Goal: Information Seeking & Learning: Learn about a topic

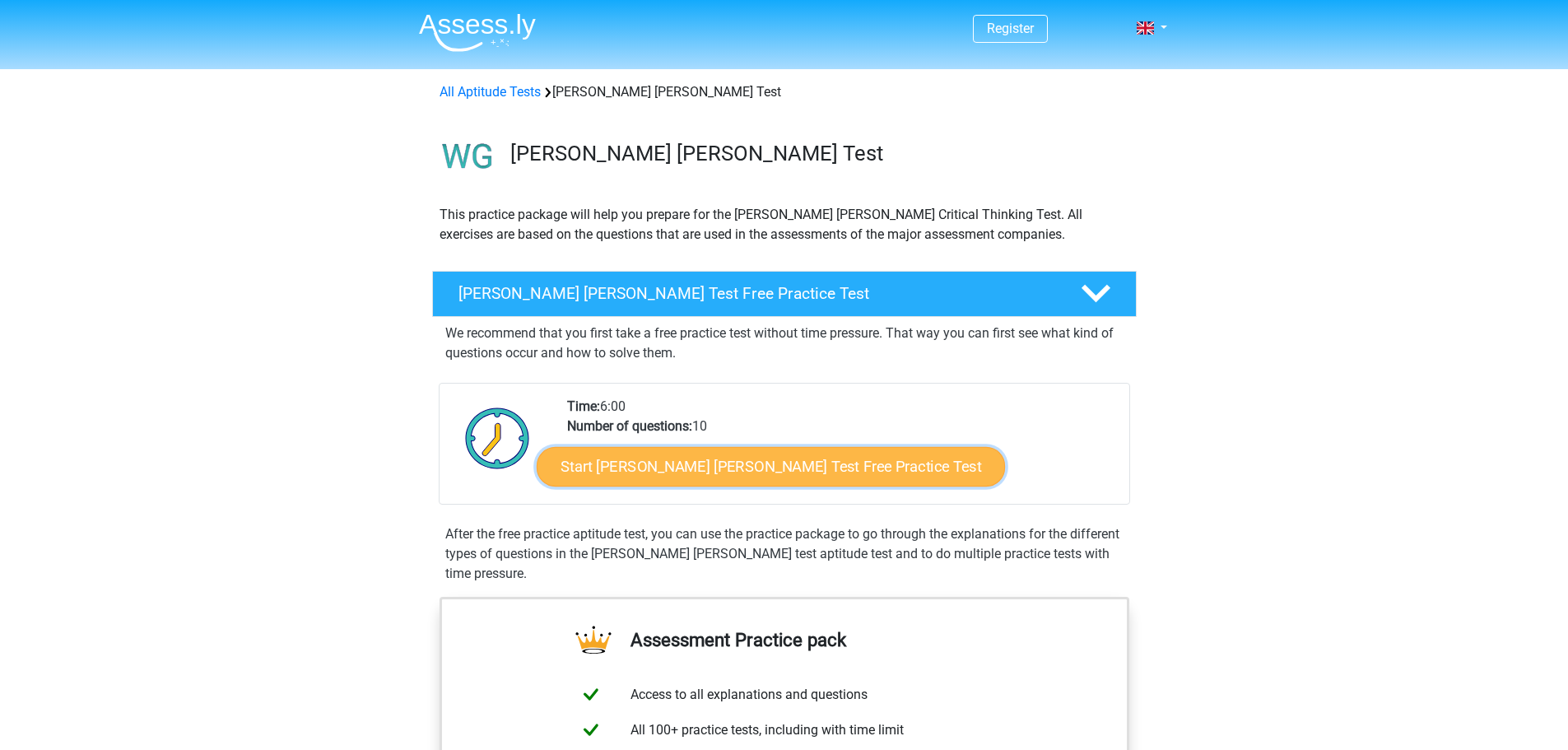
click at [785, 465] on link "Start Watson Glaser Test Free Practice Test" at bounding box center [771, 467] width 468 height 40
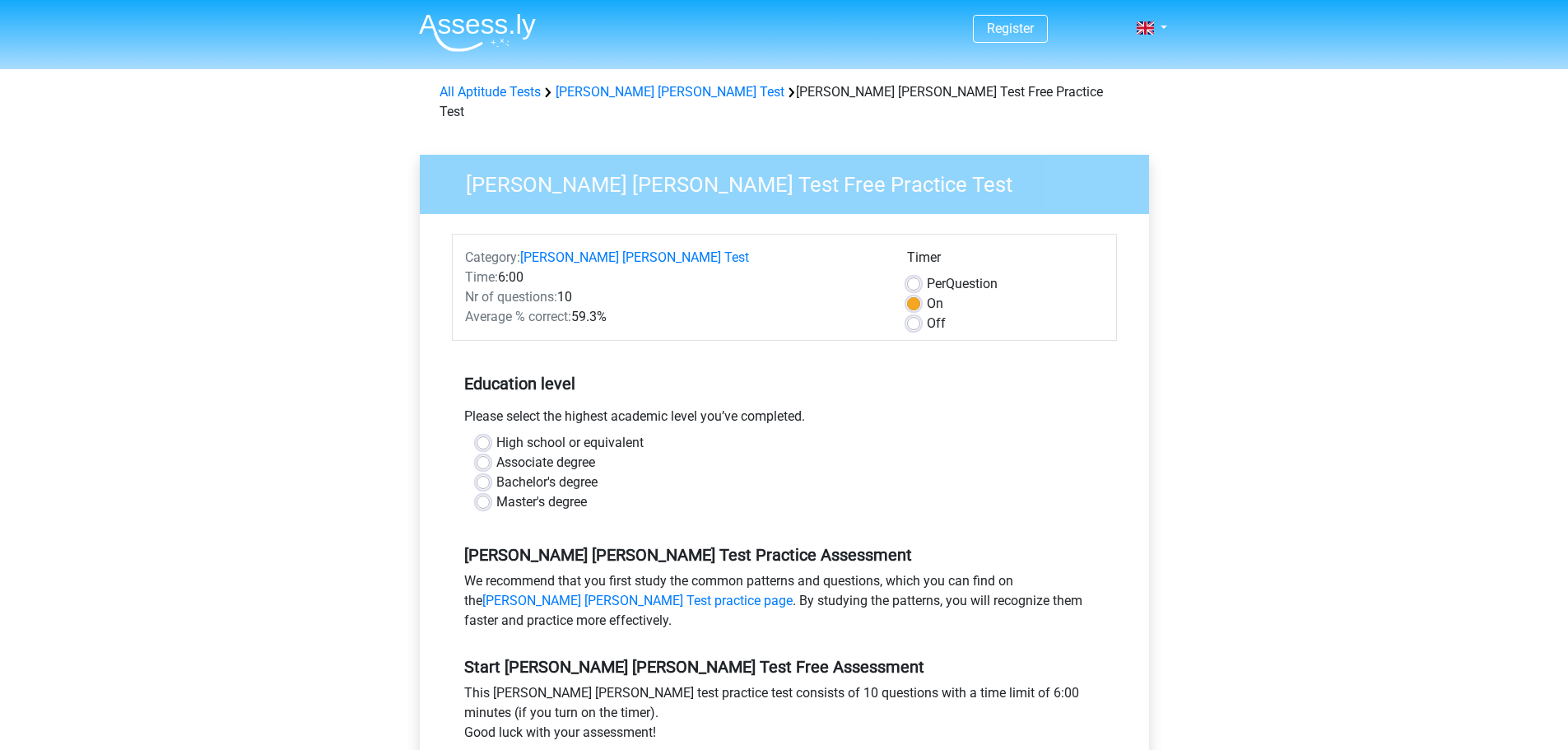
click at [615, 433] on label "High school or equivalent" at bounding box center [569, 442] width 148 height 20
click at [490, 433] on input "High school or equivalent" at bounding box center [483, 441] width 13 height 16
radio input "true"
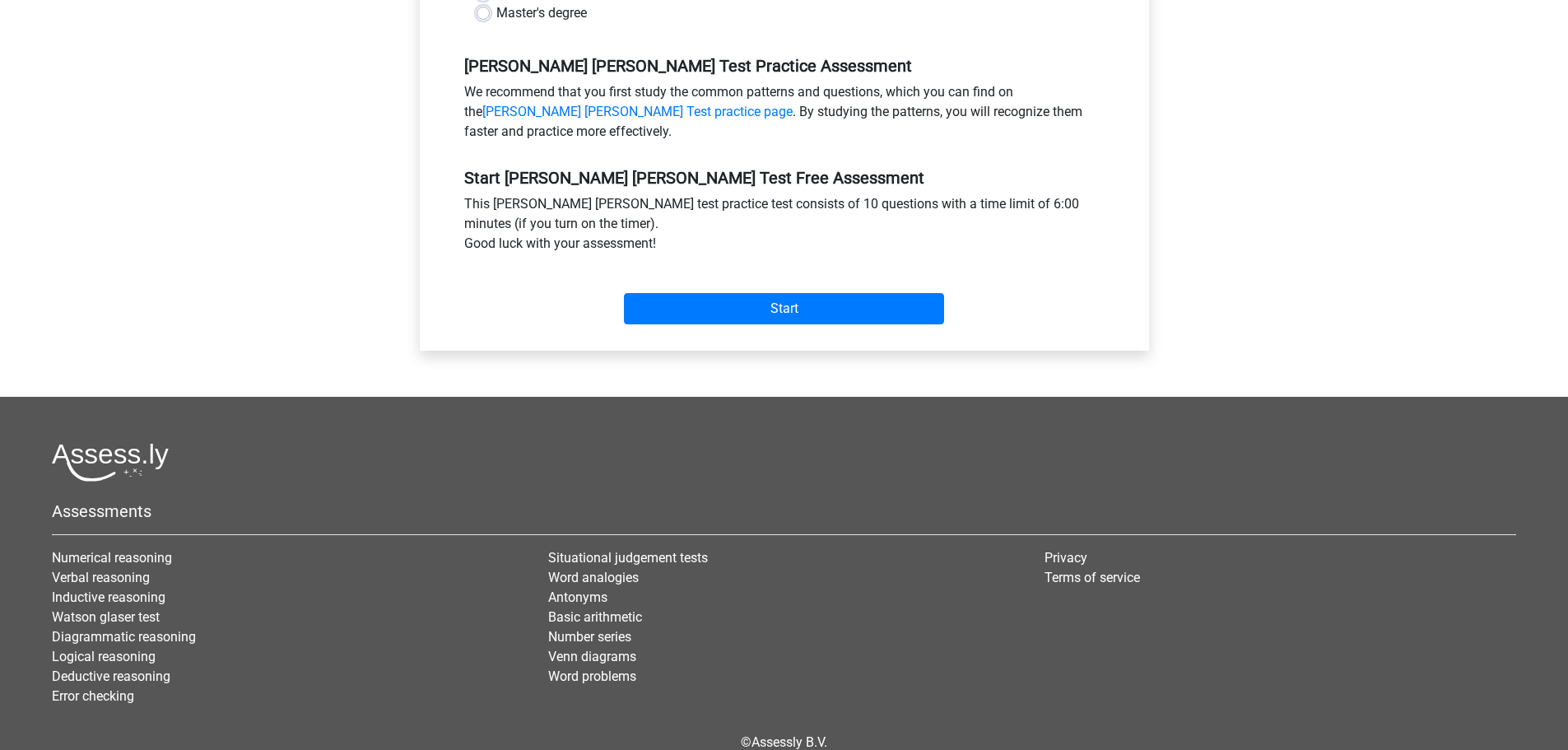
scroll to position [550, 0]
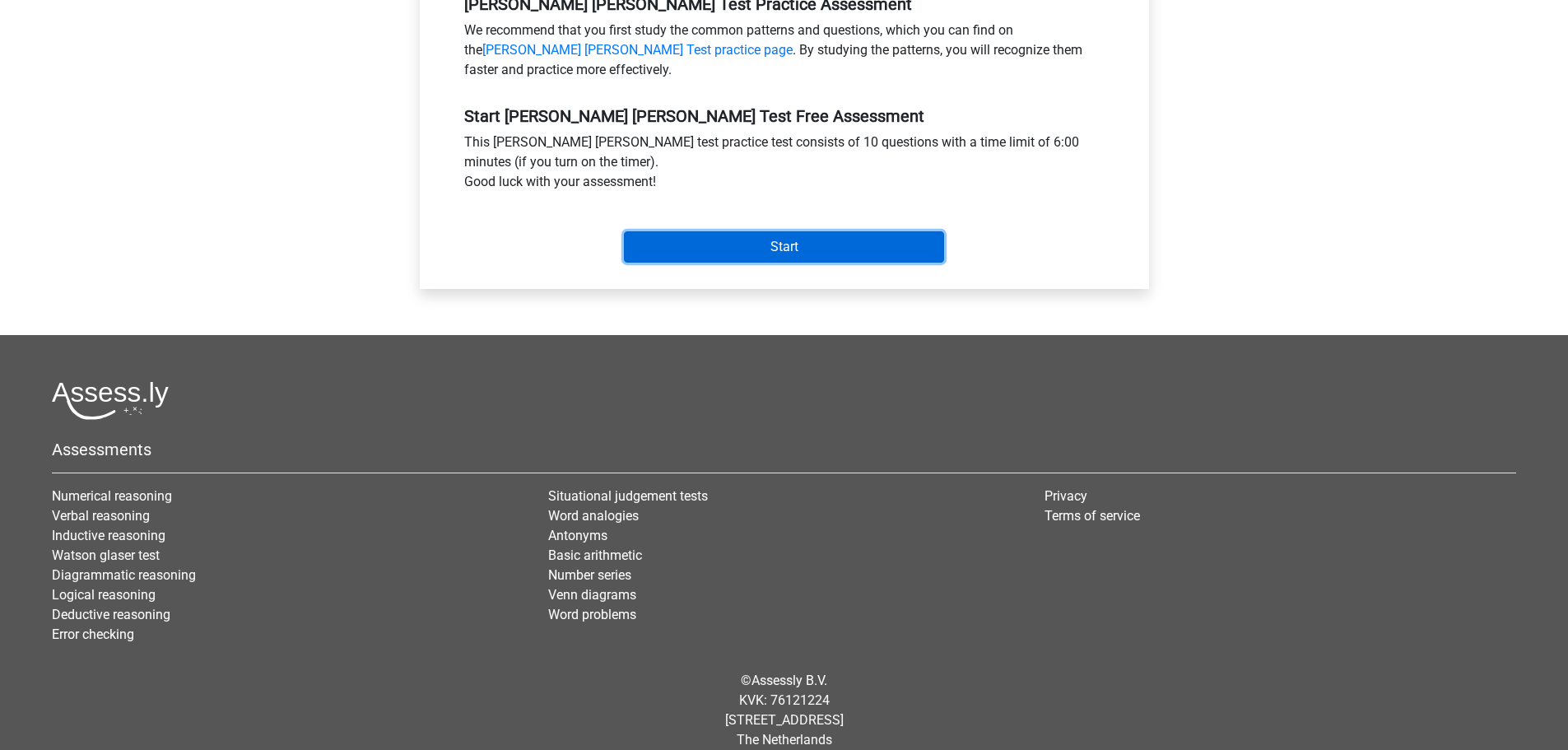
click at [803, 232] on input "Start" at bounding box center [784, 247] width 321 height 31
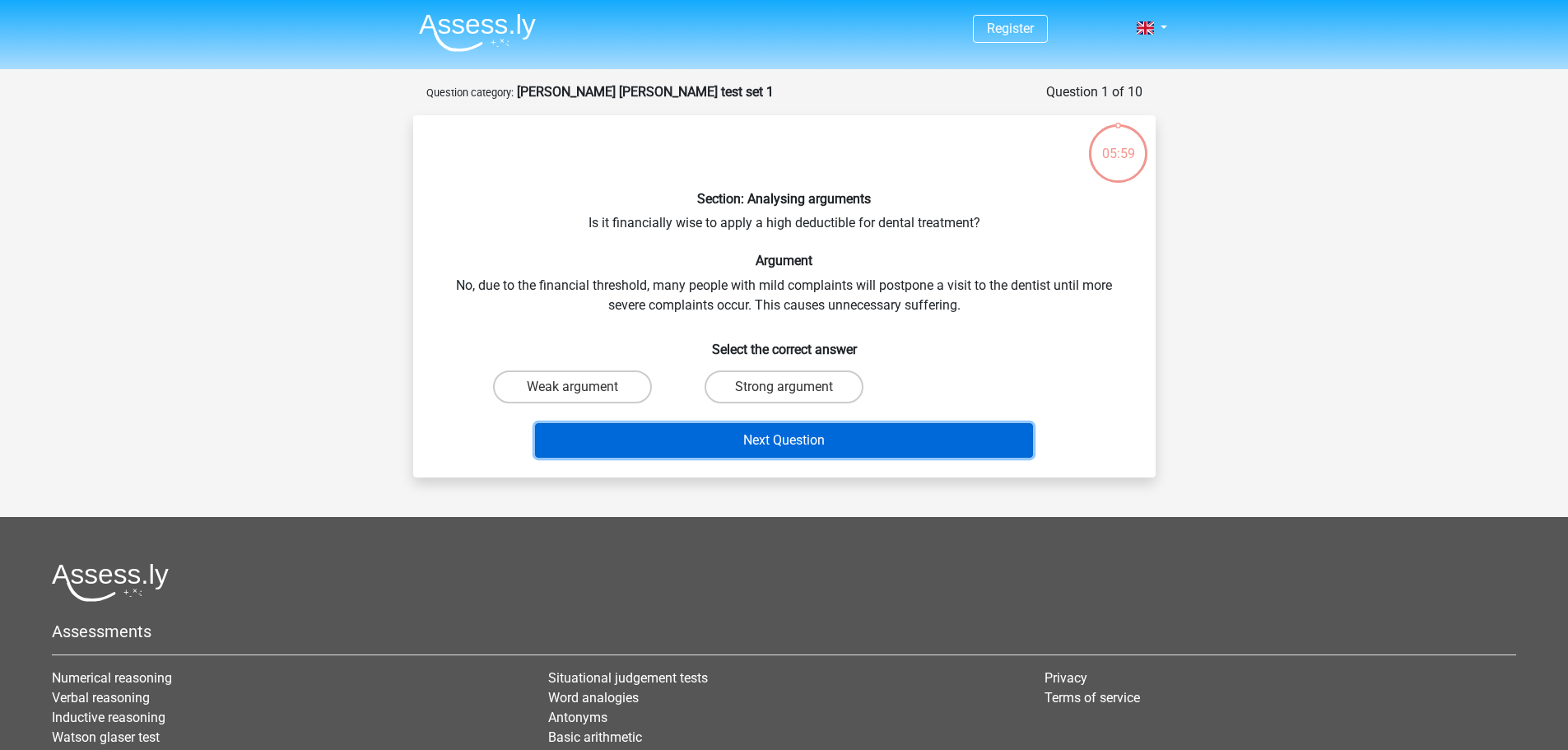
click at [797, 435] on button "Next Question" at bounding box center [784, 441] width 498 height 35
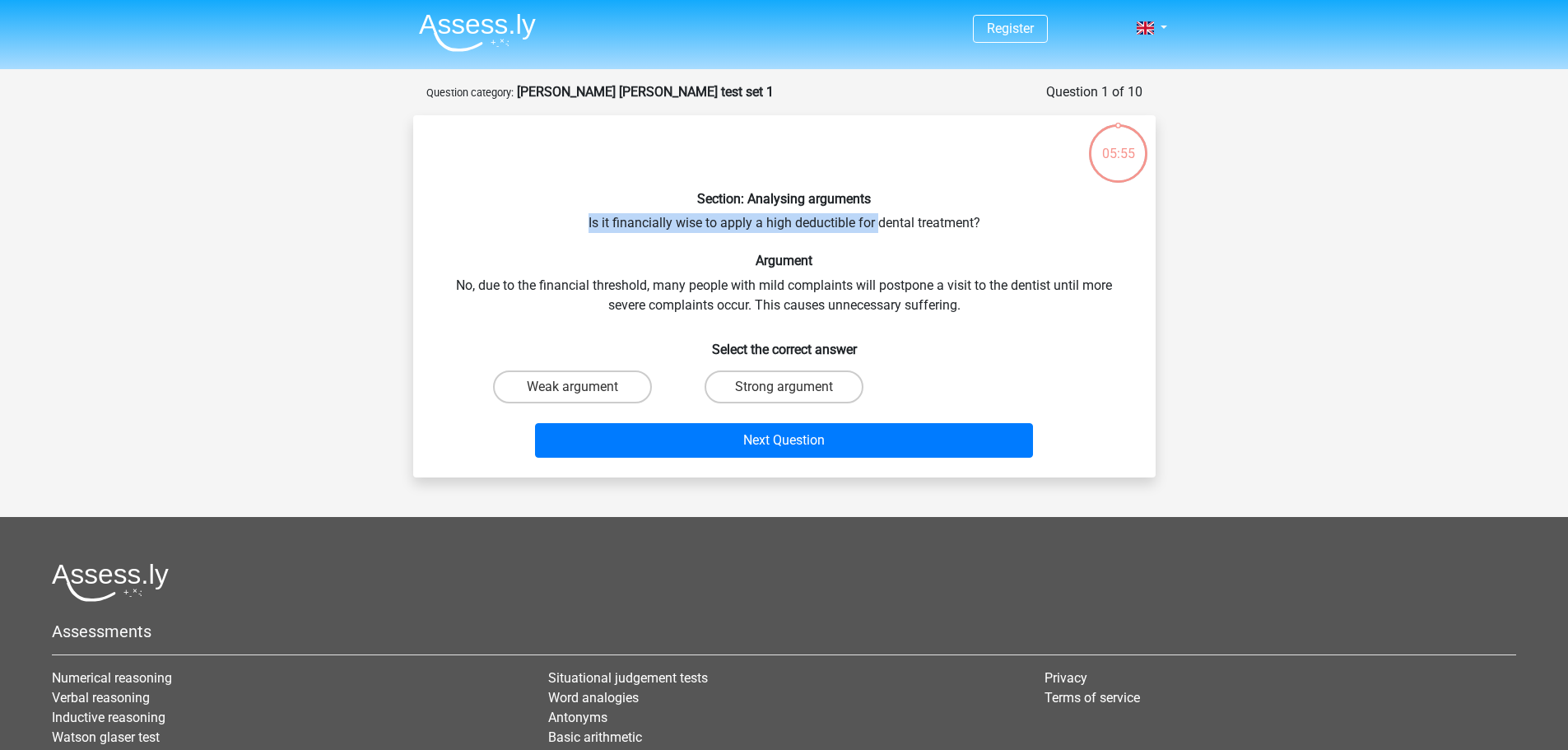
drag, startPoint x: 565, startPoint y: 228, endPoint x: 871, endPoint y: 227, distance: 306.0
click at [874, 227] on div "Section: Analysing arguments Is it financially wise to apply a high deductible …" at bounding box center [784, 296] width 729 height 336
click at [804, 249] on div "Section: Analysing arguments Is it financially wise to apply a high deductible …" at bounding box center [784, 296] width 729 height 336
drag, startPoint x: 465, startPoint y: 284, endPoint x: 638, endPoint y: 266, distance: 173.9
click at [638, 266] on div "Section: Analysing arguments Is it financially wise to apply a high deductible …" at bounding box center [784, 296] width 729 height 336
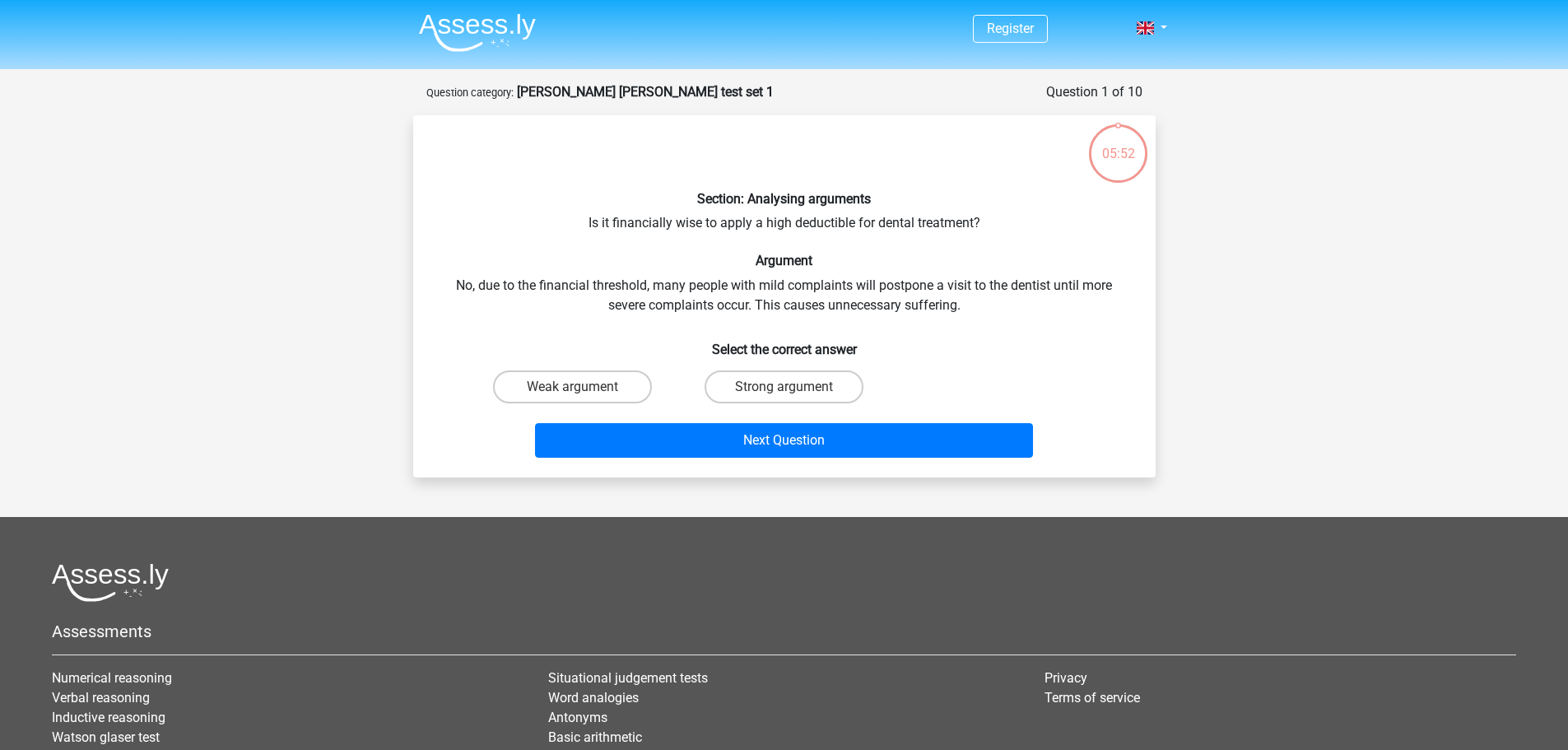
click at [628, 231] on div "Section: Analysing arguments Is it financially wise to apply a high deductible …" at bounding box center [784, 296] width 729 height 336
drag, startPoint x: 719, startPoint y: 245, endPoint x: 797, endPoint y: 189, distance: 96.0
click at [797, 189] on div "Section: Analysing arguments Is it financially wise to apply a high deductible …" at bounding box center [784, 296] width 729 height 336
click at [824, 225] on div "Section: Analysing arguments Is it financially wise to apply a high deductible …" at bounding box center [784, 296] width 729 height 336
click at [865, 218] on div "Section: Analysing arguments Is it financially wise to apply a high deductible …" at bounding box center [784, 296] width 729 height 336
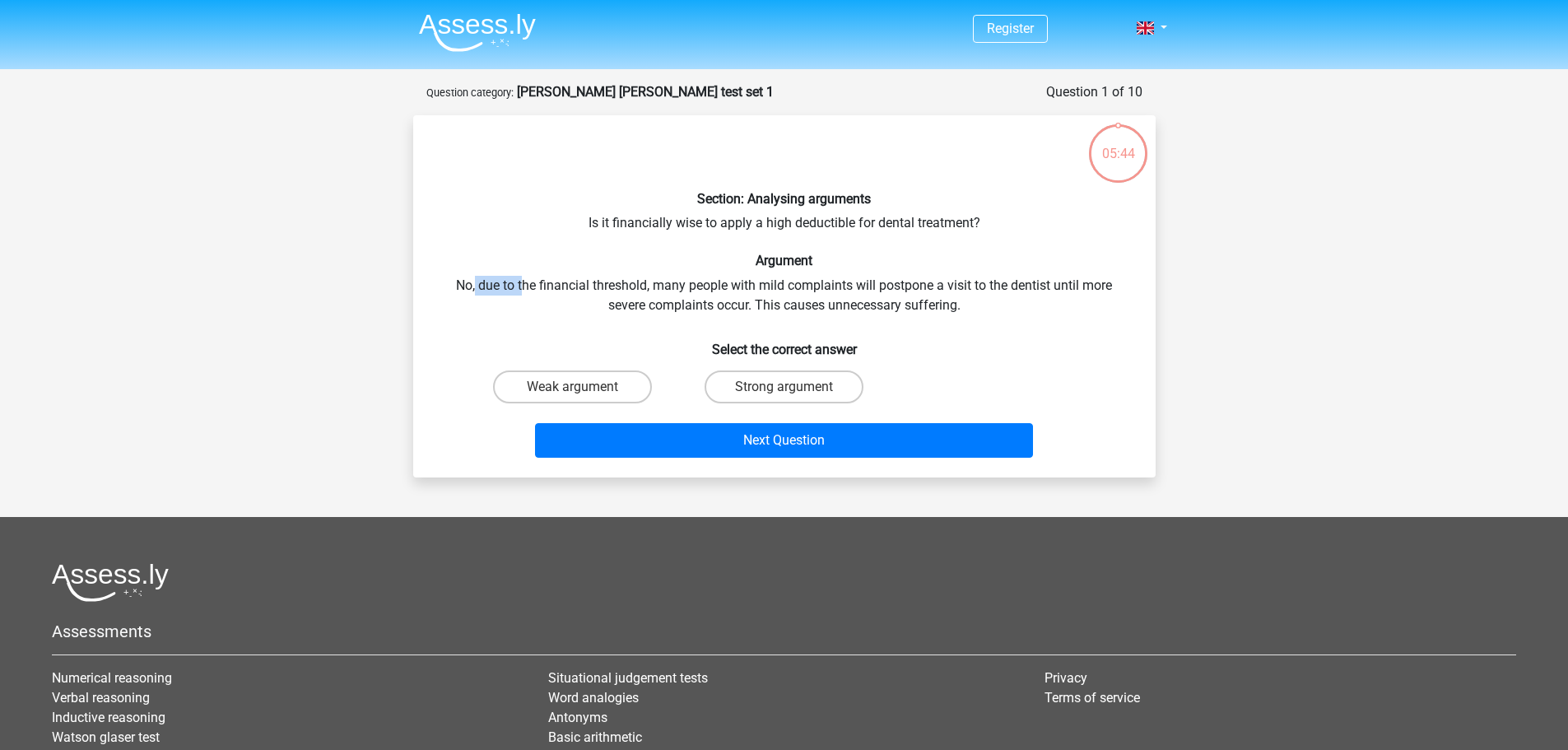
drag, startPoint x: 473, startPoint y: 283, endPoint x: 524, endPoint y: 279, distance: 51.2
click at [524, 279] on div "Section: Analysing arguments Is it financially wise to apply a high deductible …" at bounding box center [784, 296] width 729 height 336
click at [698, 259] on h6 "Argument" at bounding box center [784, 260] width 689 height 16
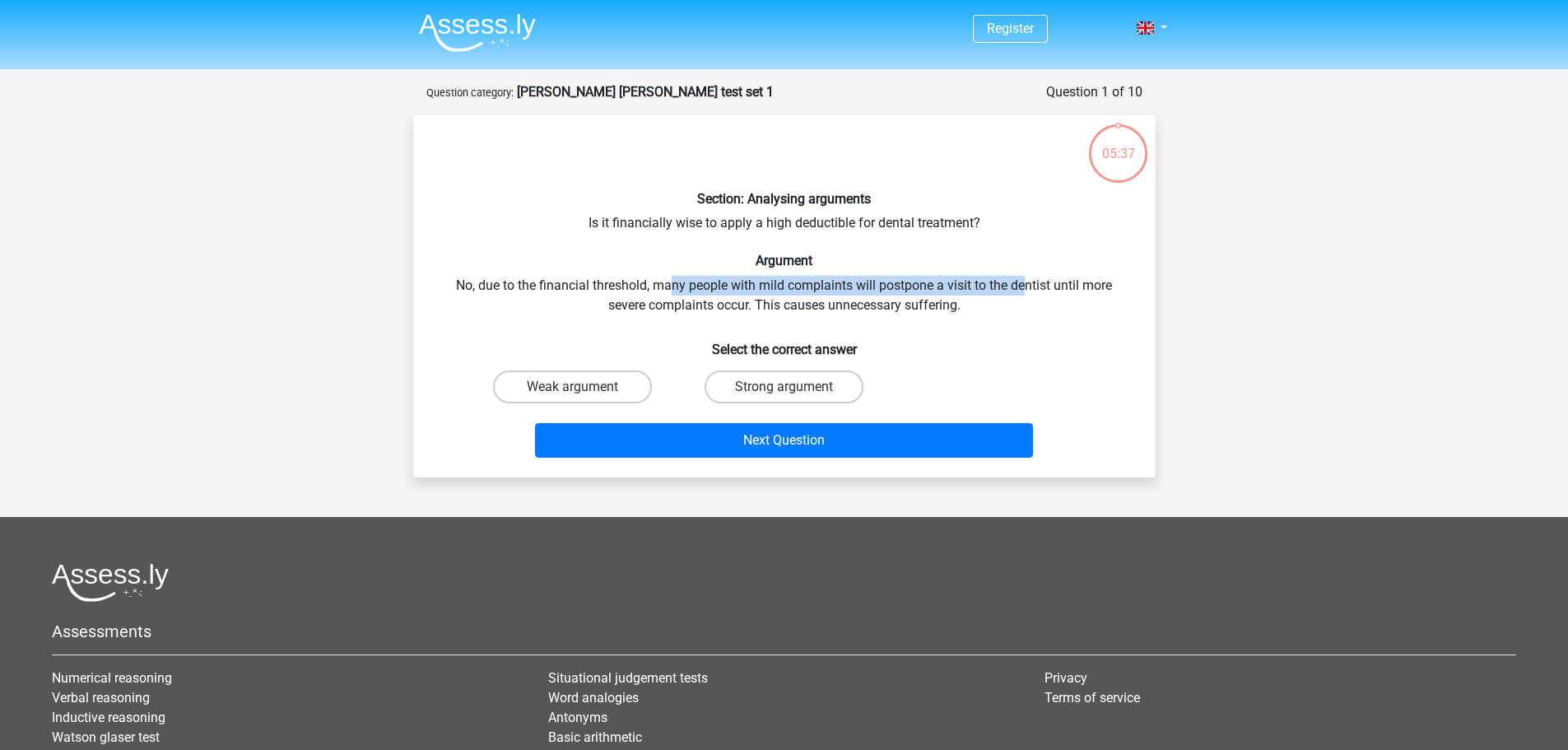
drag, startPoint x: 668, startPoint y: 283, endPoint x: 1025, endPoint y: 294, distance: 357.2
click at [1025, 294] on div "Section: Analysing arguments Is it financially wise to apply a high deductible …" at bounding box center [784, 296] width 729 height 336
click at [598, 394] on label "Weak argument" at bounding box center [573, 387] width 159 height 33
click at [582, 394] on input "Weak argument" at bounding box center [577, 392] width 10 height 10
radio input "true"
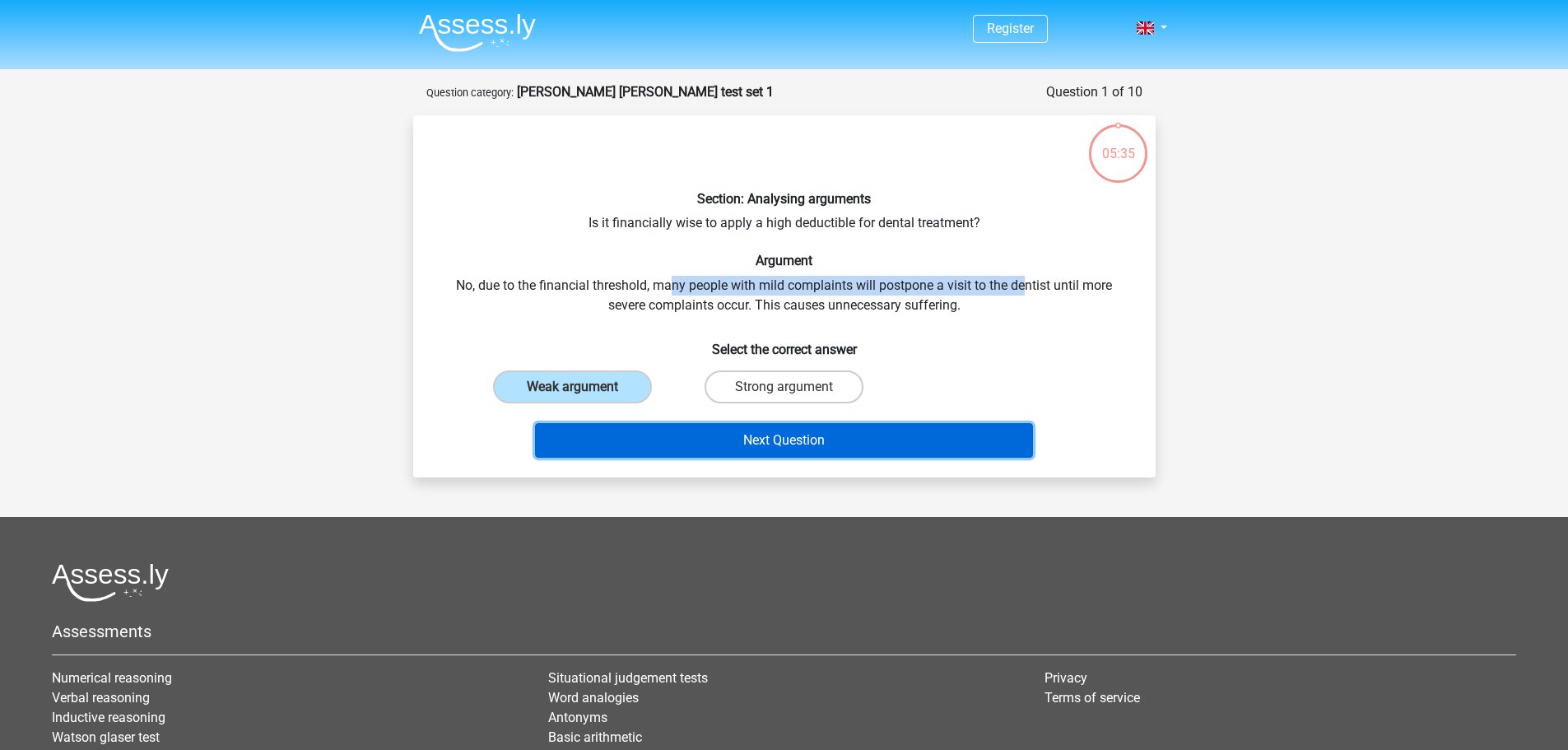
click at [670, 436] on button "Next Question" at bounding box center [784, 441] width 498 height 35
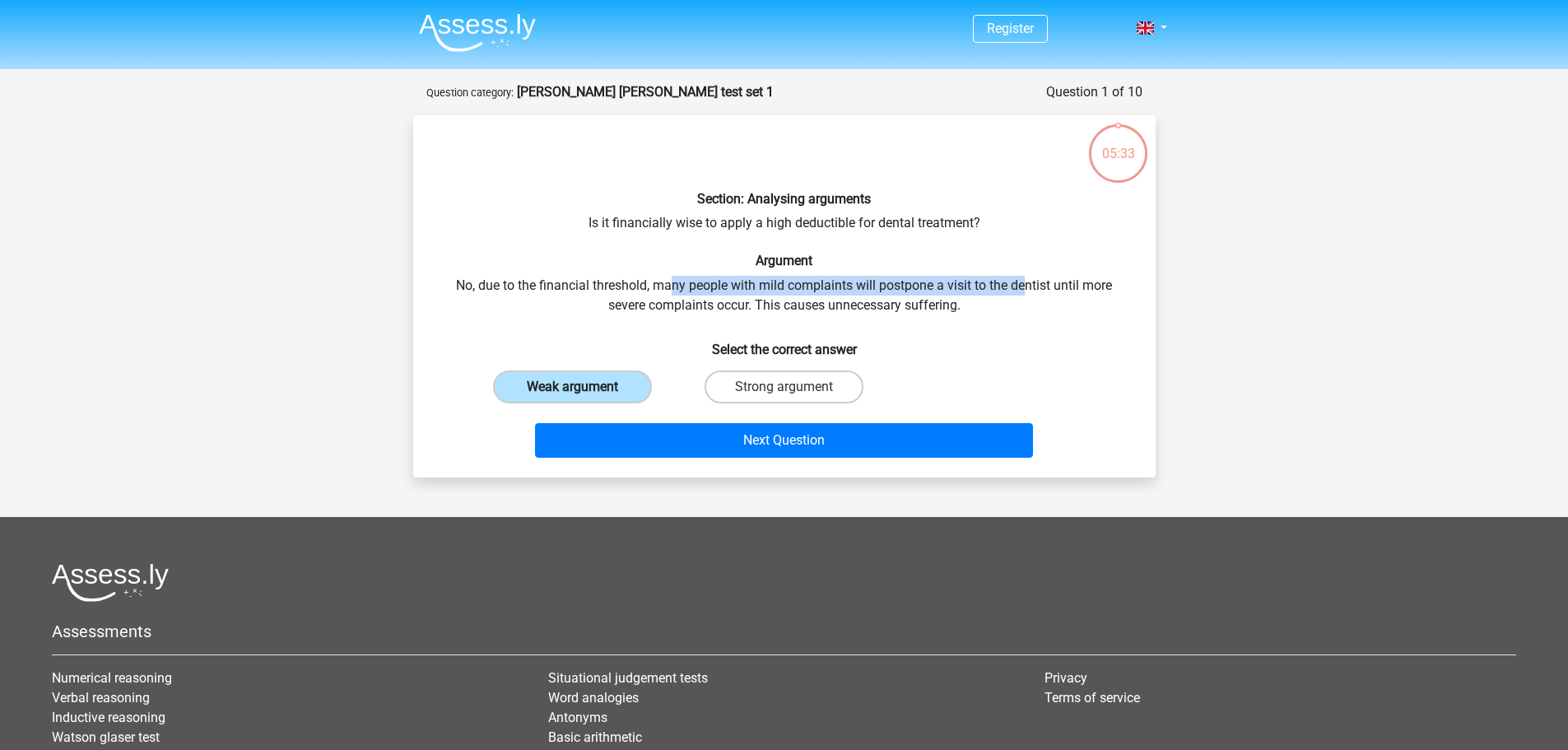
click at [576, 372] on label "Weak argument" at bounding box center [573, 387] width 159 height 33
click at [576, 387] on input "Weak argument" at bounding box center [577, 392] width 10 height 10
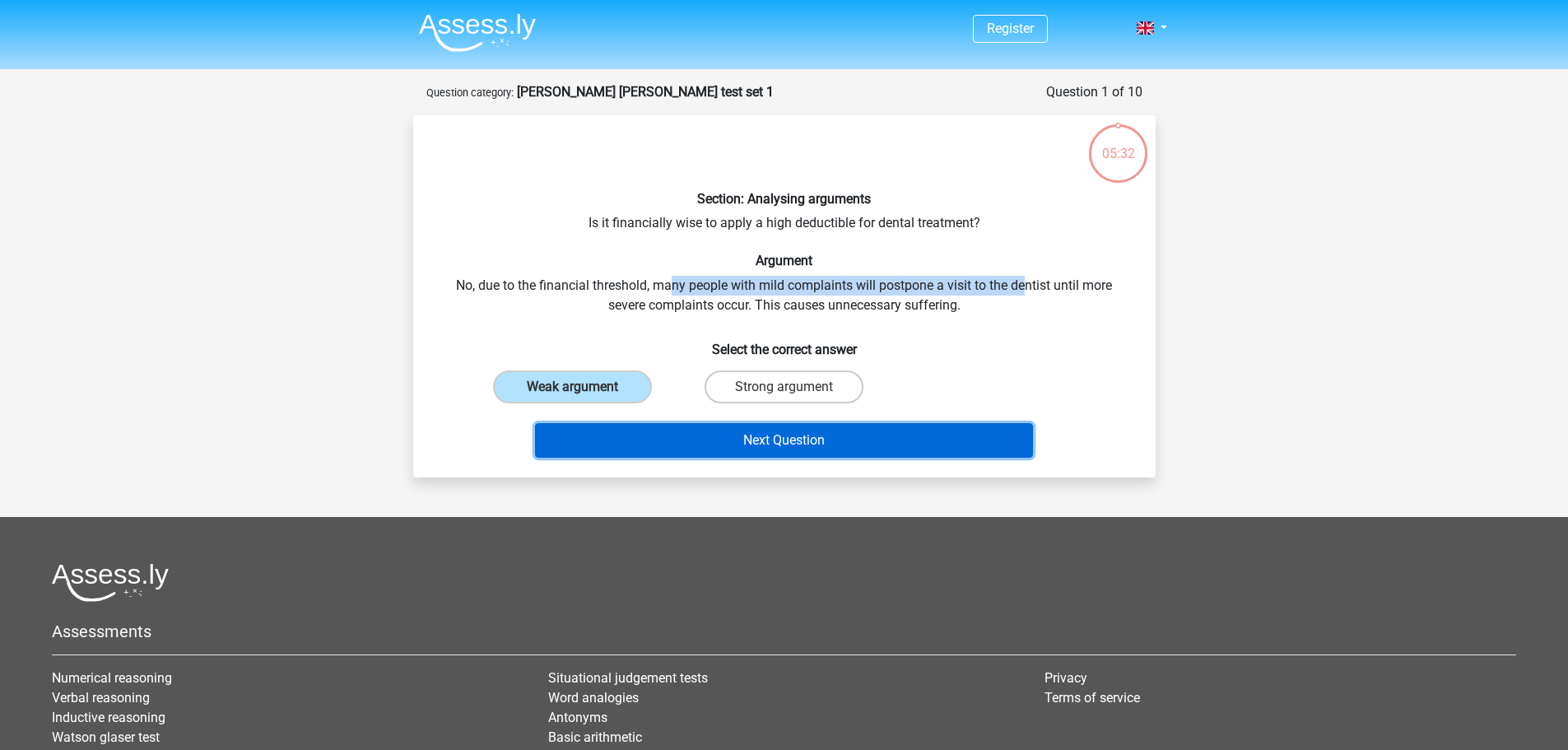
click at [639, 440] on button "Next Question" at bounding box center [784, 441] width 498 height 35
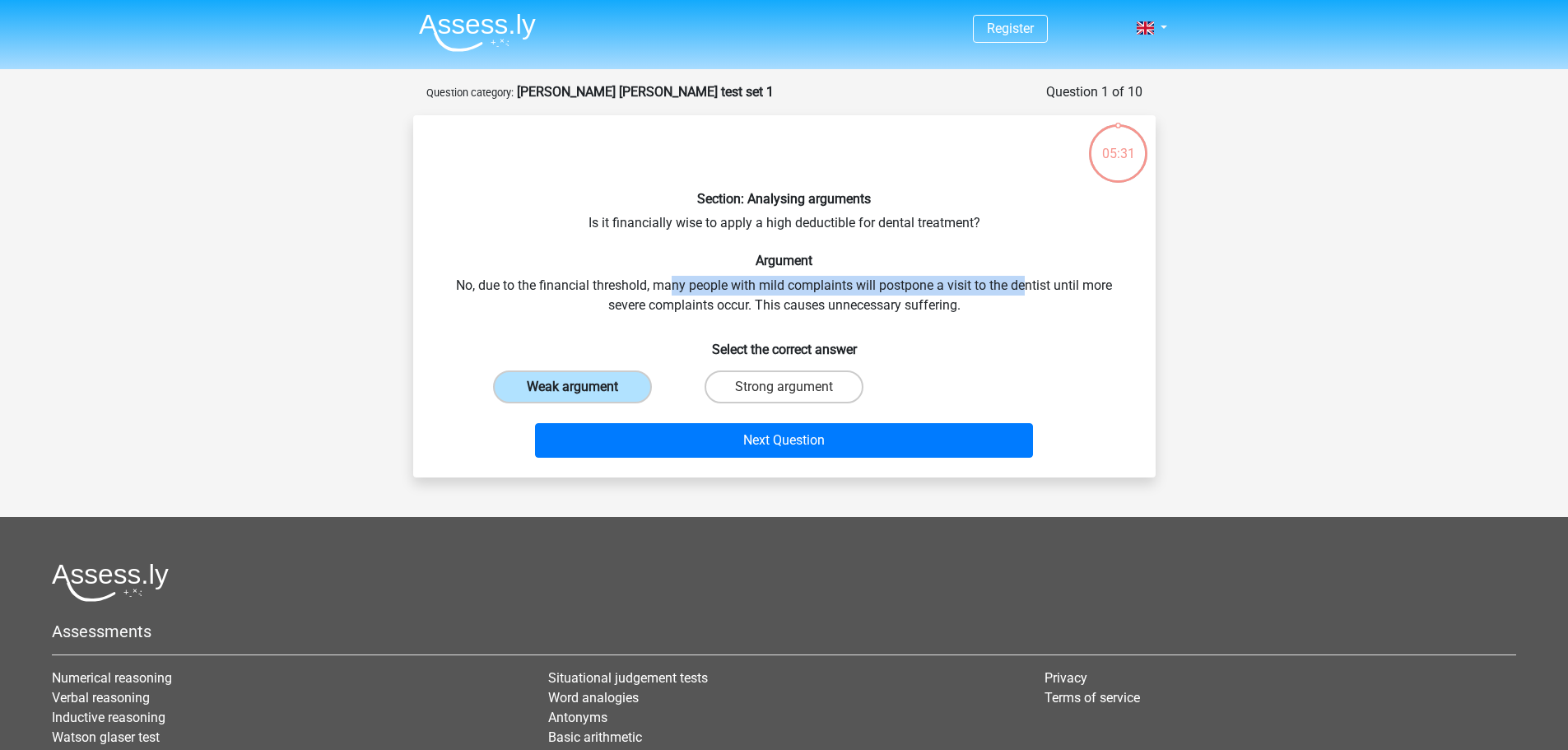
click at [585, 392] on label "Weak argument" at bounding box center [573, 387] width 159 height 33
click at [582, 392] on input "Weak argument" at bounding box center [577, 392] width 10 height 10
click at [576, 397] on label "Weak argument" at bounding box center [573, 387] width 159 height 33
click at [576, 397] on input "Weak argument" at bounding box center [577, 392] width 10 height 10
click at [586, 372] on label "Weak argument" at bounding box center [573, 387] width 159 height 33
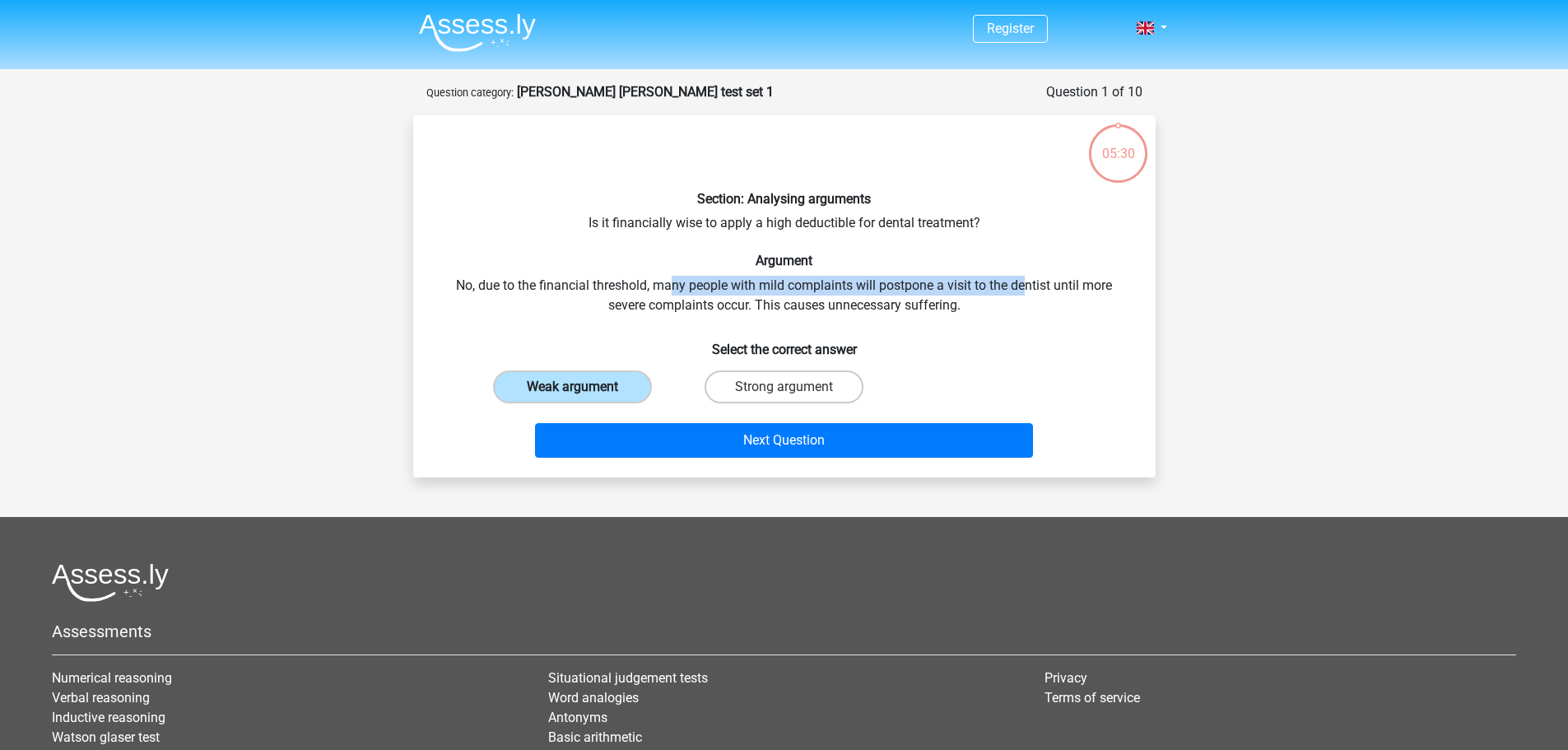
click at [582, 387] on input "Weak argument" at bounding box center [577, 392] width 10 height 10
click at [581, 389] on input "Weak argument" at bounding box center [577, 392] width 10 height 10
click at [935, 339] on h6 "Select the correct answer" at bounding box center [784, 342] width 689 height 29
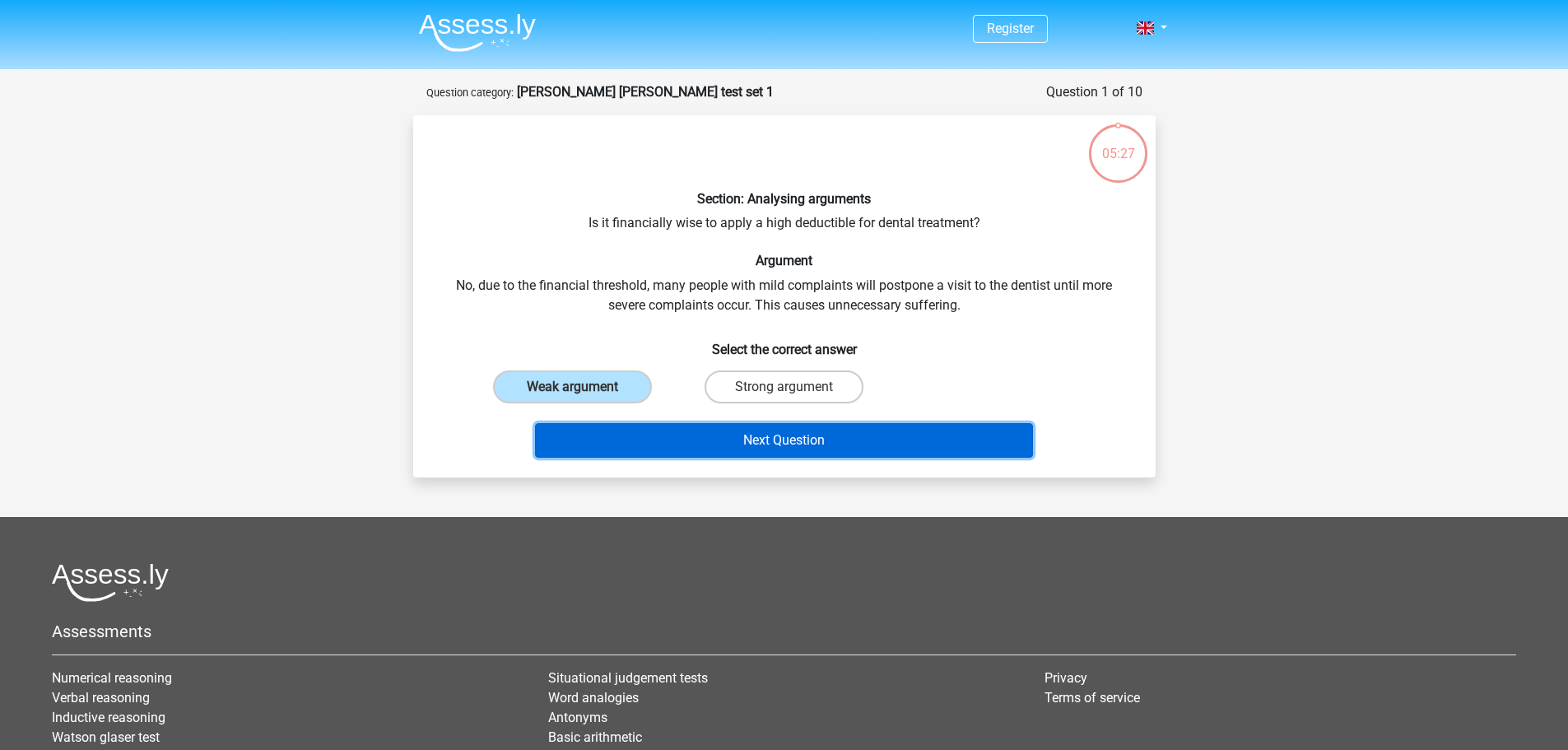
click at [765, 437] on button "Next Question" at bounding box center [784, 441] width 498 height 35
click at [587, 430] on button "Next Question" at bounding box center [784, 441] width 498 height 35
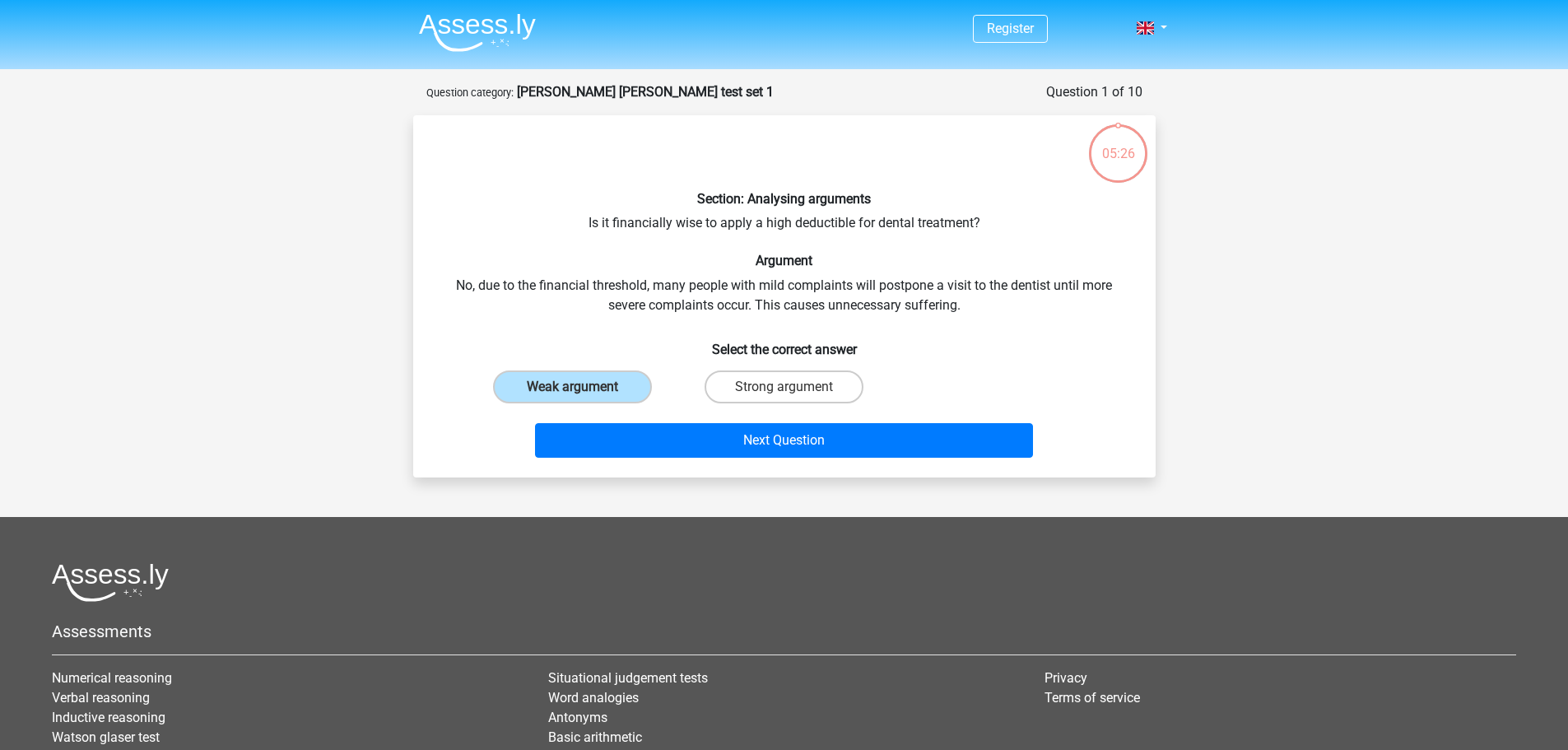
click at [581, 390] on input "Weak argument" at bounding box center [577, 392] width 10 height 10
click at [580, 387] on input "Weak argument" at bounding box center [577, 392] width 10 height 10
click at [615, 308] on div "Section: Analysing arguments Is it financially wise to apply a high deductible …" at bounding box center [784, 296] width 729 height 336
click at [797, 383] on label "Strong argument" at bounding box center [784, 387] width 159 height 33
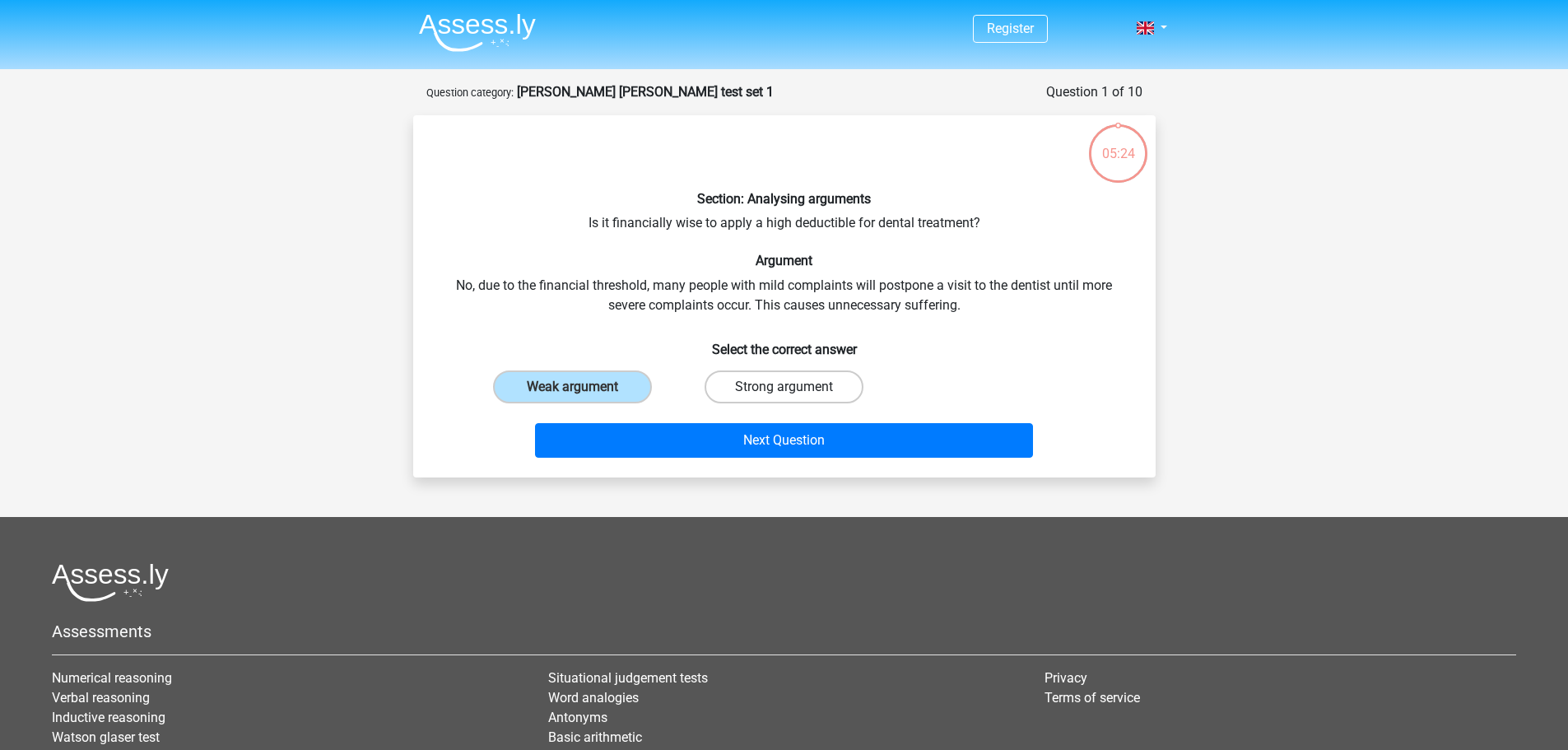
click at [794, 387] on input "Strong argument" at bounding box center [789, 392] width 10 height 10
radio input "true"
click at [627, 386] on label "Weak argument" at bounding box center [573, 387] width 159 height 33
click at [582, 387] on input "Weak argument" at bounding box center [577, 392] width 10 height 10
radio input "true"
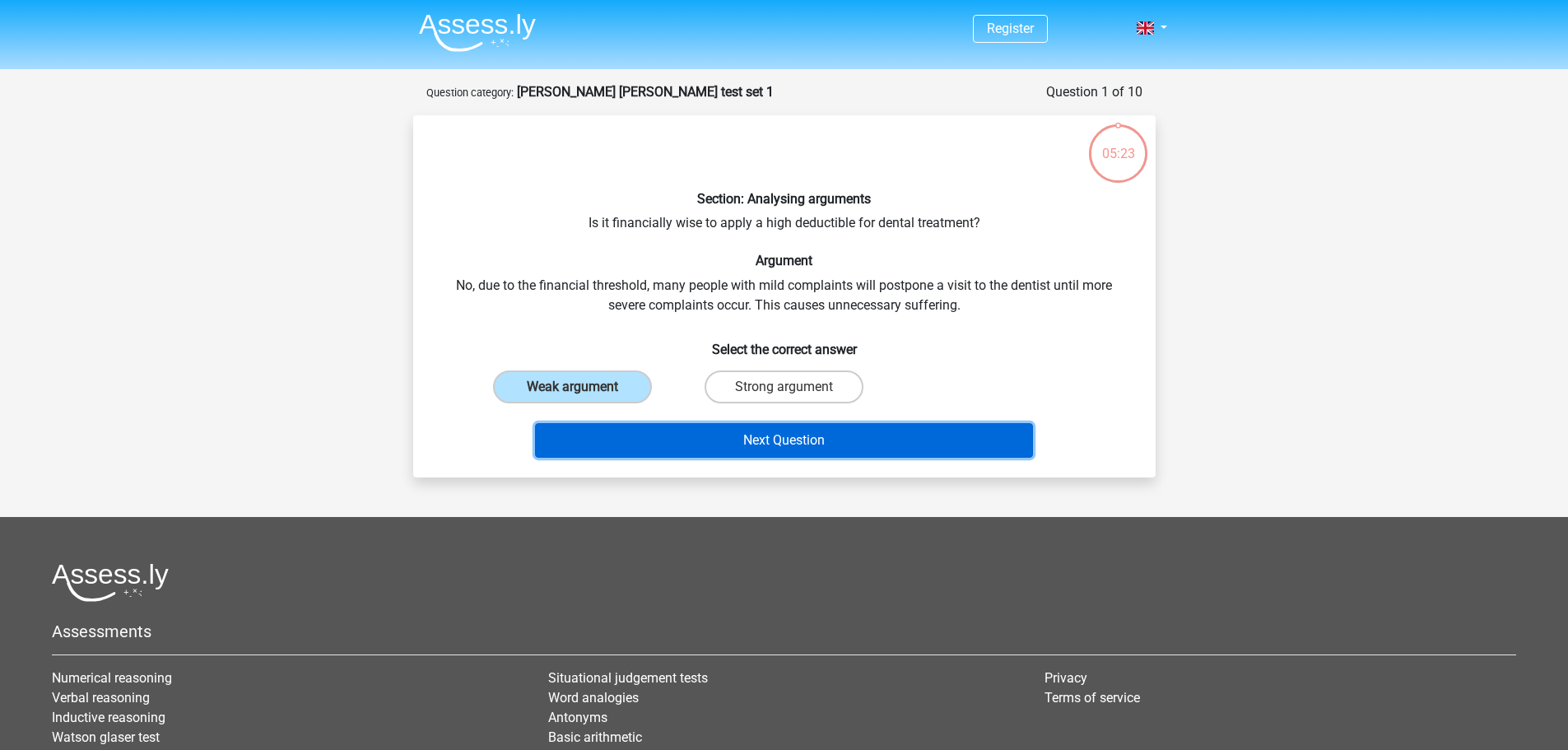
click at [694, 433] on button "Next Question" at bounding box center [784, 441] width 498 height 35
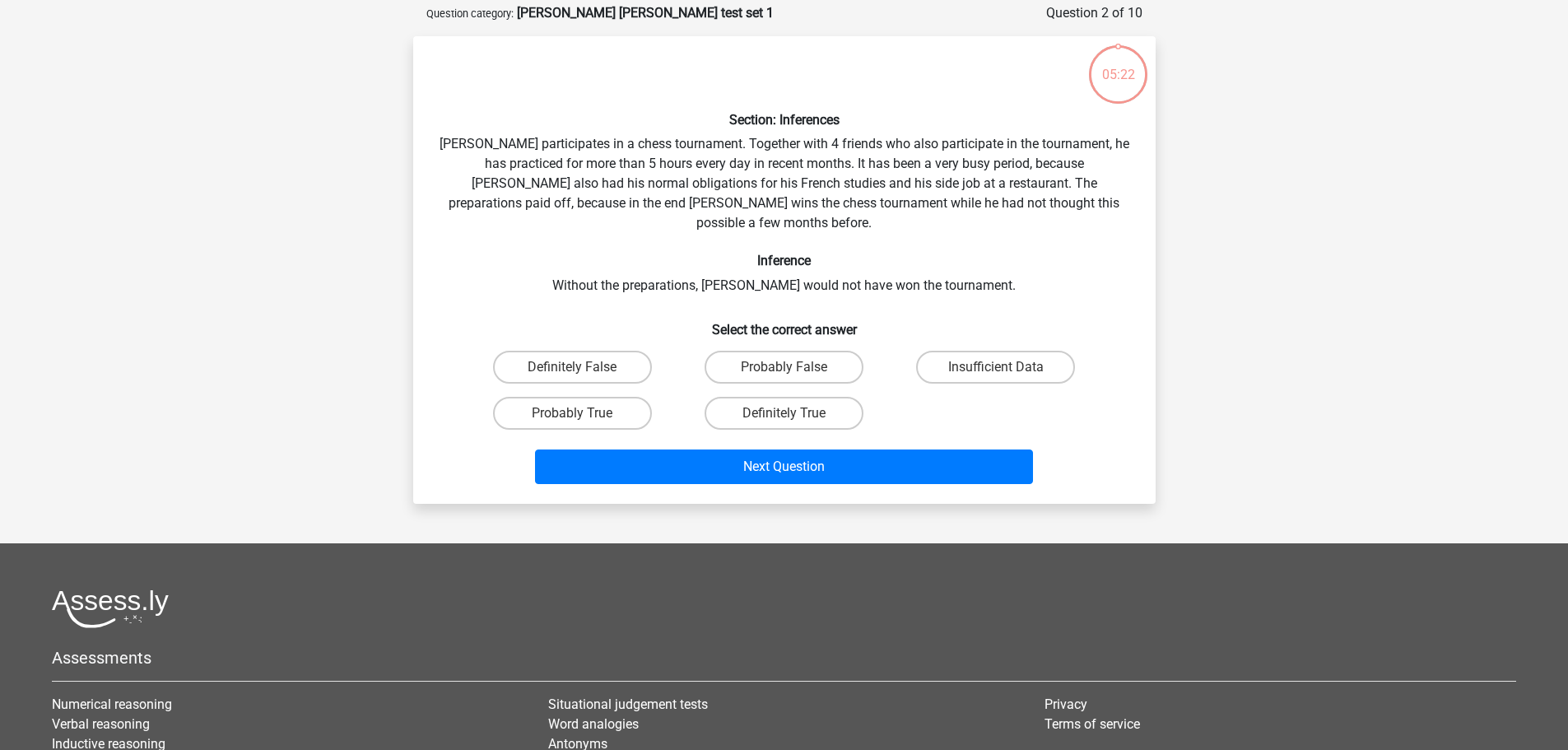
scroll to position [82, 0]
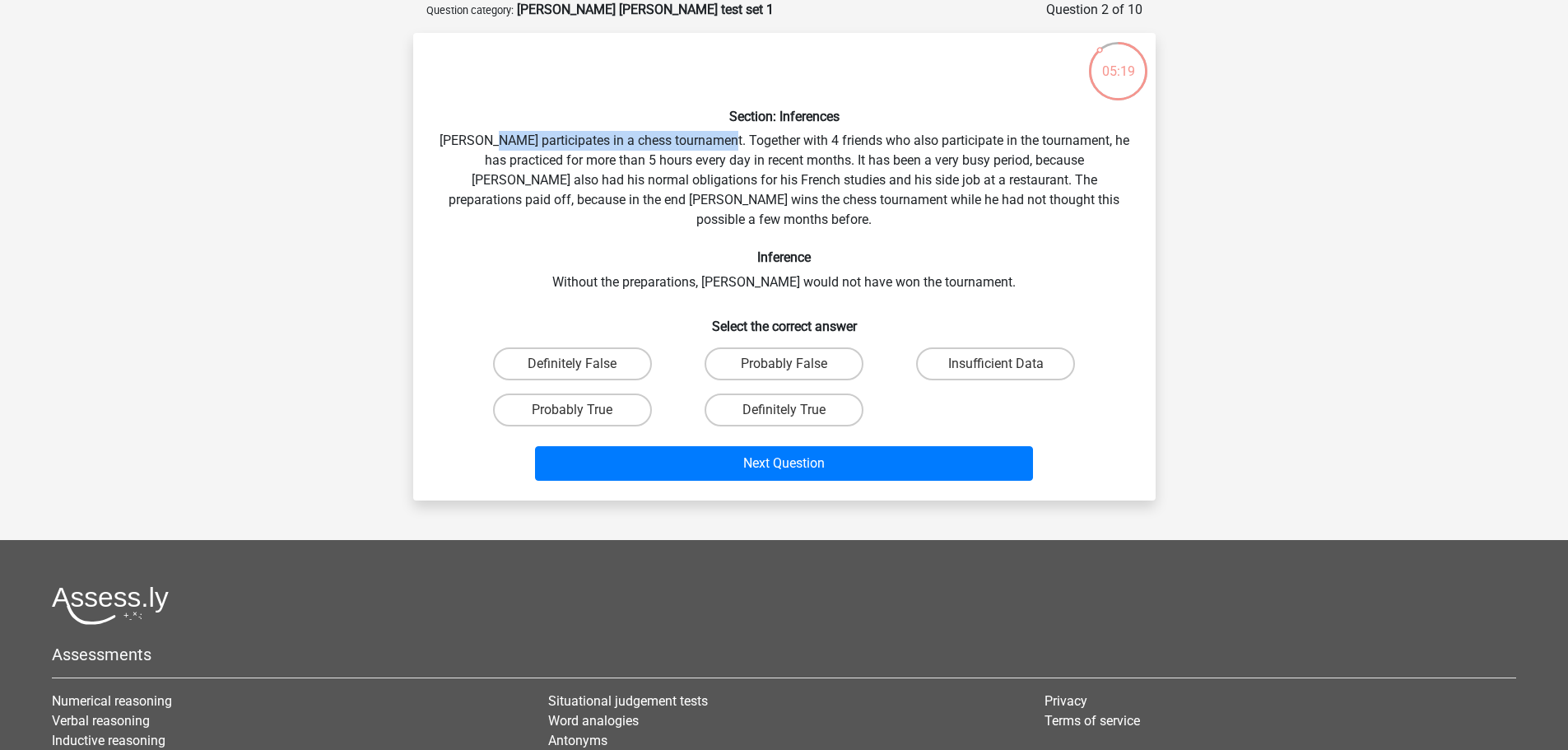
drag, startPoint x: 507, startPoint y: 134, endPoint x: 735, endPoint y: 139, distance: 228.1
click at [735, 139] on div "Section: Inferences Pablo participates in a chess tournament. Together with 4 f…" at bounding box center [784, 266] width 729 height 442
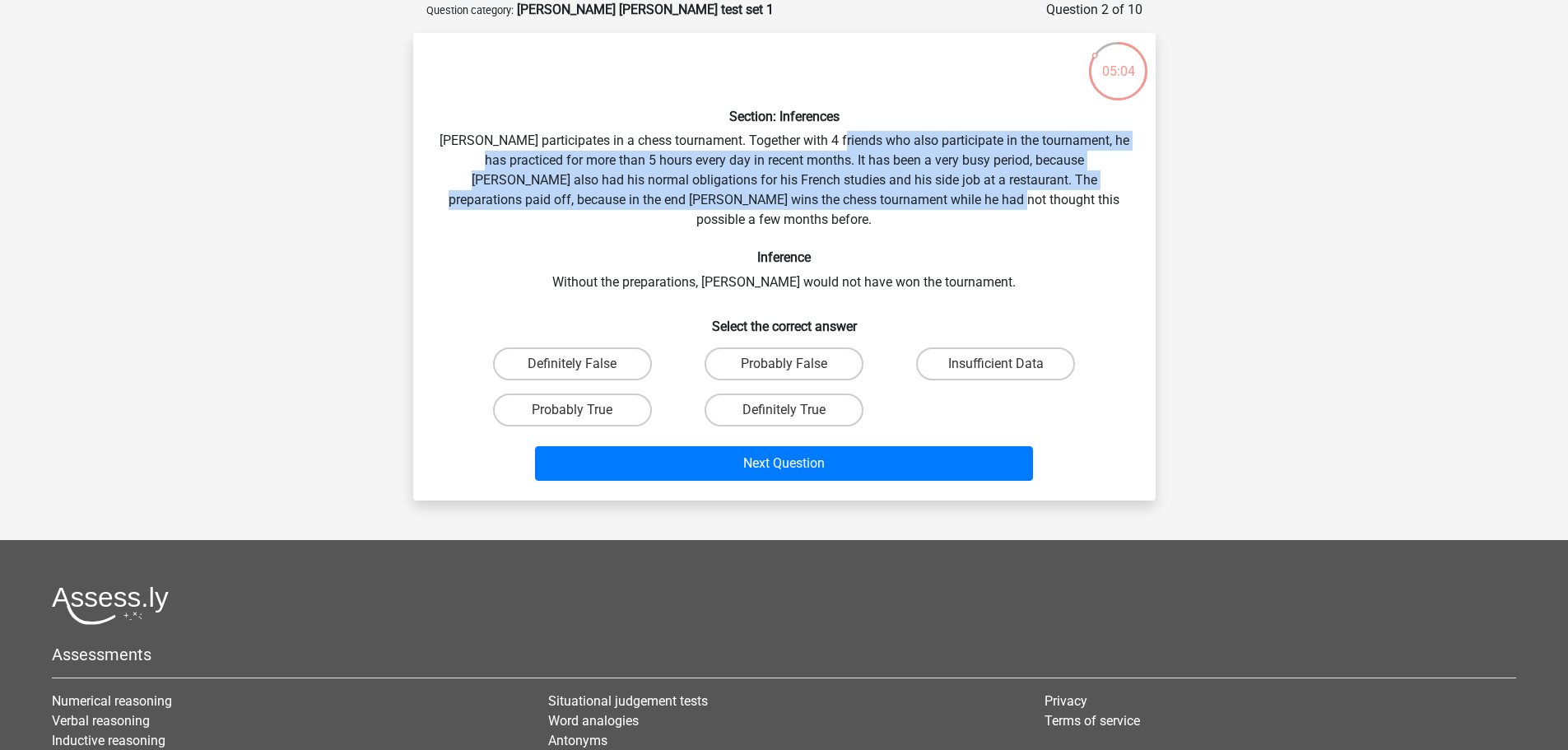
drag, startPoint x: 850, startPoint y: 130, endPoint x: 905, endPoint y: 207, distance: 94.6
click at [936, 199] on div "Section: Inferences Pablo participates in a chess tournament. Together with 4 f…" at bounding box center [784, 266] width 729 height 442
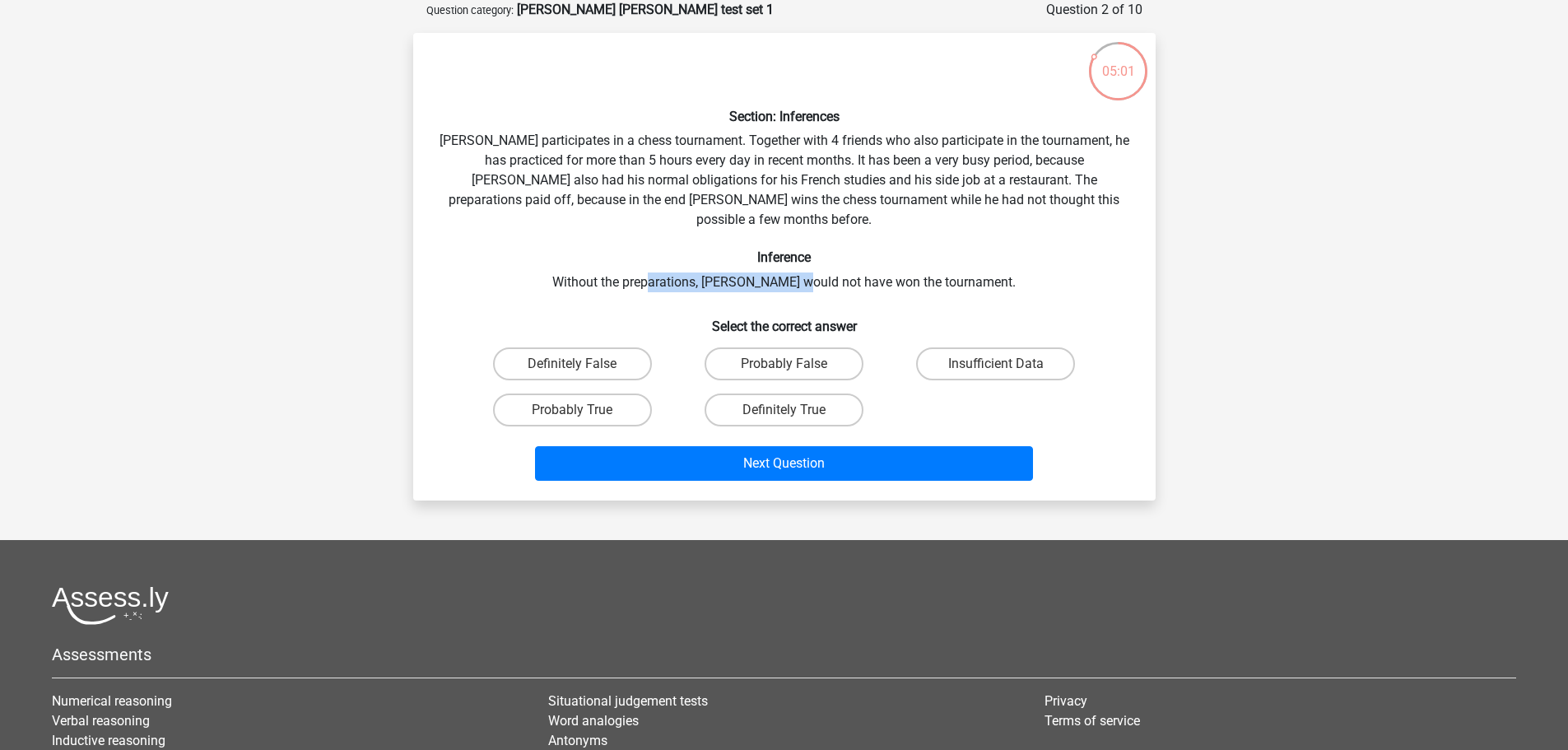
drag, startPoint x: 682, startPoint y: 264, endPoint x: 829, endPoint y: 264, distance: 147.0
click at [829, 264] on div "Section: Inferences Pablo participates in a chess tournament. Together with 4 f…" at bounding box center [784, 266] width 729 height 442
click at [790, 250] on h6 "Inference" at bounding box center [784, 257] width 689 height 16
click at [1040, 183] on div "Section: Inferences Pablo participates in a chess tournament. Together with 4 f…" at bounding box center [784, 266] width 729 height 442
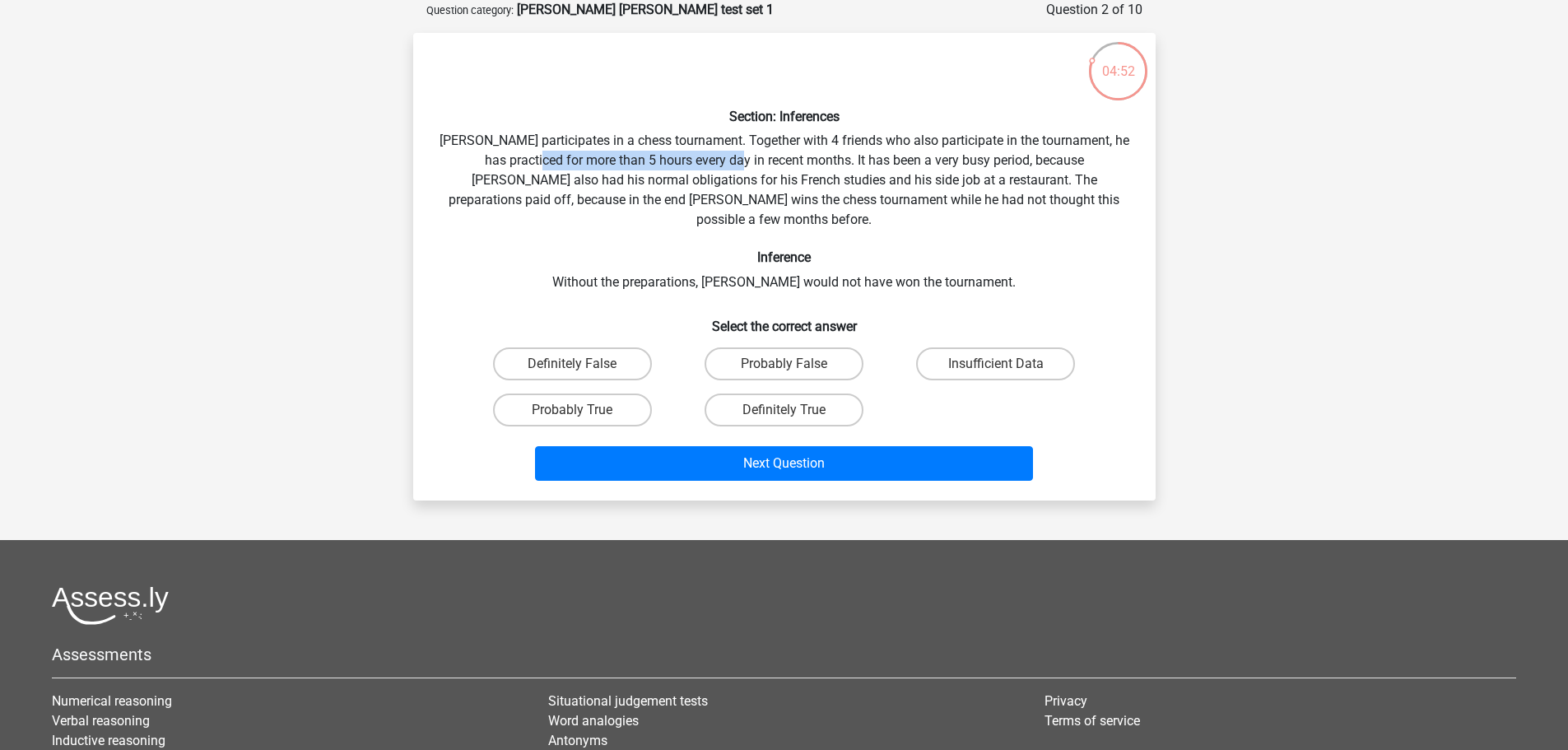
drag, startPoint x: 530, startPoint y: 157, endPoint x: 726, endPoint y: 161, distance: 196.0
click at [726, 161] on div "Section: Inferences Pablo participates in a chess tournament. Together with 4 f…" at bounding box center [784, 266] width 729 height 442
click at [653, 277] on div "Section: Inferences Pablo participates in a chess tournament. Together with 4 f…" at bounding box center [784, 266] width 729 height 442
click at [975, 350] on label "Insufficient Data" at bounding box center [995, 364] width 159 height 33
click at [996, 364] on input "Insufficient Data" at bounding box center [1001, 369] width 10 height 10
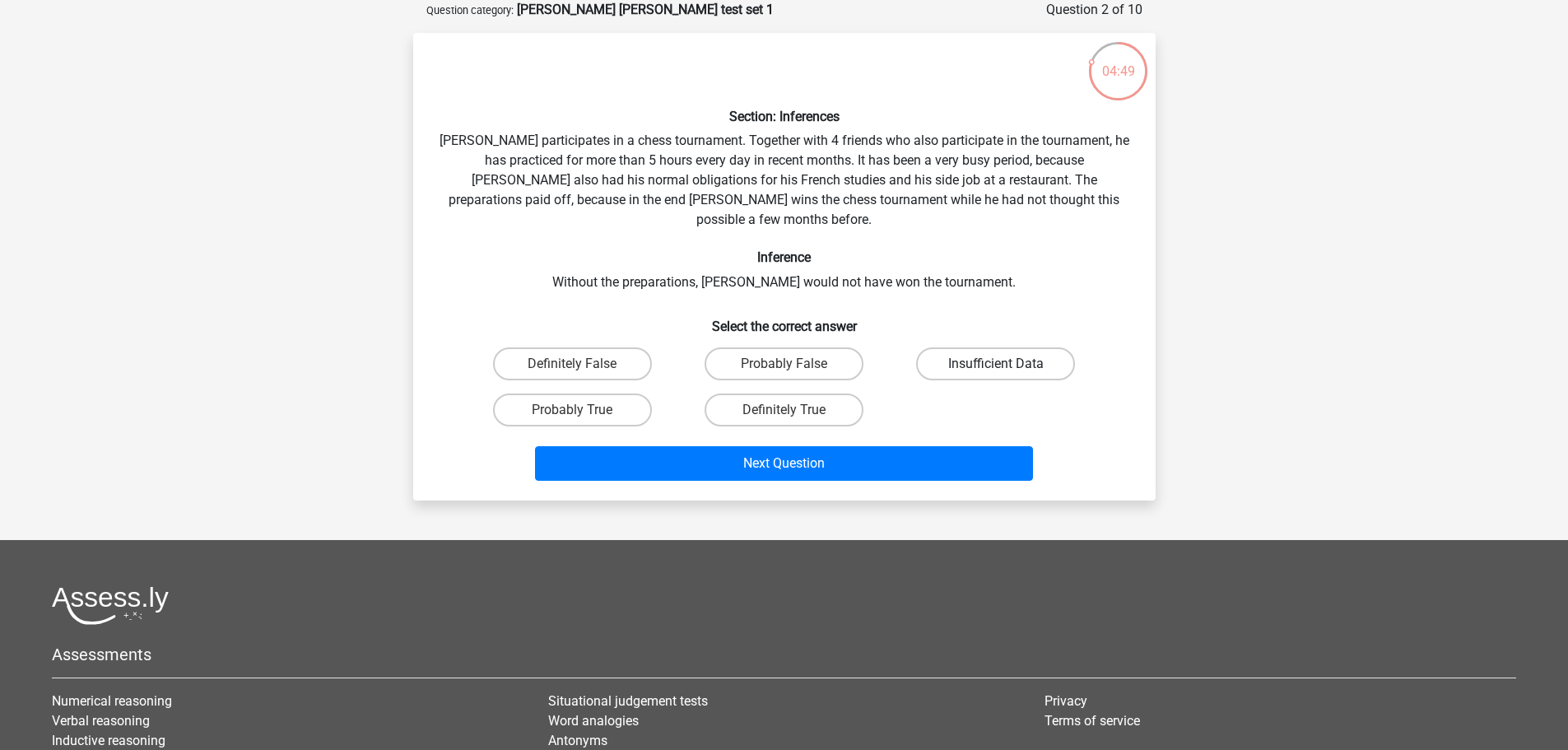
radio input "true"
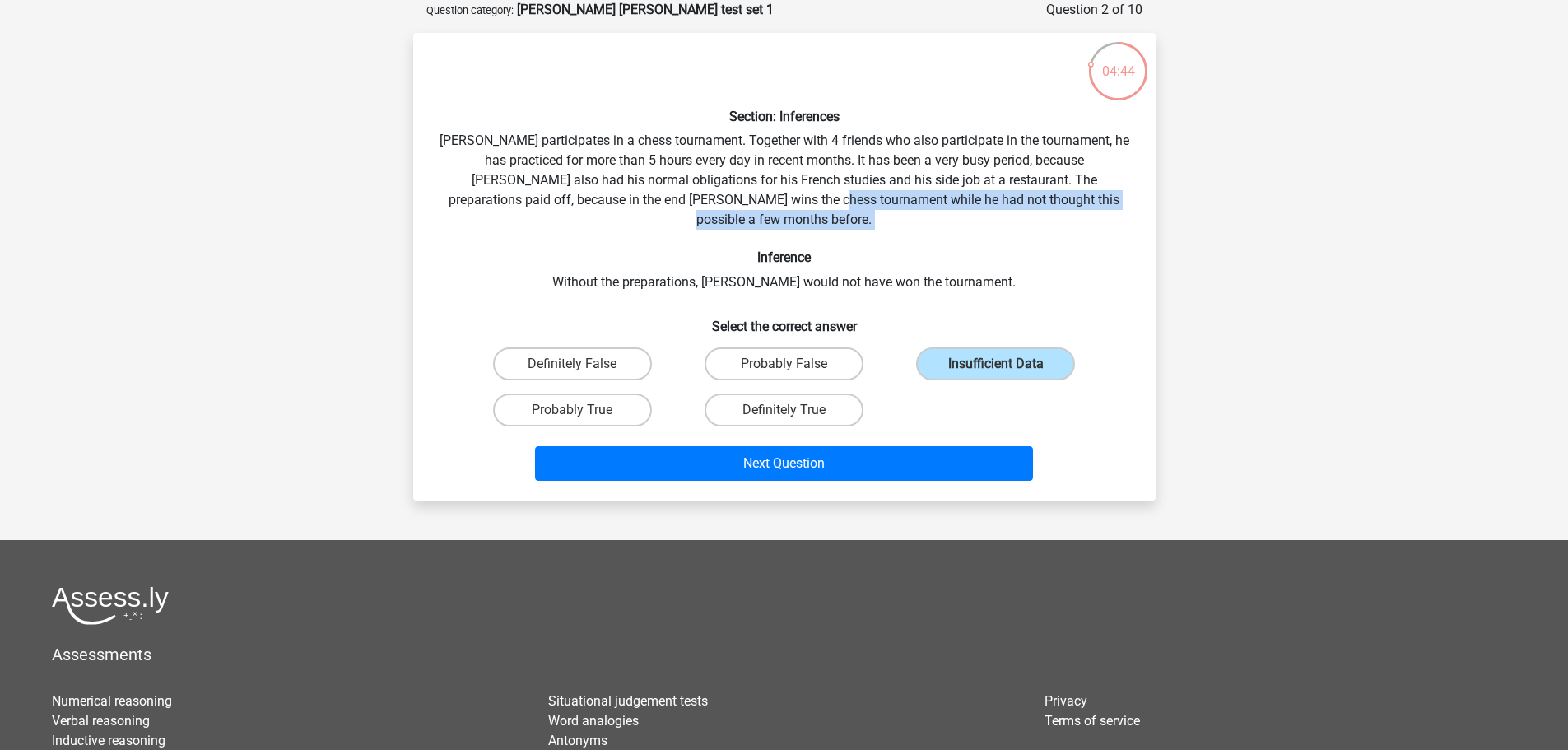
drag, startPoint x: 774, startPoint y: 194, endPoint x: 923, endPoint y: 211, distance: 150.0
click at [923, 211] on div "Section: Inferences Pablo participates in a chess tournament. Together with 4 f…" at bounding box center [784, 266] width 729 height 442
click at [723, 263] on div "Section: Inferences Pablo participates in a chess tournament. Together with 4 f…" at bounding box center [784, 266] width 729 height 442
click at [809, 347] on label "Probably False" at bounding box center [784, 364] width 159 height 33
click at [794, 364] on input "Probably False" at bounding box center [789, 369] width 10 height 10
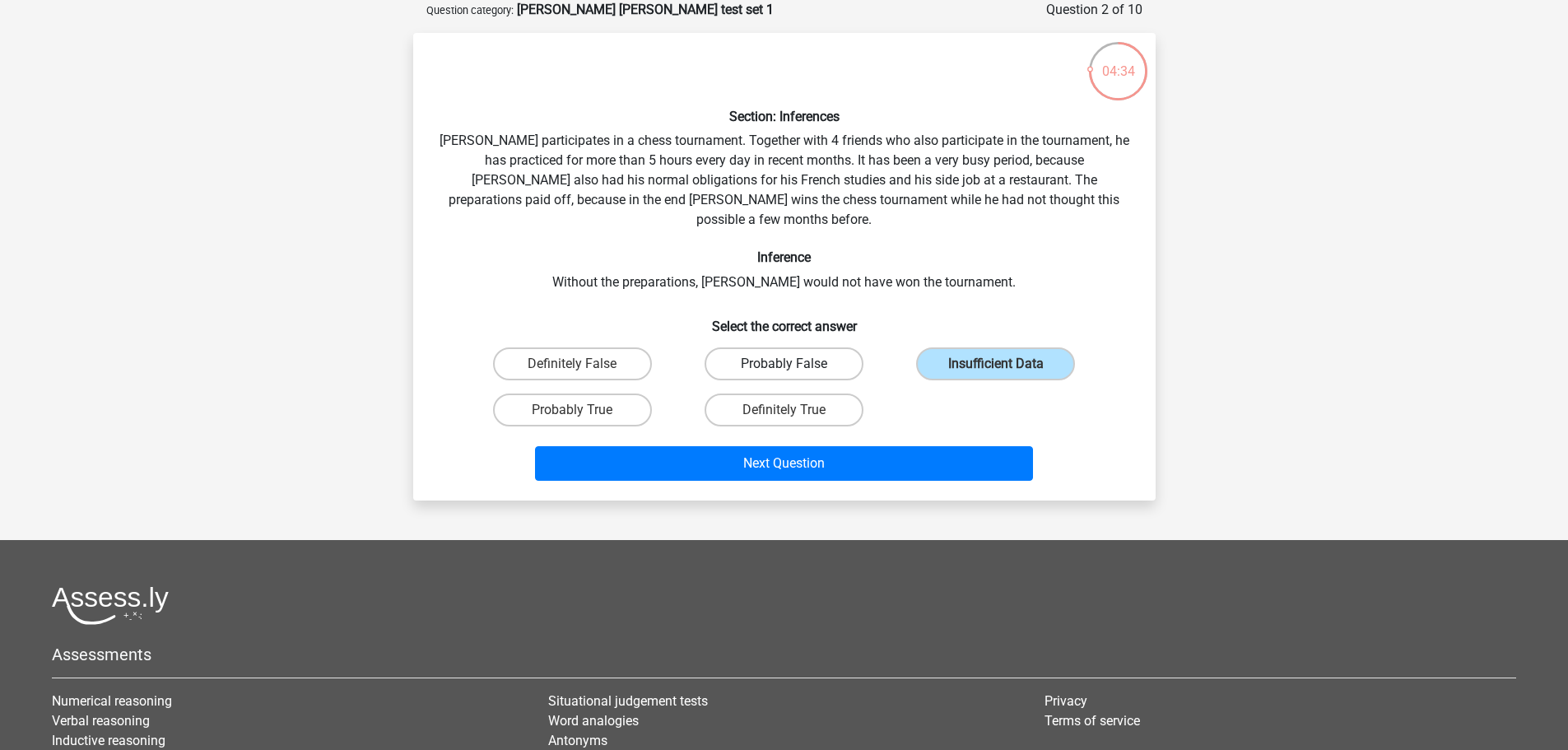
radio input "true"
click at [998, 347] on label "Insufficient Data" at bounding box center [995, 364] width 159 height 33
click at [998, 364] on input "Insufficient Data" at bounding box center [1001, 369] width 10 height 10
radio input "true"
click at [943, 433] on div "Next Question" at bounding box center [784, 460] width 689 height 54
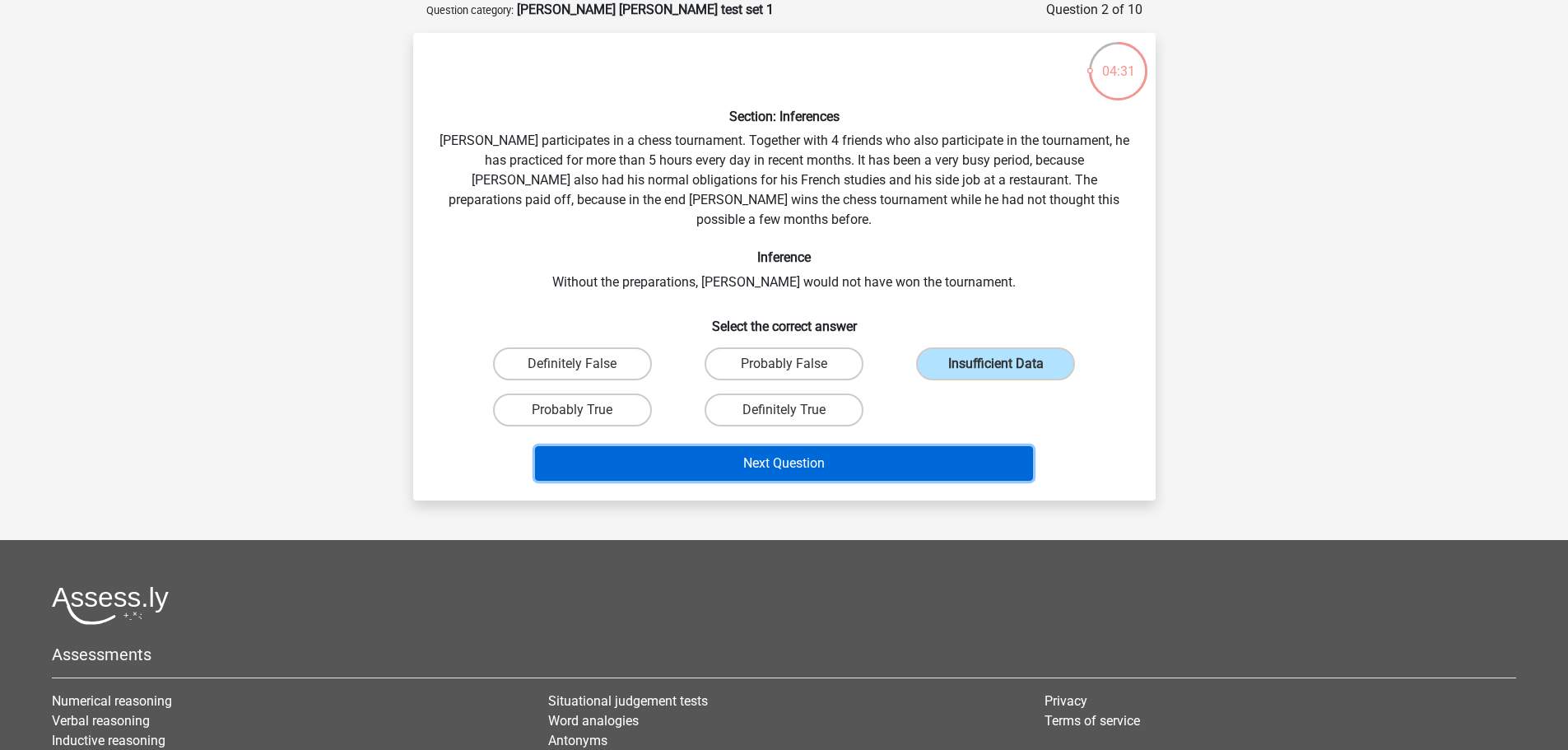
click at [931, 446] on button "Next Question" at bounding box center [784, 463] width 498 height 35
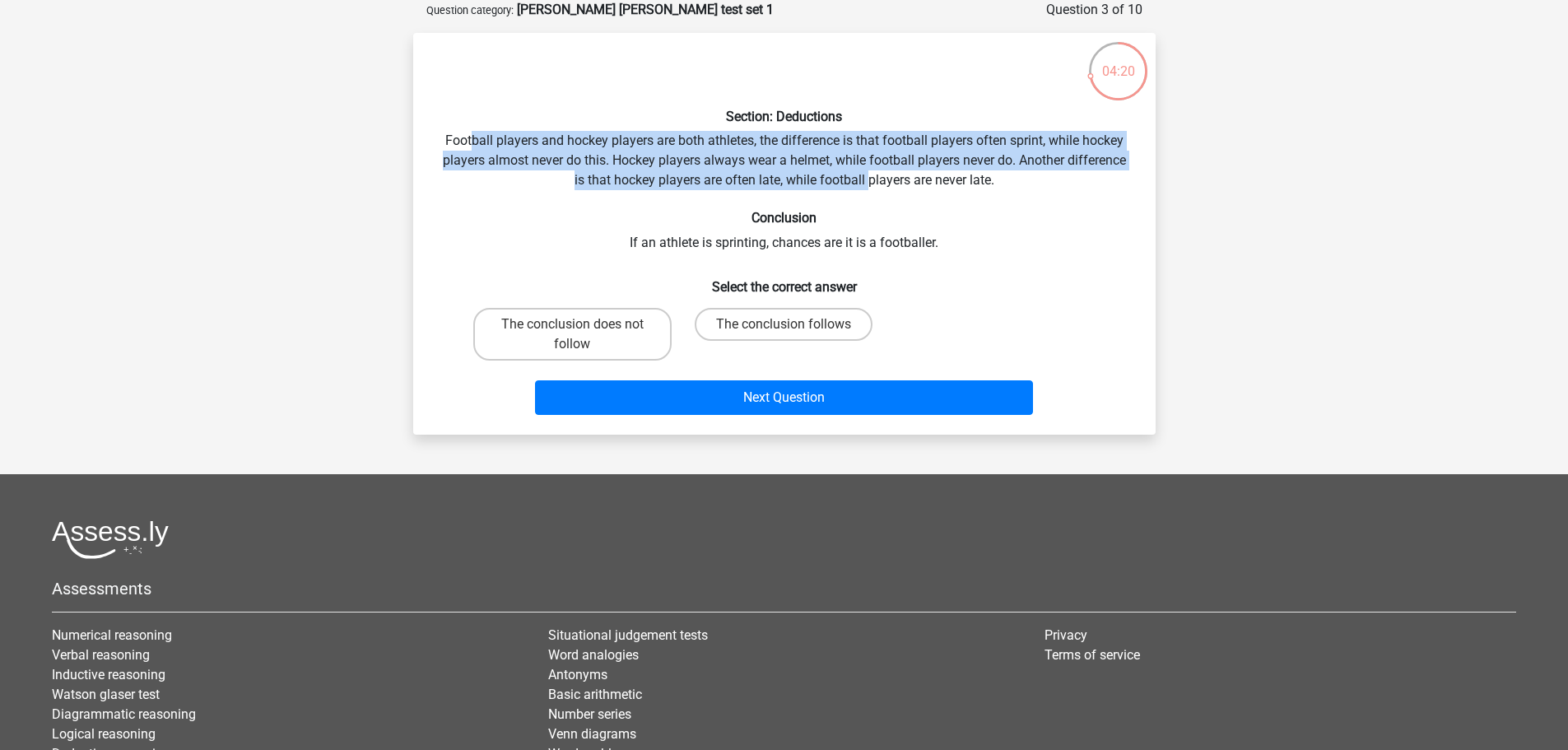
drag, startPoint x: 468, startPoint y: 136, endPoint x: 870, endPoint y: 178, distance: 404.2
click at [870, 177] on div "Section: Deductions Football players and hockey players are both athletes, the …" at bounding box center [784, 233] width 729 height 375
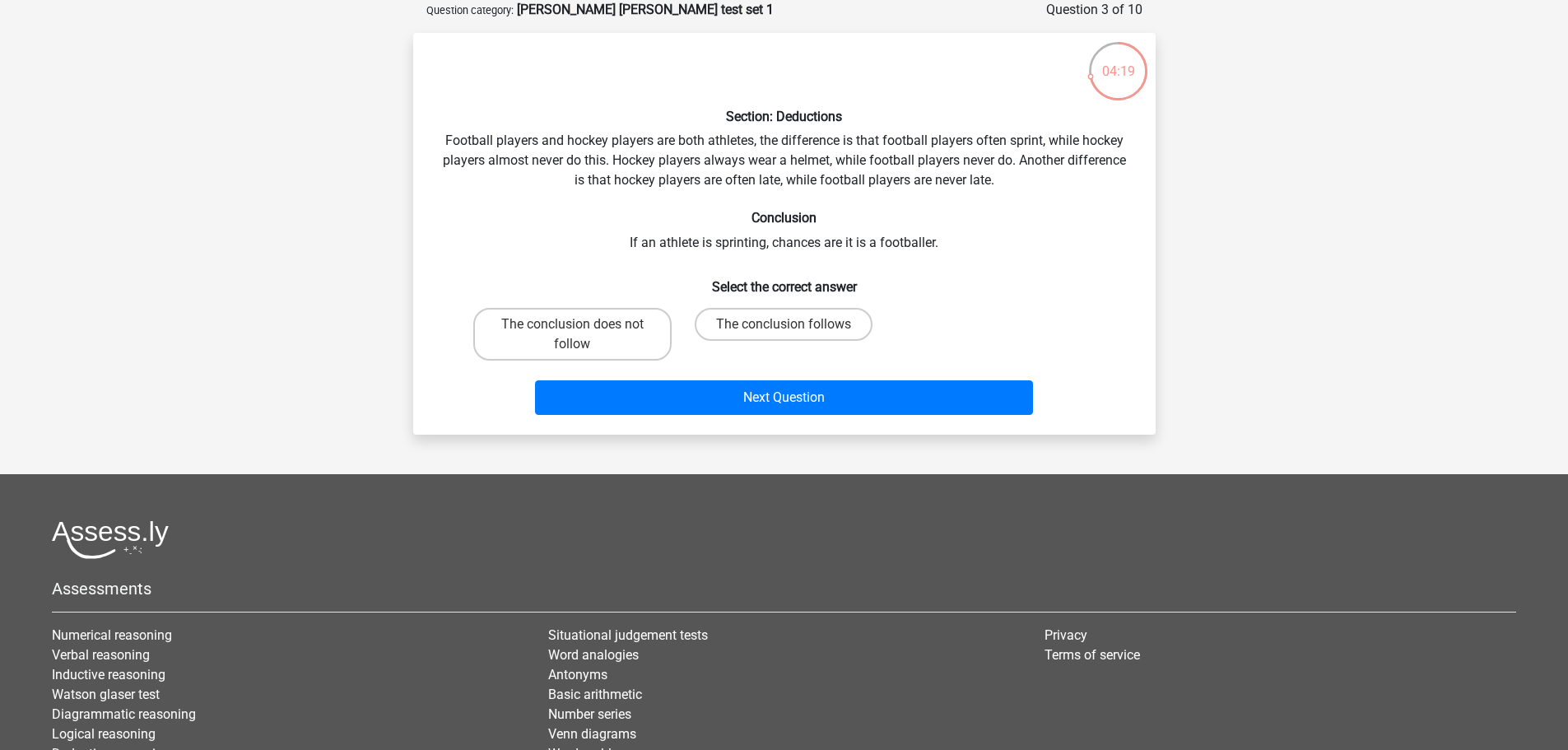
click at [942, 199] on div "Section: Deductions Football players and hockey players are both athletes, the …" at bounding box center [784, 233] width 729 height 375
drag, startPoint x: 721, startPoint y: 244, endPoint x: 1054, endPoint y: 251, distance: 333.1
click at [1054, 251] on div "Section: Deductions Football players and hockey players are both athletes, the …" at bounding box center [784, 233] width 729 height 375
click at [845, 270] on h6 "Select the correct answer" at bounding box center [784, 280] width 689 height 29
click at [621, 341] on label "The conclusion does not follow" at bounding box center [573, 334] width 199 height 53
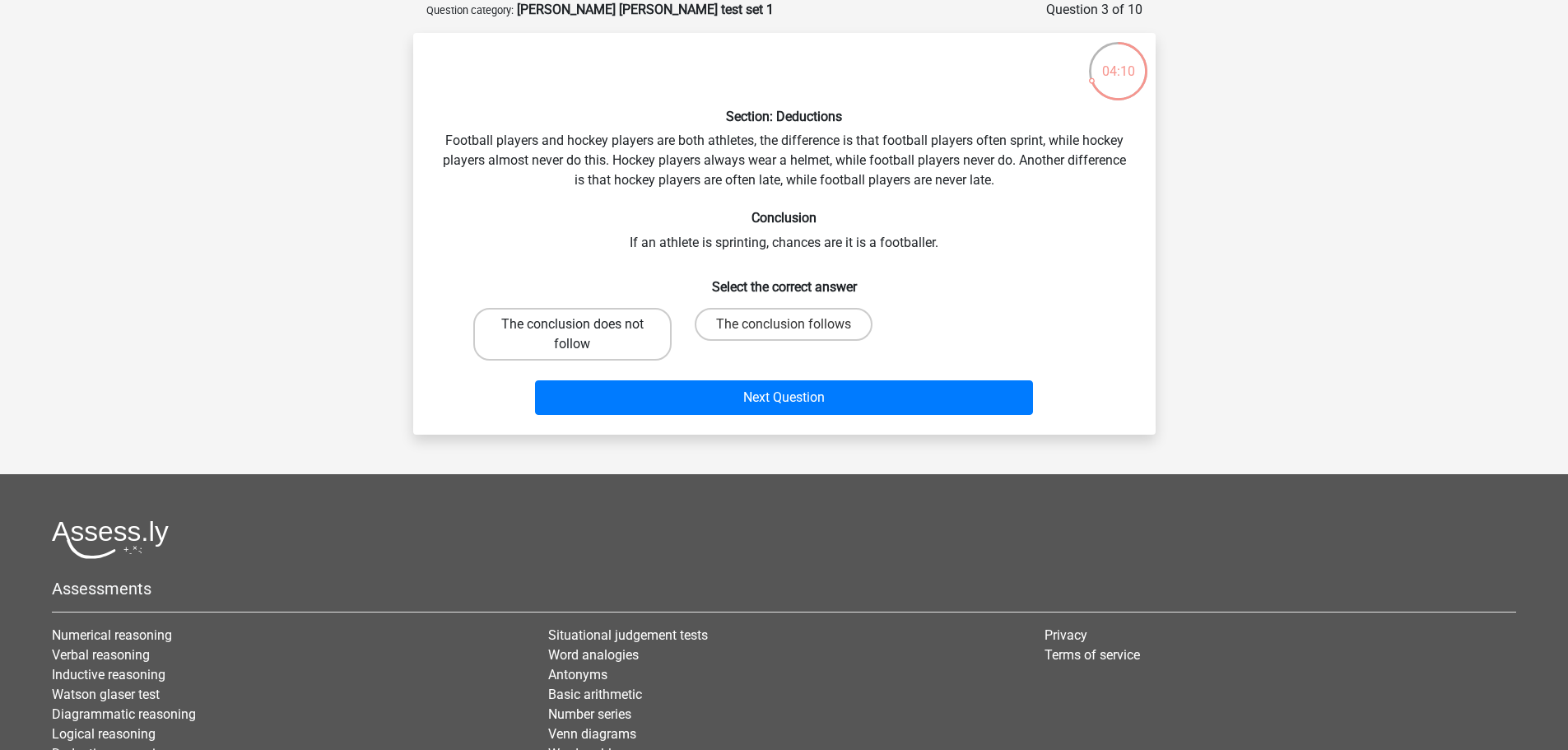
click at [582, 335] on input "The conclusion does not follow" at bounding box center [577, 329] width 10 height 10
radio input "true"
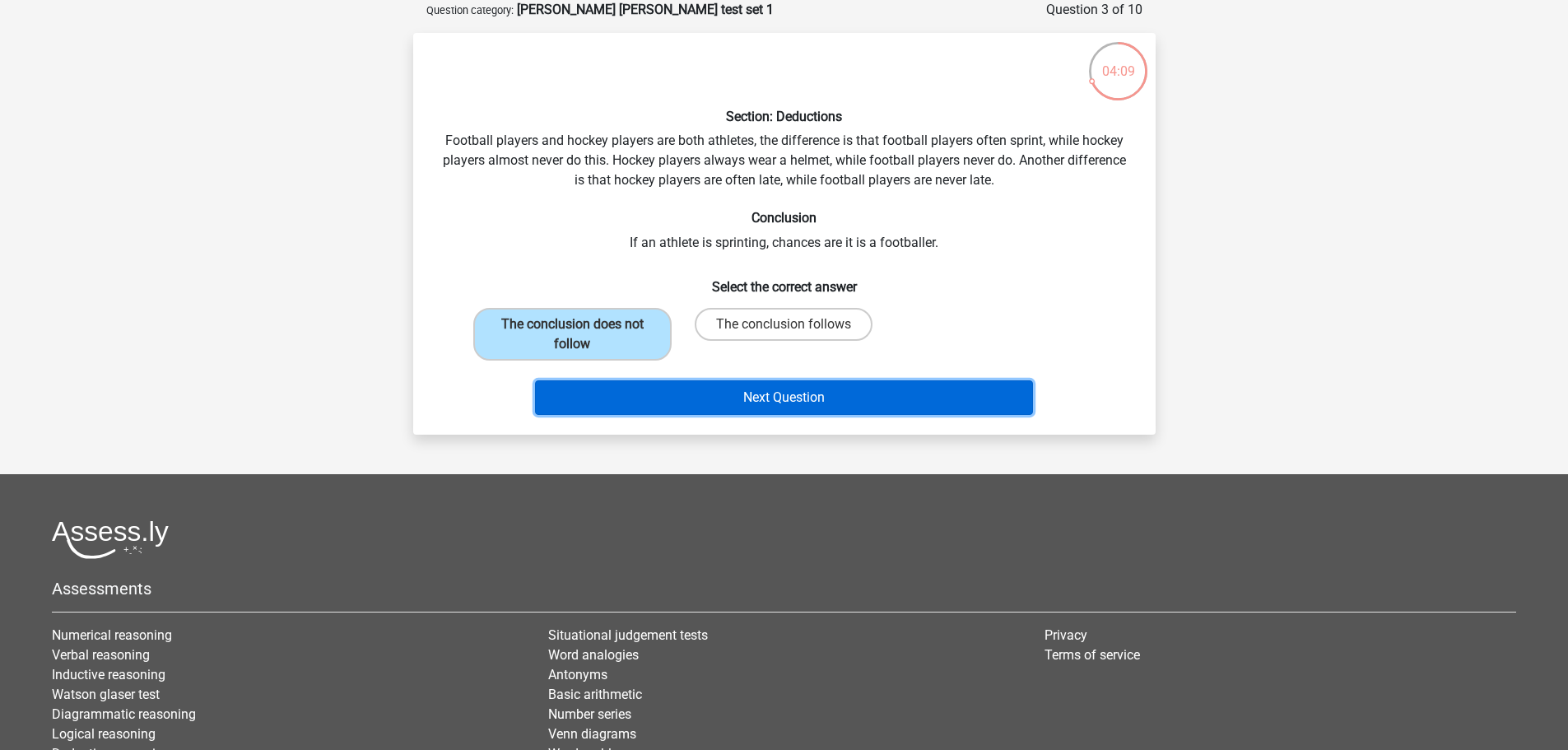
click at [750, 388] on button "Next Question" at bounding box center [784, 397] width 498 height 35
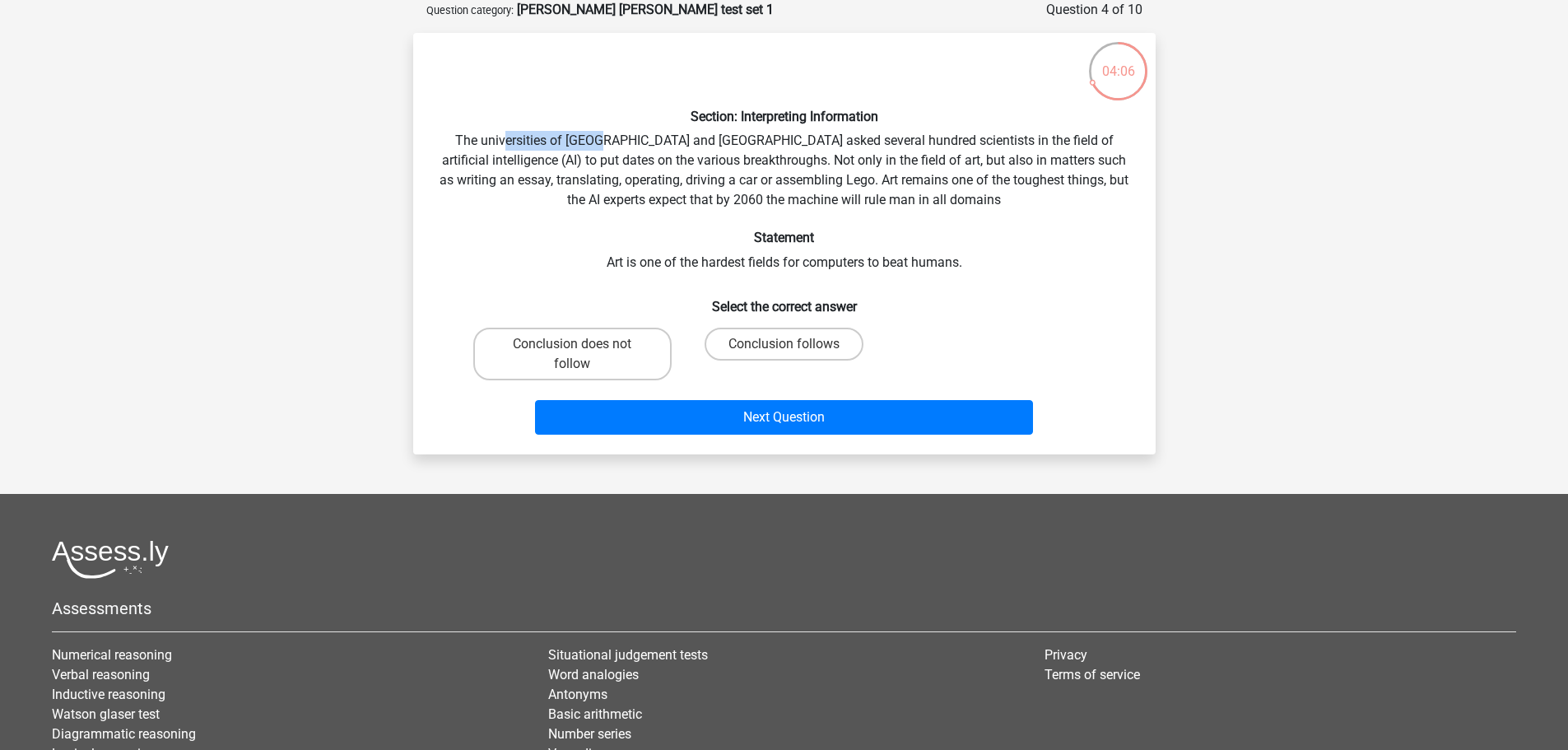
drag, startPoint x: 502, startPoint y: 137, endPoint x: 600, endPoint y: 142, distance: 98.1
click at [600, 142] on div "Section: Interpreting Information The universities of Oxford and Yale asked sev…" at bounding box center [784, 243] width 729 height 395
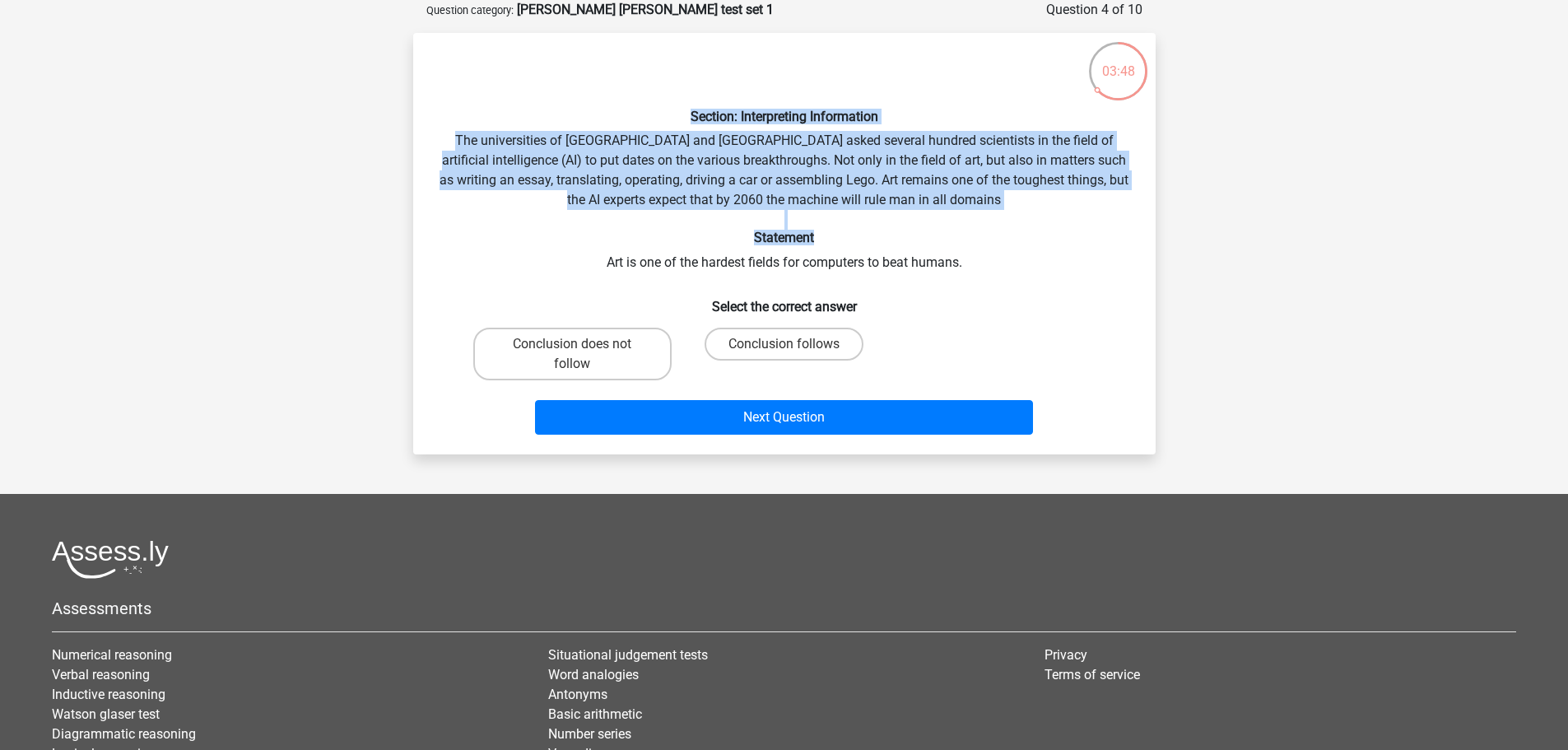
drag, startPoint x: 496, startPoint y: 123, endPoint x: 852, endPoint y: 245, distance: 376.3
click at [852, 245] on div "Section: Interpreting Information The universities of Oxford and Yale asked sev…" at bounding box center [784, 243] width 729 height 395
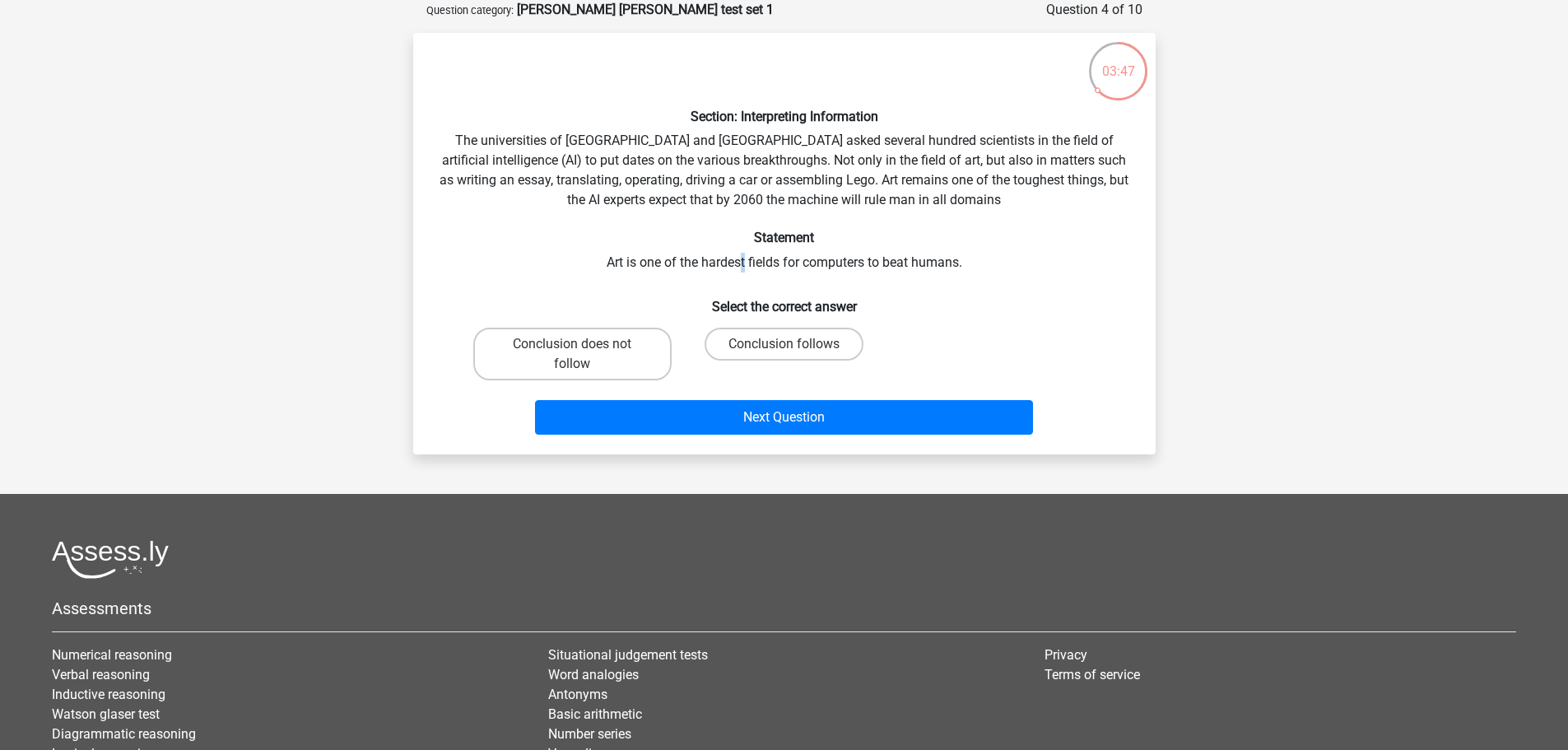
click at [742, 267] on div "Section: Interpreting Information The universities of Oxford and Yale asked sev…" at bounding box center [784, 243] width 729 height 395
drag, startPoint x: 613, startPoint y: 269, endPoint x: 909, endPoint y: 260, distance: 296.1
click at [910, 260] on div "Section: Interpreting Information The universities of Oxford and Yale asked sev…" at bounding box center [784, 243] width 729 height 395
click at [562, 309] on h6 "Select the correct answer" at bounding box center [784, 300] width 689 height 29
drag, startPoint x: 600, startPoint y: 256, endPoint x: 828, endPoint y: 252, distance: 228.0
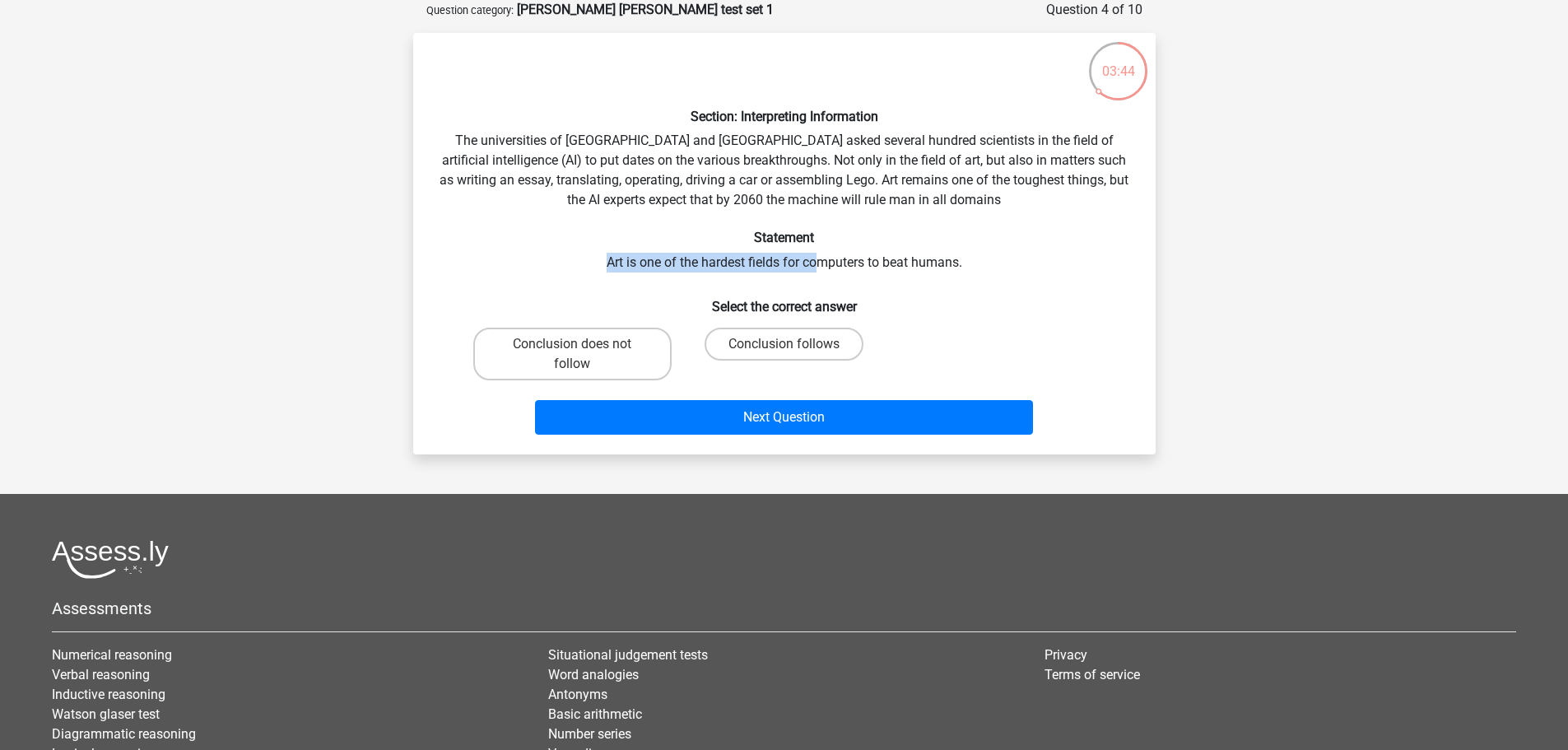
click at [822, 251] on div "Section: Interpreting Information The universities of Oxford and Yale asked sev…" at bounding box center [784, 243] width 729 height 395
click at [892, 259] on div "Section: Interpreting Information The universities of Oxford and Yale asked sev…" at bounding box center [784, 243] width 729 height 395
click at [606, 356] on label "Conclusion does not follow" at bounding box center [573, 353] width 199 height 53
click at [582, 355] on input "Conclusion does not follow" at bounding box center [577, 349] width 10 height 10
radio input "true"
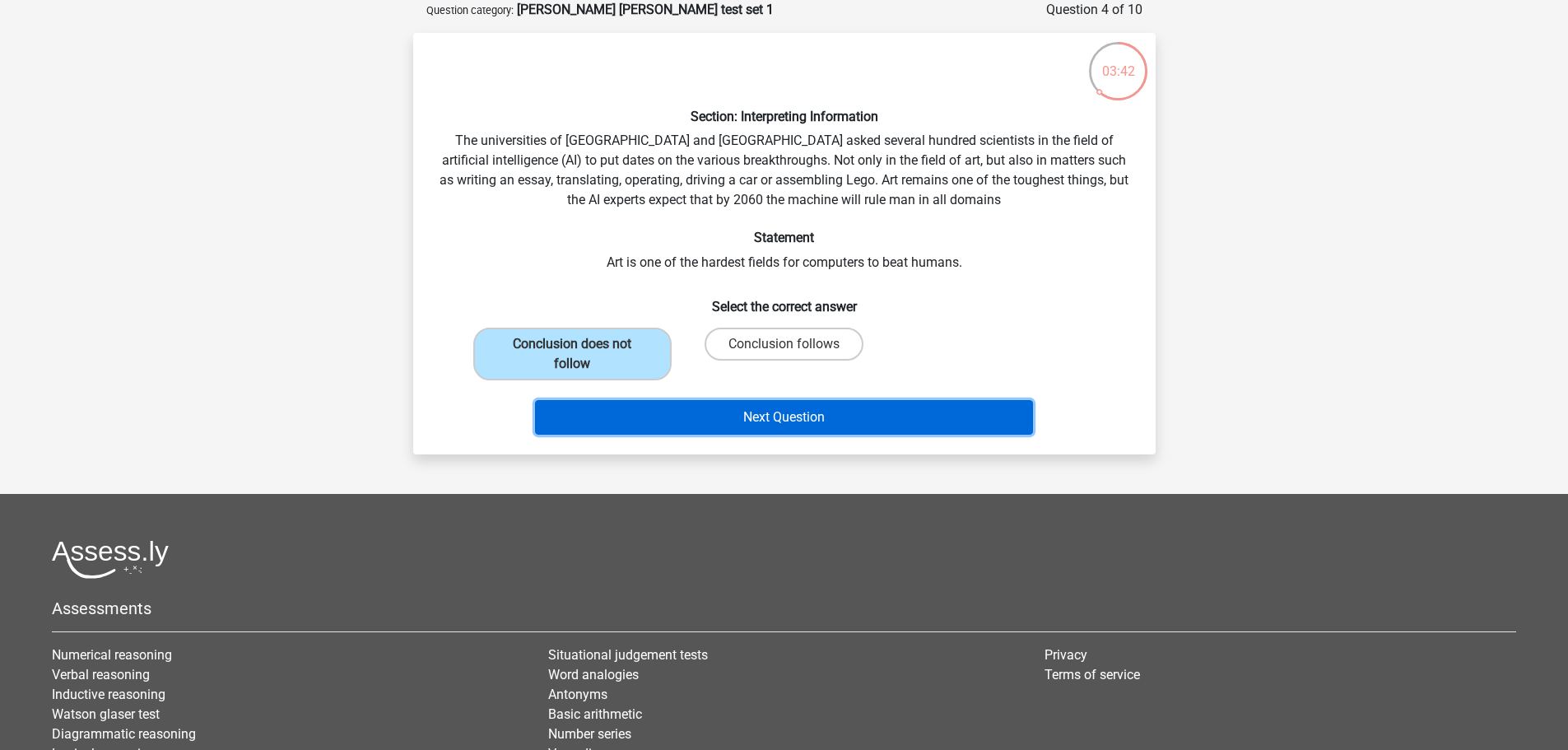
click at [753, 409] on button "Next Question" at bounding box center [784, 417] width 498 height 35
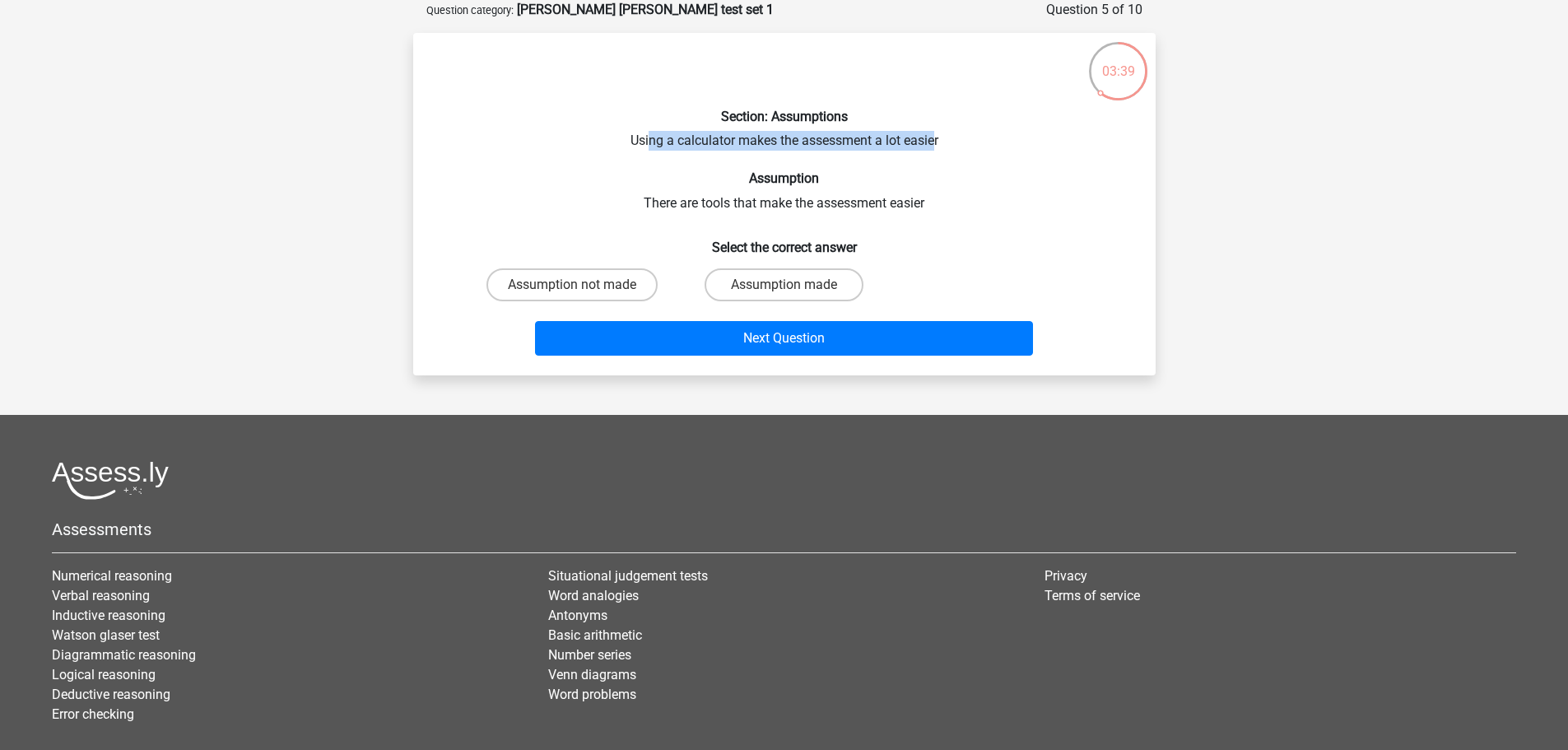
drag, startPoint x: 651, startPoint y: 143, endPoint x: 933, endPoint y: 133, distance: 282.2
click at [933, 133] on div "Section: Assumptions Using a calculator makes the assessment a lot easier Assum…" at bounding box center [784, 204] width 729 height 316
drag, startPoint x: 656, startPoint y: 207, endPoint x: 809, endPoint y: 204, distance: 153.0
click at [809, 204] on div "Section: Assumptions Using a calculator makes the assessment a lot easier Assum…" at bounding box center [784, 204] width 729 height 316
click at [761, 276] on label "Assumption made" at bounding box center [784, 285] width 159 height 33
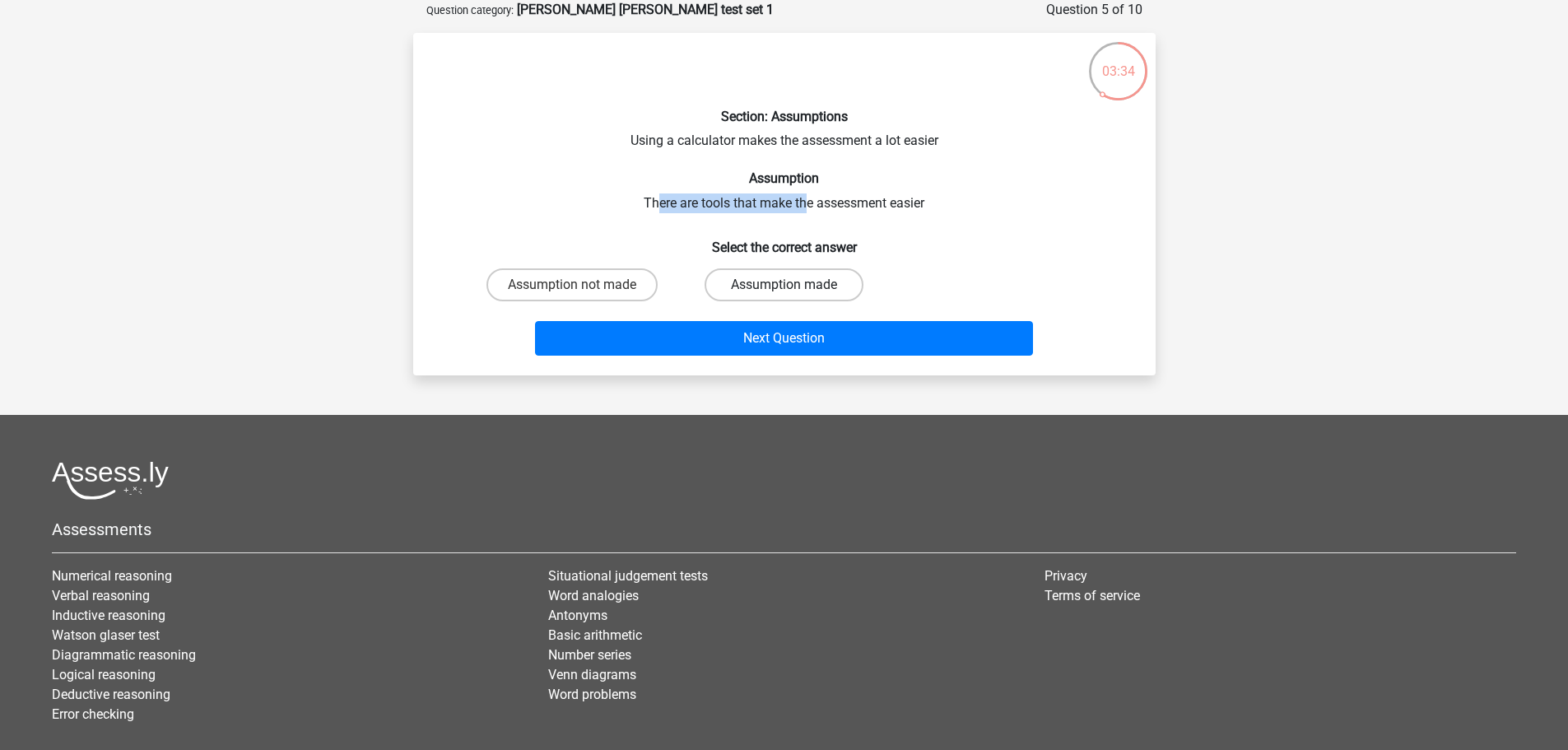
click at [784, 285] on input "Assumption made" at bounding box center [789, 290] width 10 height 10
radio input "true"
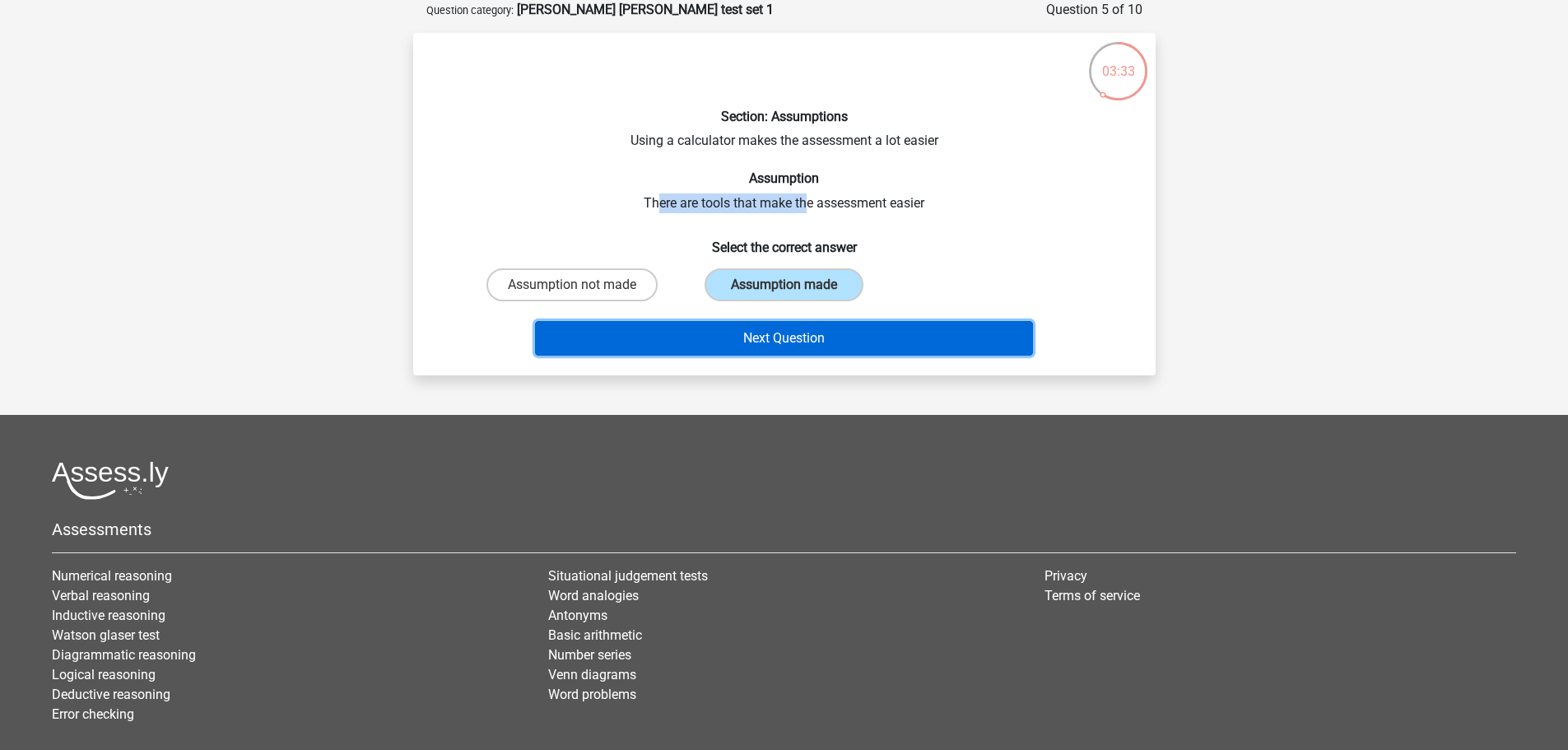
click at [759, 350] on button "Next Question" at bounding box center [784, 339] width 498 height 35
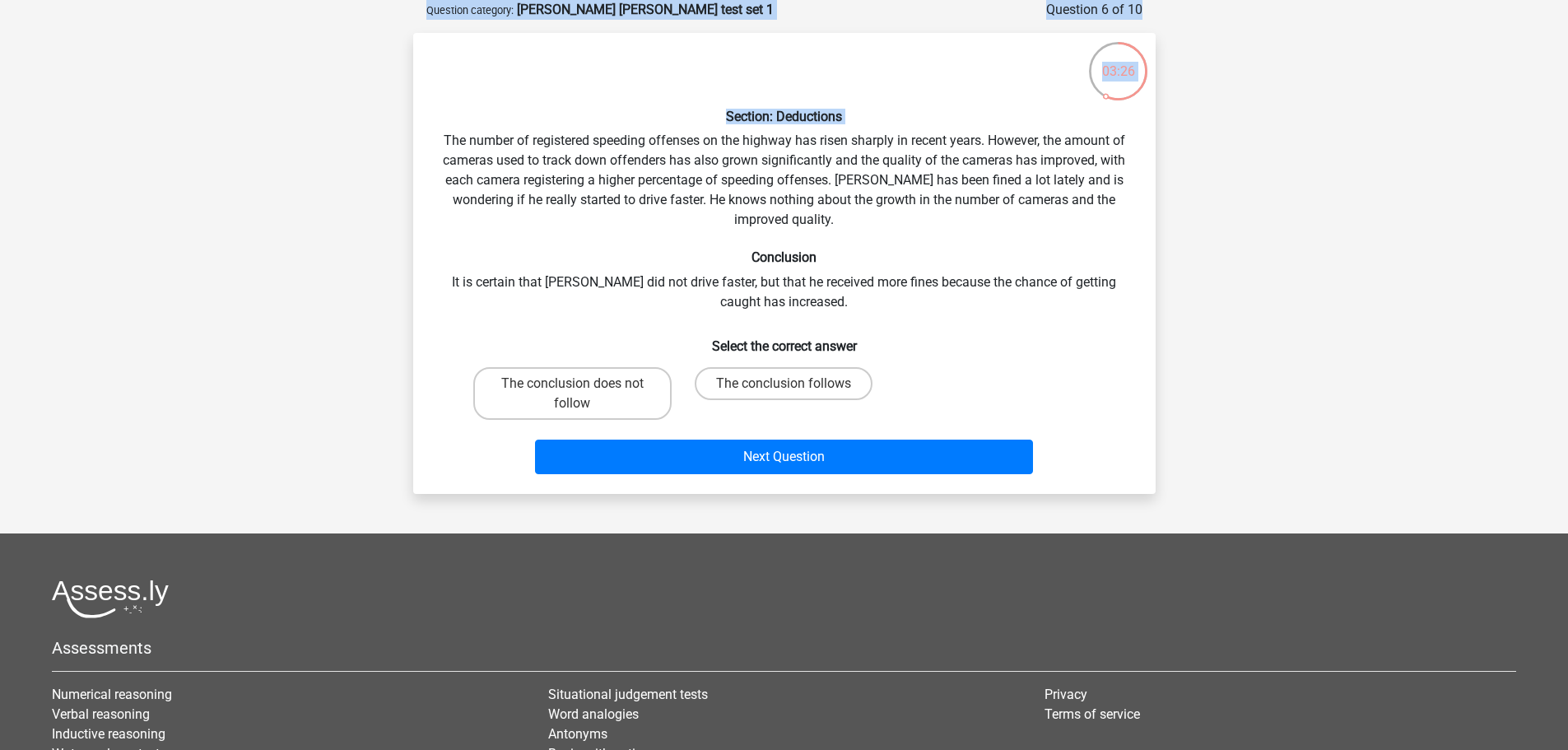
scroll to position [0, 0]
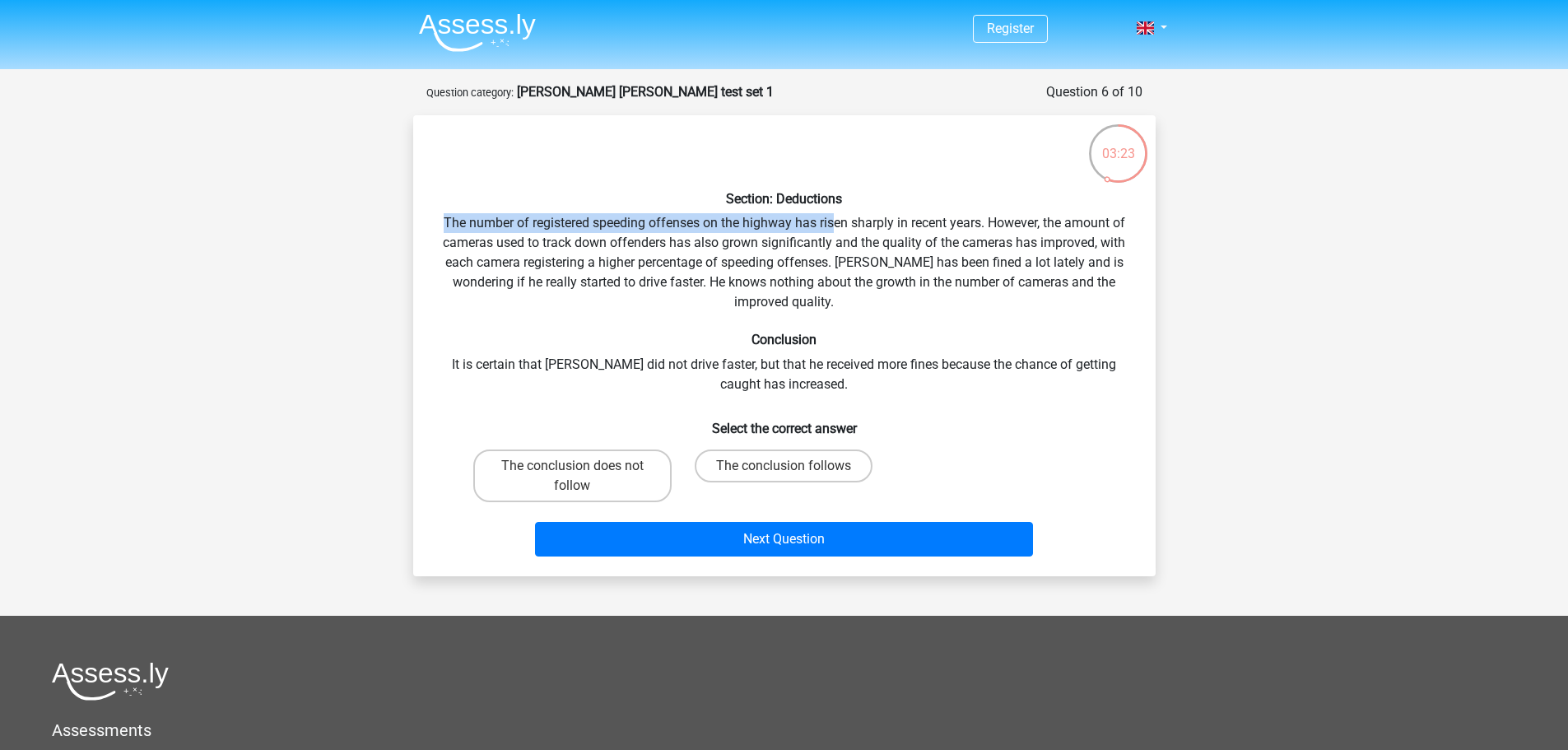
drag, startPoint x: 430, startPoint y: 132, endPoint x: 749, endPoint y: 225, distance: 332.3
click at [822, 229] on div "Section: Deductions The number of registered speeding offenses on the highway h…" at bounding box center [784, 346] width 729 height 435
click at [1022, 201] on h6 "Section: Deductions" at bounding box center [784, 199] width 689 height 16
click at [1016, 214] on div "Section: Deductions The number of registered speeding offenses on the highway h…" at bounding box center [784, 346] width 729 height 435
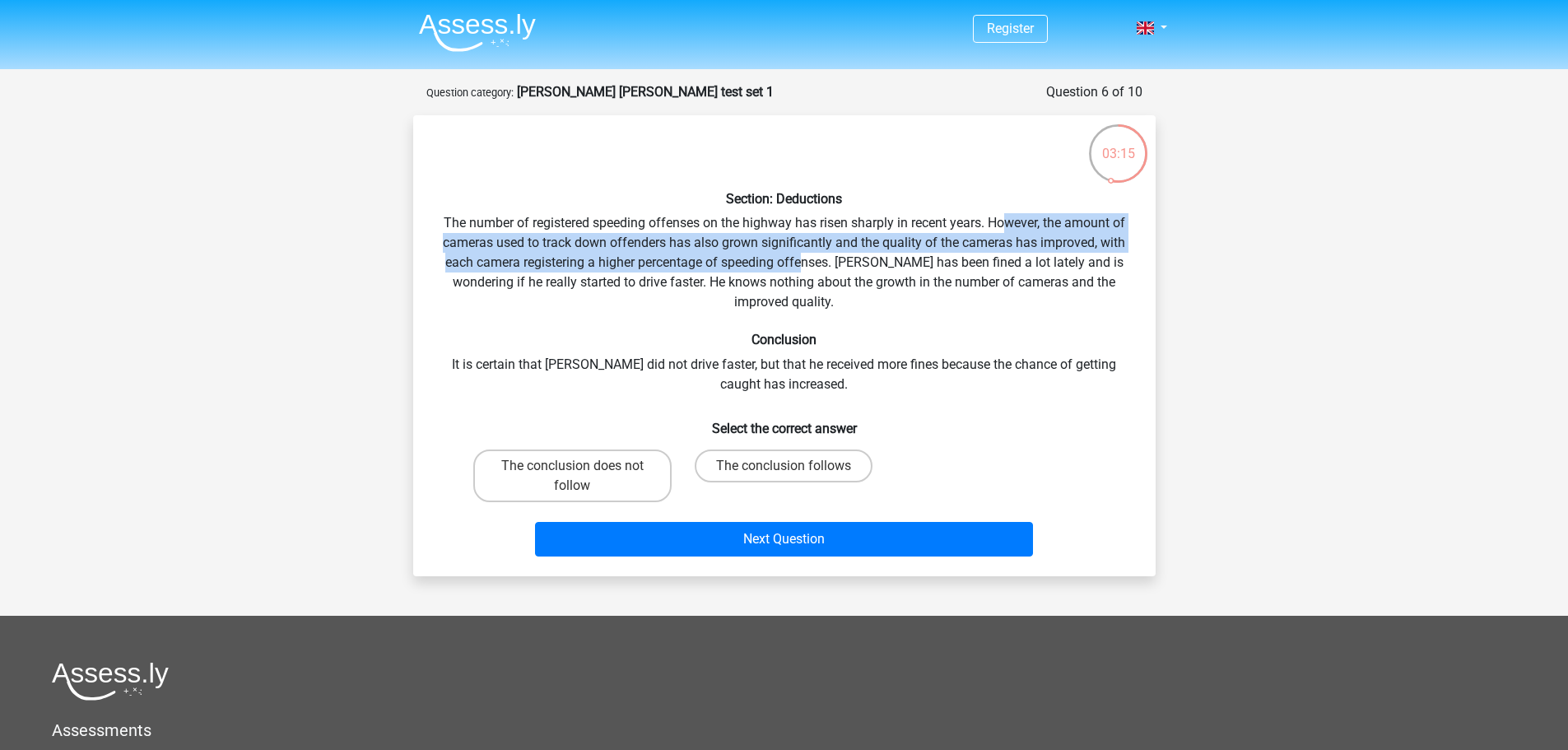
drag, startPoint x: 1005, startPoint y: 223, endPoint x: 807, endPoint y: 261, distance: 201.6
click at [806, 262] on div "Section: Deductions The number of registered speeding offenses on the highway h…" at bounding box center [784, 346] width 729 height 435
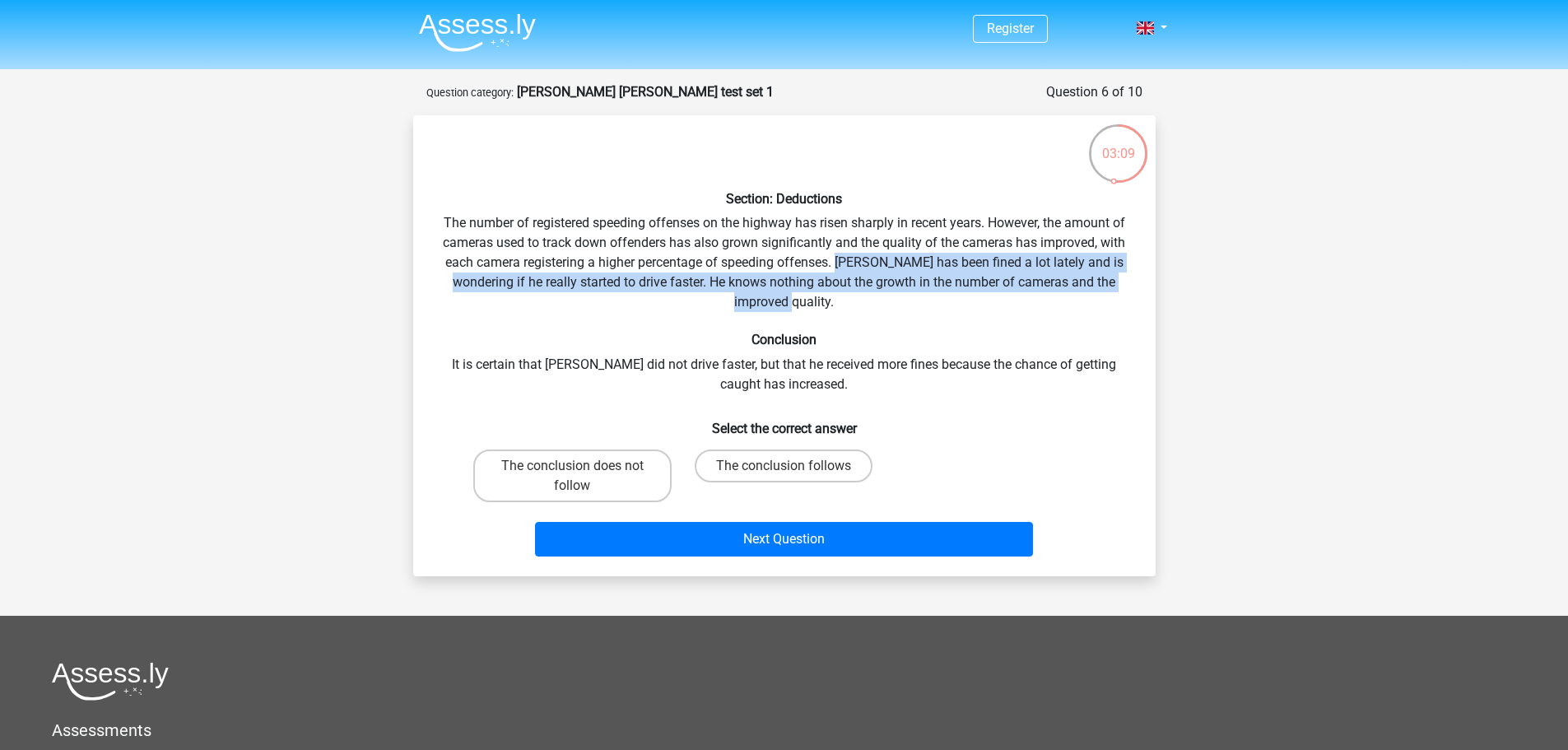
drag, startPoint x: 838, startPoint y: 262, endPoint x: 869, endPoint y: 297, distance: 46.8
click at [869, 297] on div "Section: Deductions The number of registered speeding offenses on the highway h…" at bounding box center [784, 346] width 729 height 435
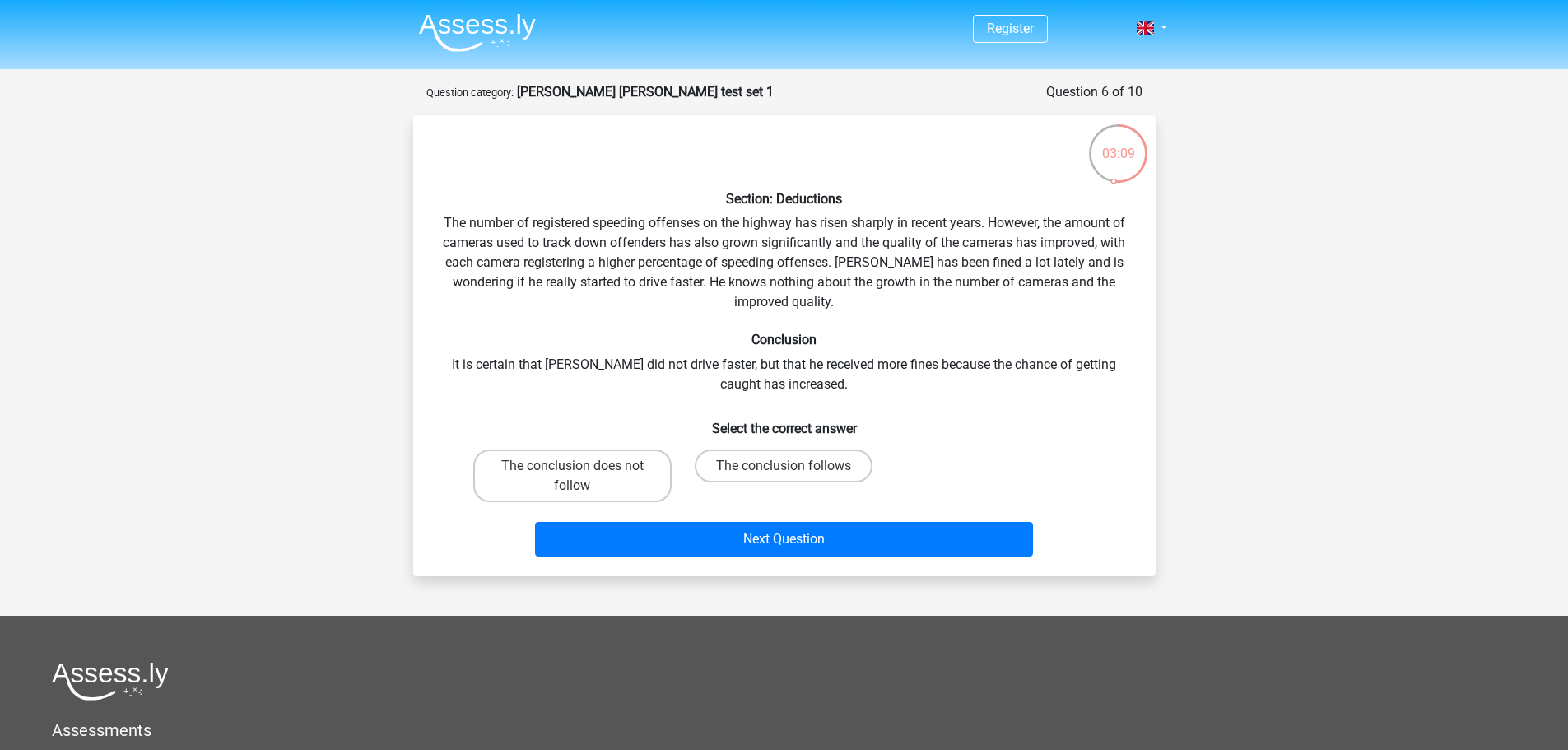
click at [545, 361] on div "Section: Deductions The number of registered speeding offenses on the highway h…" at bounding box center [784, 346] width 729 height 435
drag, startPoint x: 450, startPoint y: 365, endPoint x: 499, endPoint y: 373, distance: 49.6
click at [548, 370] on div "Section: Deductions The number of registered speeding offenses on the highway h…" at bounding box center [784, 346] width 729 height 435
click at [548, 365] on div "Section: Deductions The number of registered speeding offenses on the highway h…" at bounding box center [784, 346] width 729 height 435
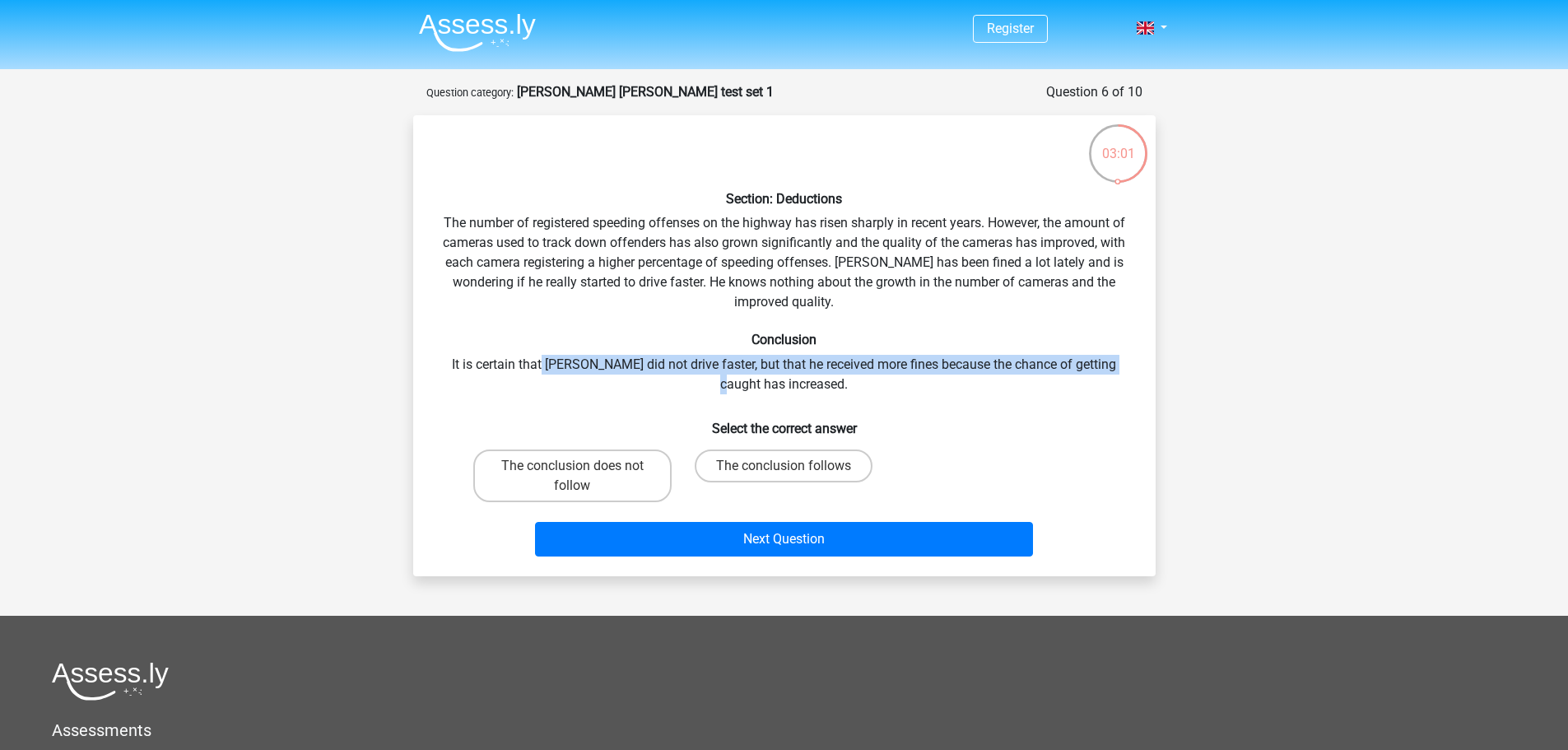
drag, startPoint x: 541, startPoint y: 363, endPoint x: 671, endPoint y: 470, distance: 168.4
click at [1108, 372] on div "Section: Deductions The number of registered speeding offenses on the highway h…" at bounding box center [784, 346] width 729 height 435
click at [608, 488] on label "The conclusion does not follow" at bounding box center [573, 475] width 199 height 53
click at [582, 477] on input "The conclusion does not follow" at bounding box center [577, 471] width 10 height 10
radio input "true"
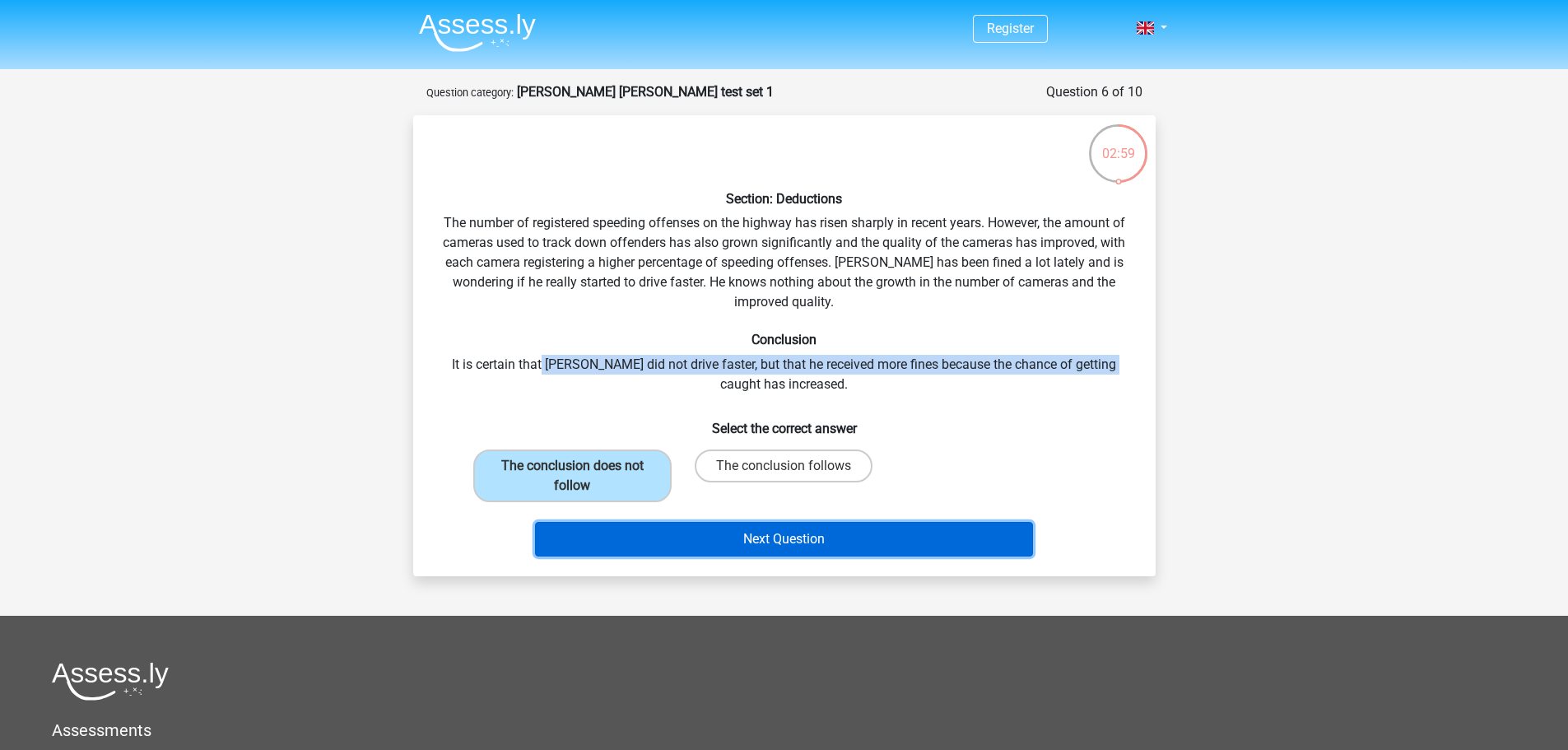
click at [816, 556] on button "Next Question" at bounding box center [784, 539] width 498 height 35
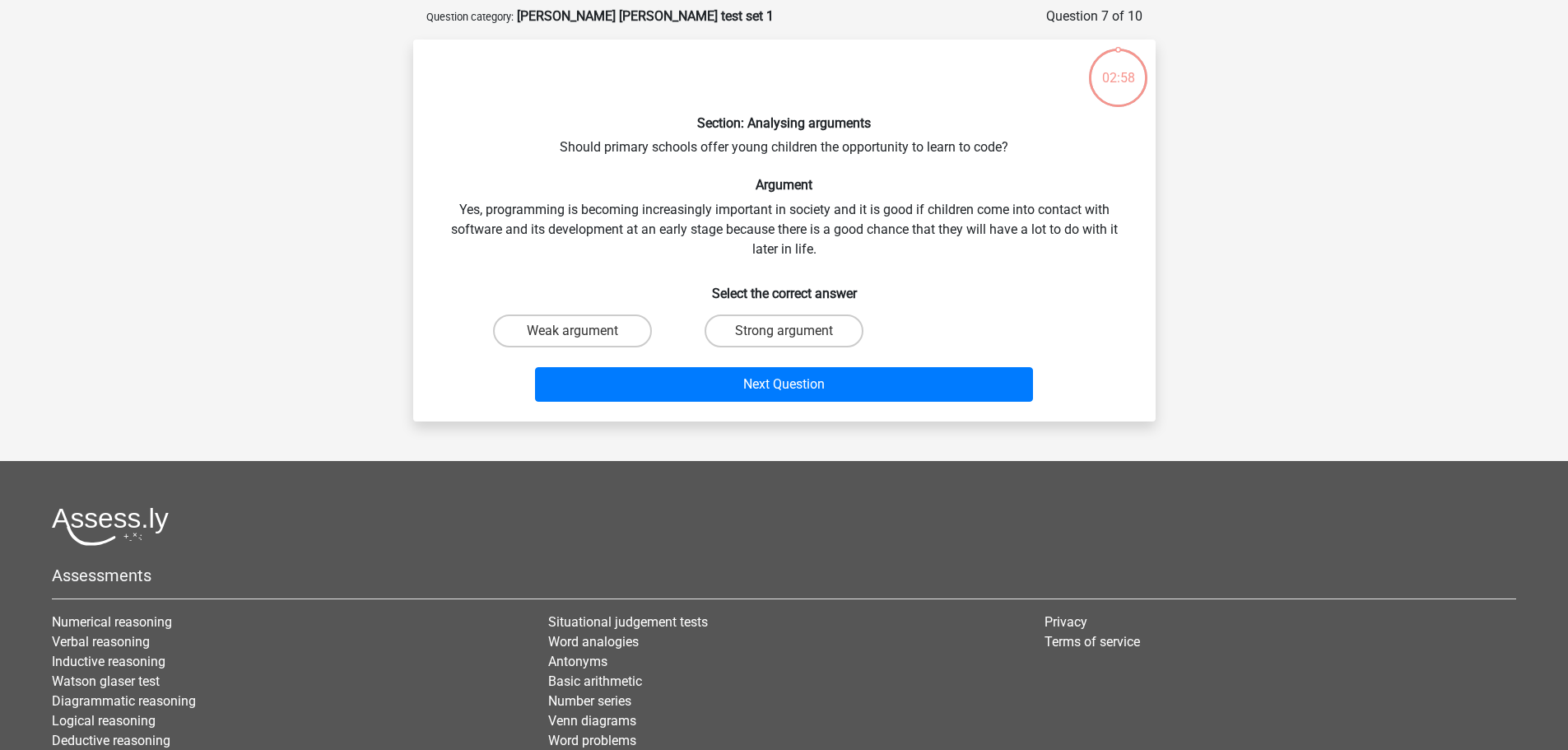
scroll to position [82, 0]
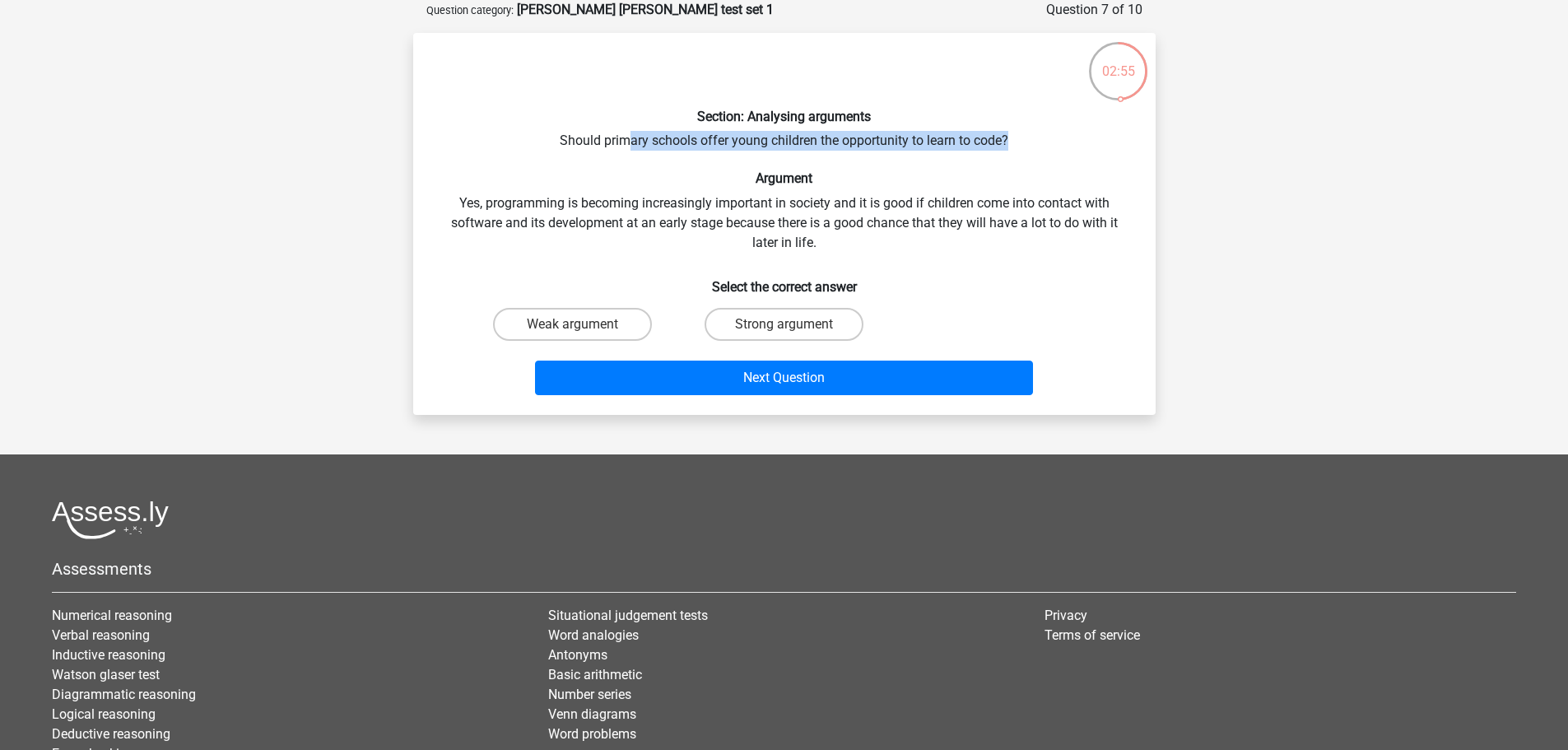
drag, startPoint x: 629, startPoint y: 145, endPoint x: 1046, endPoint y: 147, distance: 417.0
click at [1046, 147] on div "Section: Analysing arguments Should primary schools offer young children the op…" at bounding box center [784, 224] width 729 height 356
click at [935, 188] on div "Section: Analysing arguments Should primary schools offer young children the op…" at bounding box center [784, 224] width 729 height 356
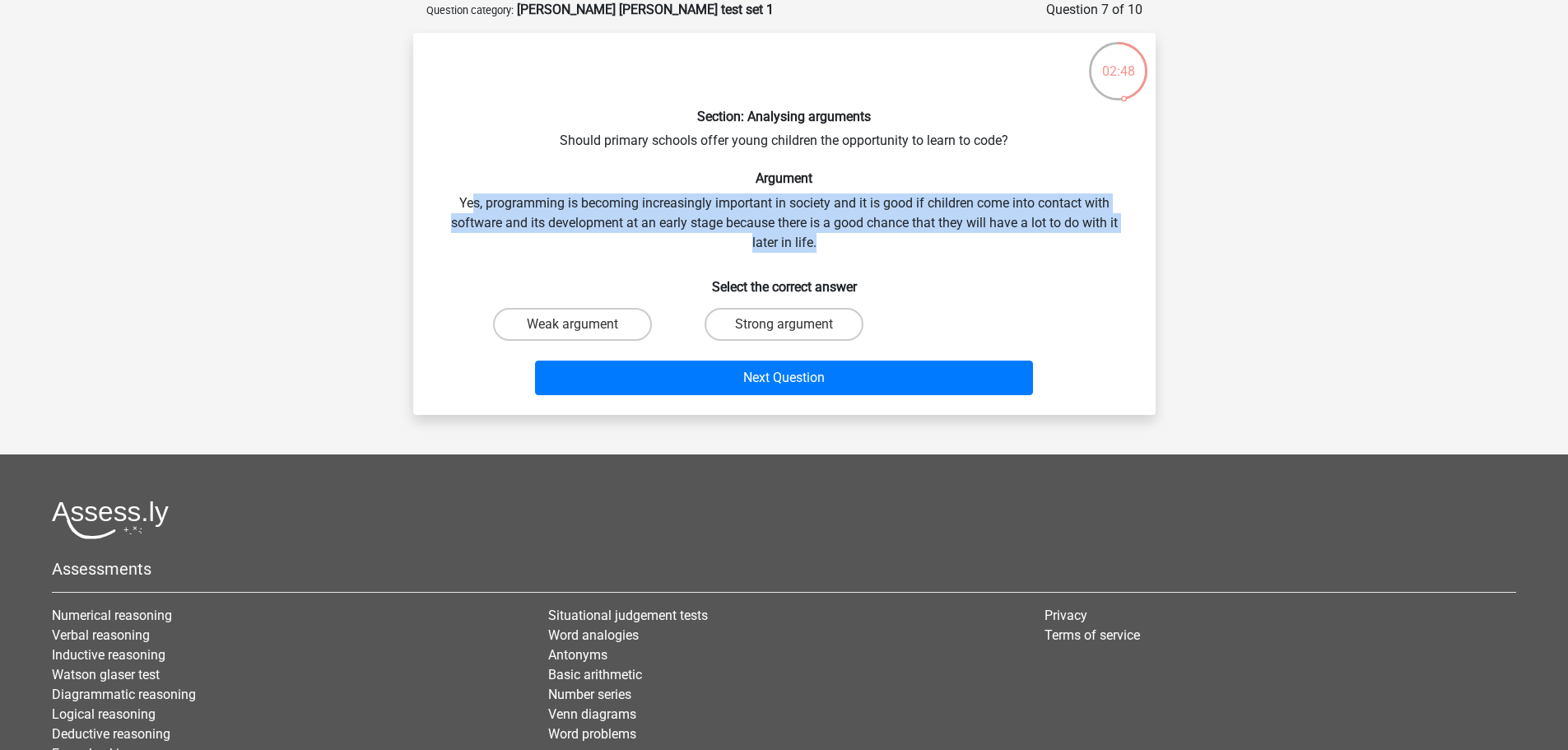
drag, startPoint x: 472, startPoint y: 209, endPoint x: 1133, endPoint y: 234, distance: 661.5
click at [1133, 234] on div "Section: Analysing arguments Should primary schools offer young children the op…" at bounding box center [784, 224] width 729 height 356
click at [1044, 220] on div "Section: Analysing arguments Should primary schools offer young children the op…" at bounding box center [784, 224] width 729 height 356
click at [590, 209] on div "Section: Analysing arguments Should primary schools offer young children the op…" at bounding box center [784, 224] width 729 height 356
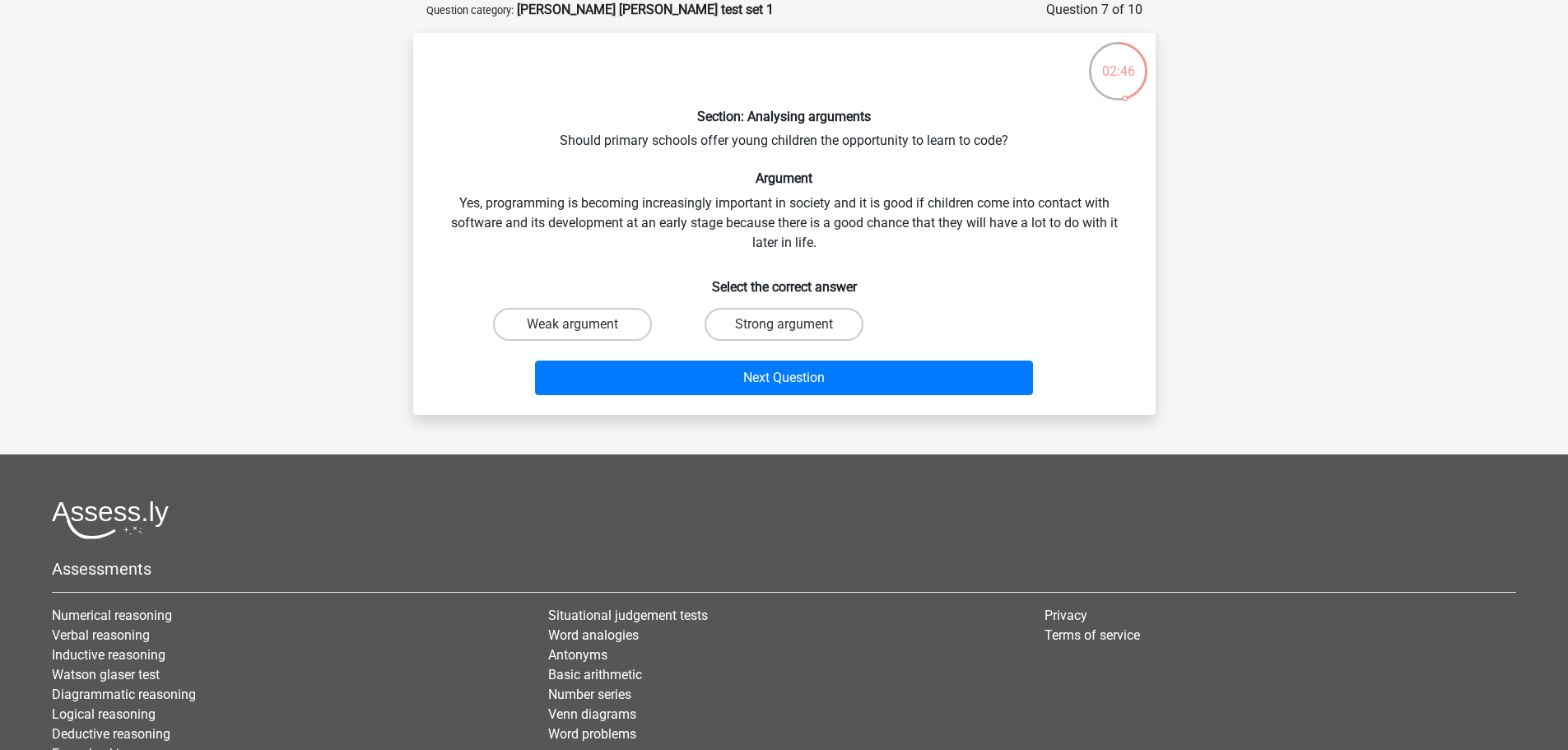
click at [794, 325] on input "Strong argument" at bounding box center [789, 329] width 10 height 10
radio input "true"
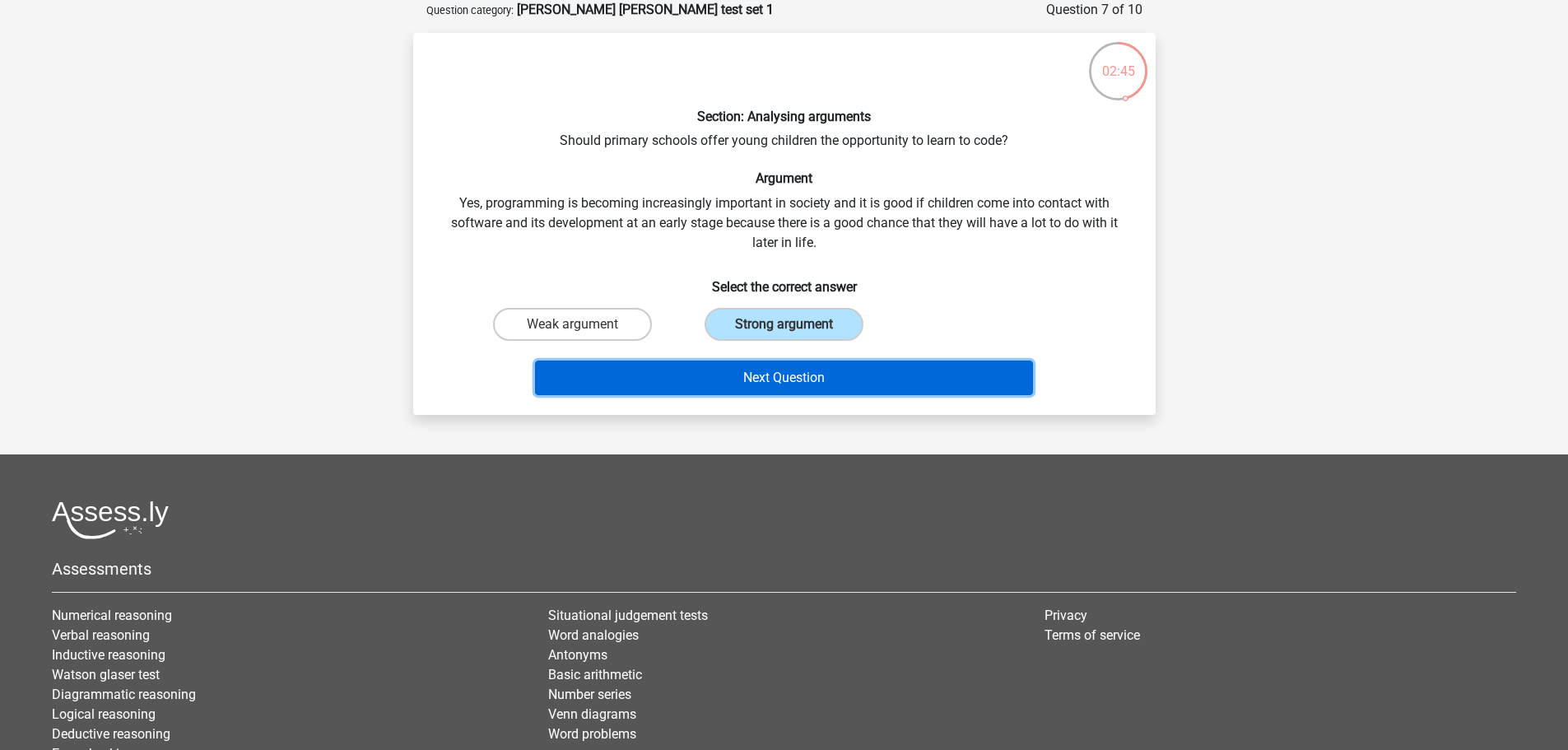
click at [822, 387] on button "Next Question" at bounding box center [784, 378] width 498 height 35
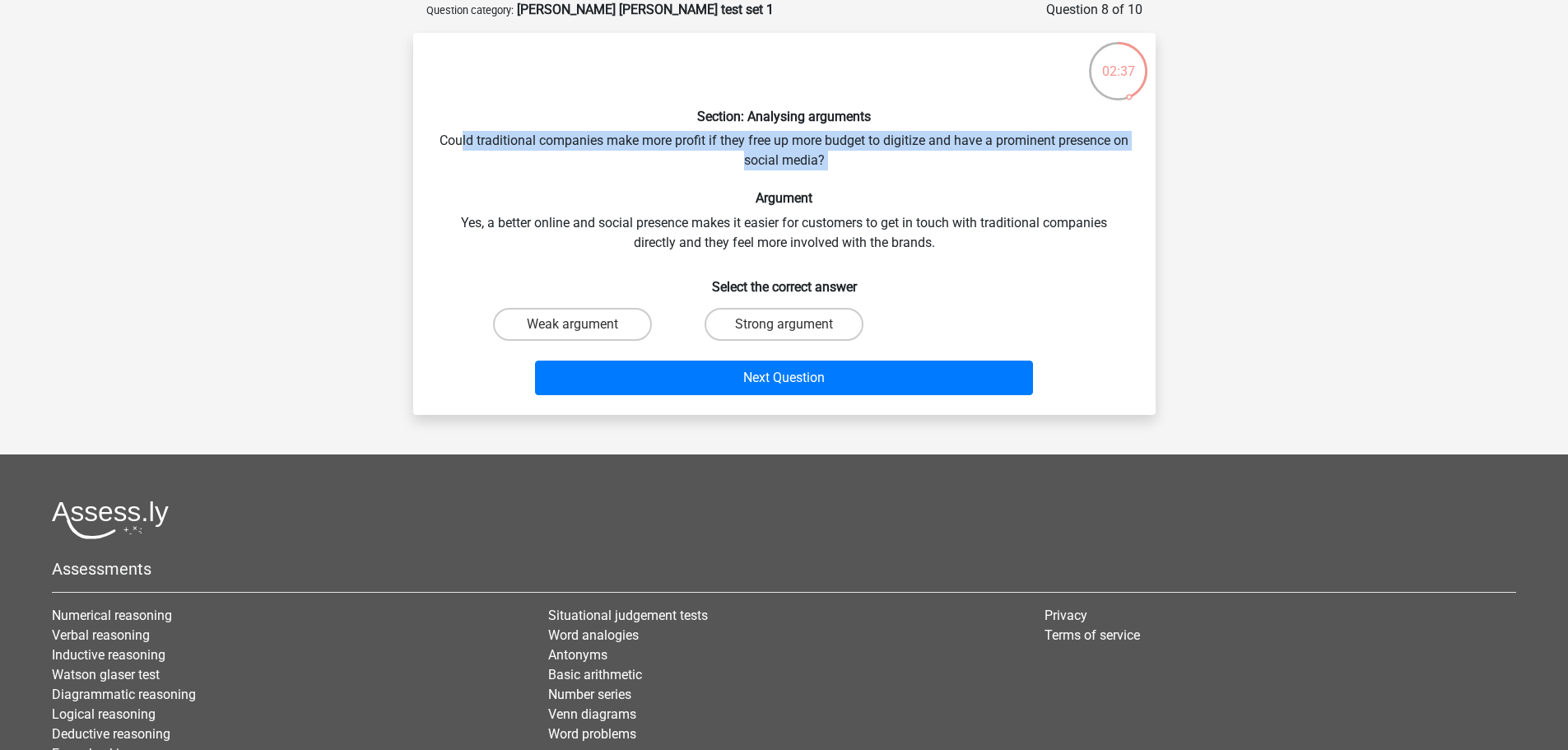
drag, startPoint x: 505, startPoint y: 141, endPoint x: 862, endPoint y: 175, distance: 358.6
click at [871, 175] on div "Section: Analysing arguments Could traditional companies make more profit if th…" at bounding box center [784, 224] width 729 height 356
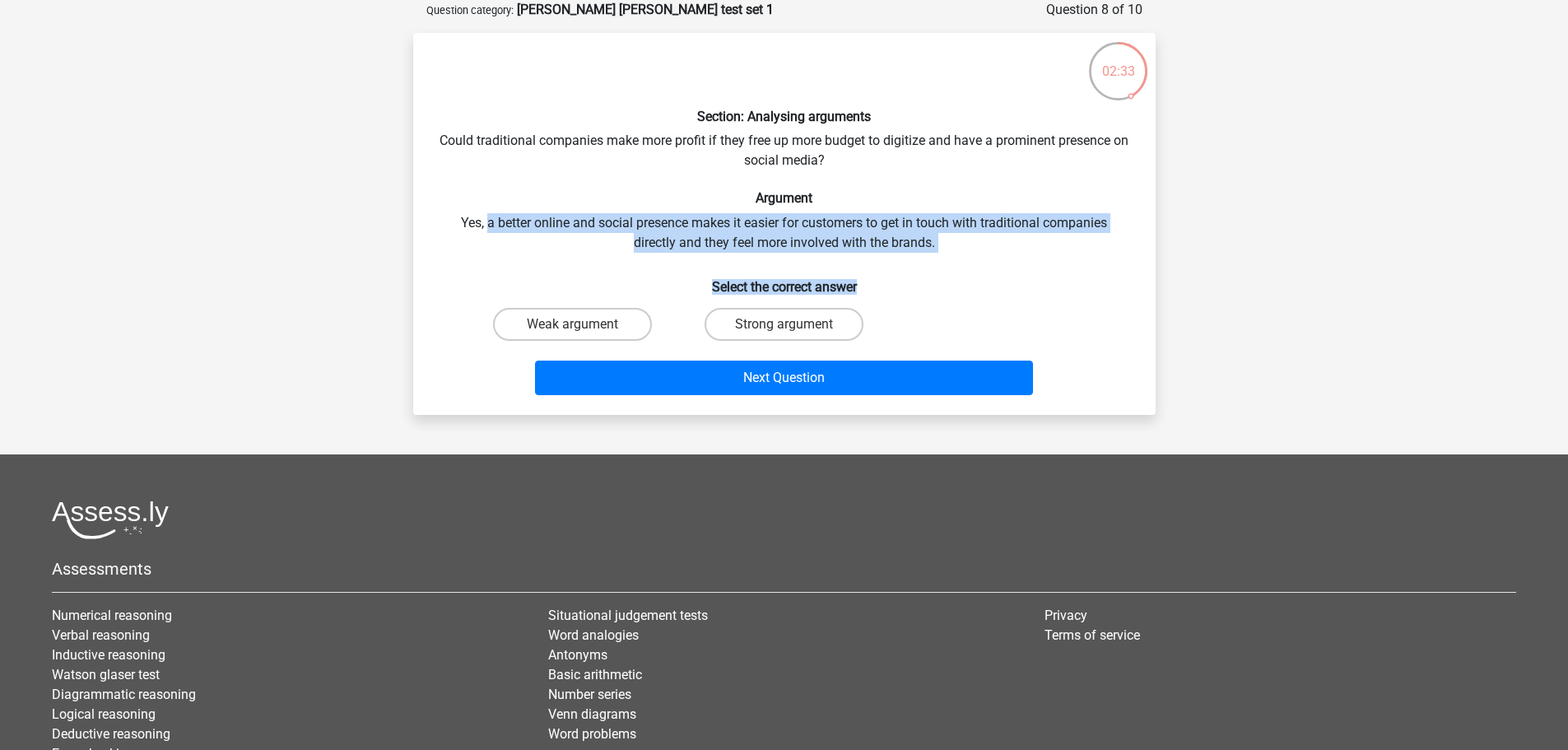
drag, startPoint x: 485, startPoint y: 224, endPoint x: 806, endPoint y: 264, distance: 323.5
click at [950, 262] on div "Section: Analysing arguments Could traditional companies make more profit if th…" at bounding box center [784, 224] width 729 height 356
click at [570, 324] on label "Weak argument" at bounding box center [573, 324] width 159 height 33
click at [572, 324] on input "Weak argument" at bounding box center [577, 329] width 10 height 10
radio input "true"
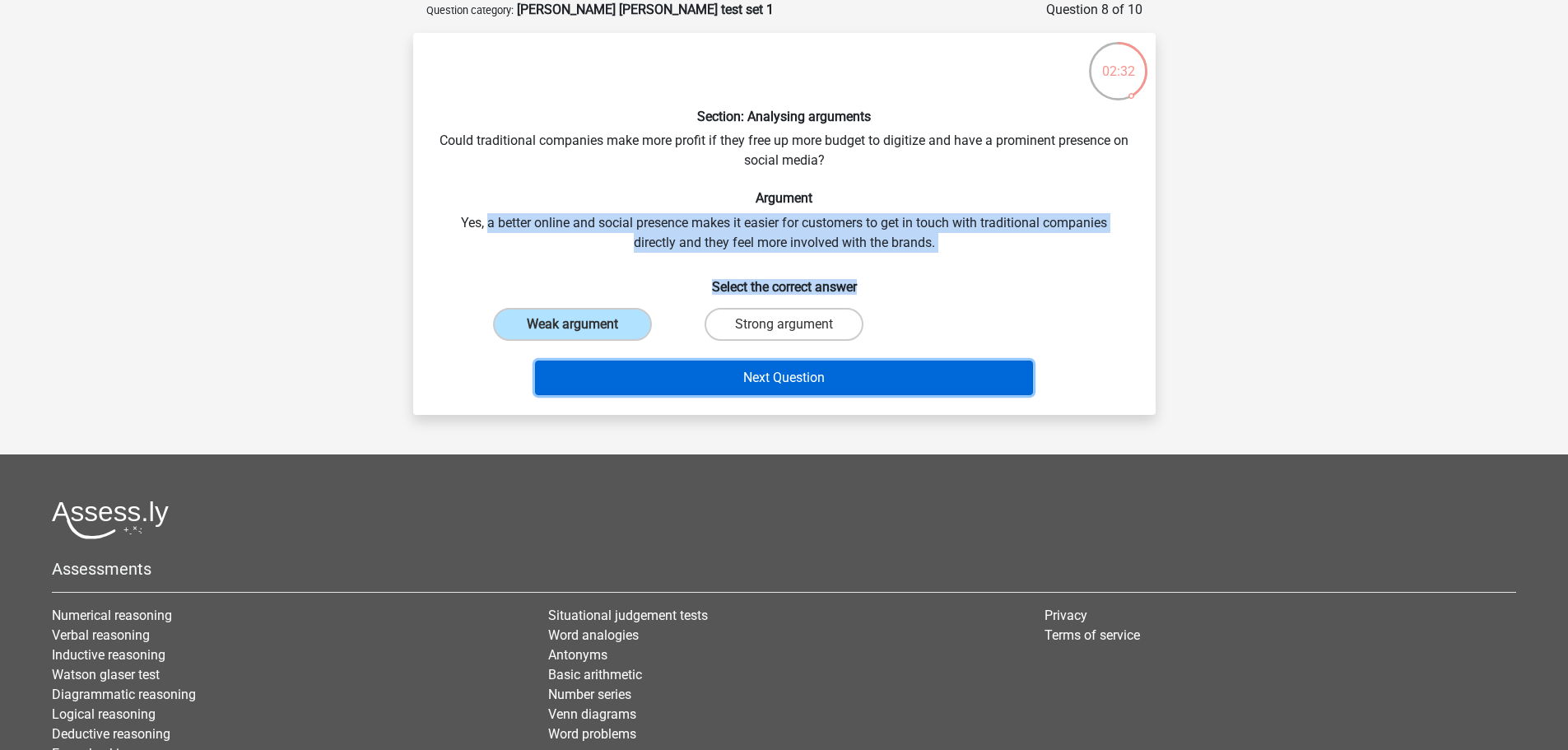
click at [680, 385] on button "Next Question" at bounding box center [784, 378] width 498 height 35
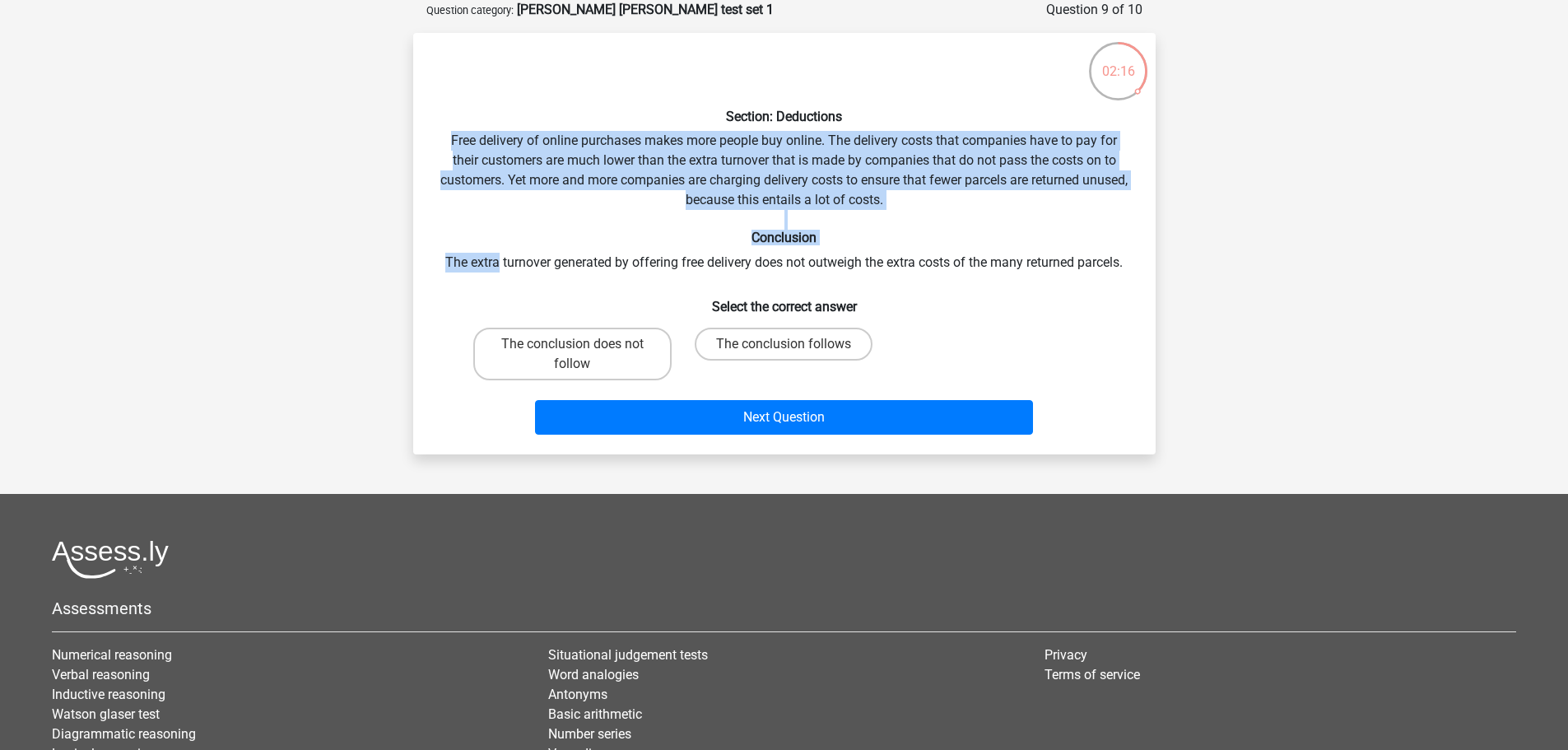
drag, startPoint x: 446, startPoint y: 143, endPoint x: 496, endPoint y: 251, distance: 119.0
click at [496, 251] on div "Section: Deductions Free delivery of online purchases makes more people buy onl…" at bounding box center [784, 243] width 729 height 395
click at [496, 258] on div "Section: Deductions Free delivery of online purchases makes more people buy onl…" at bounding box center [784, 243] width 729 height 395
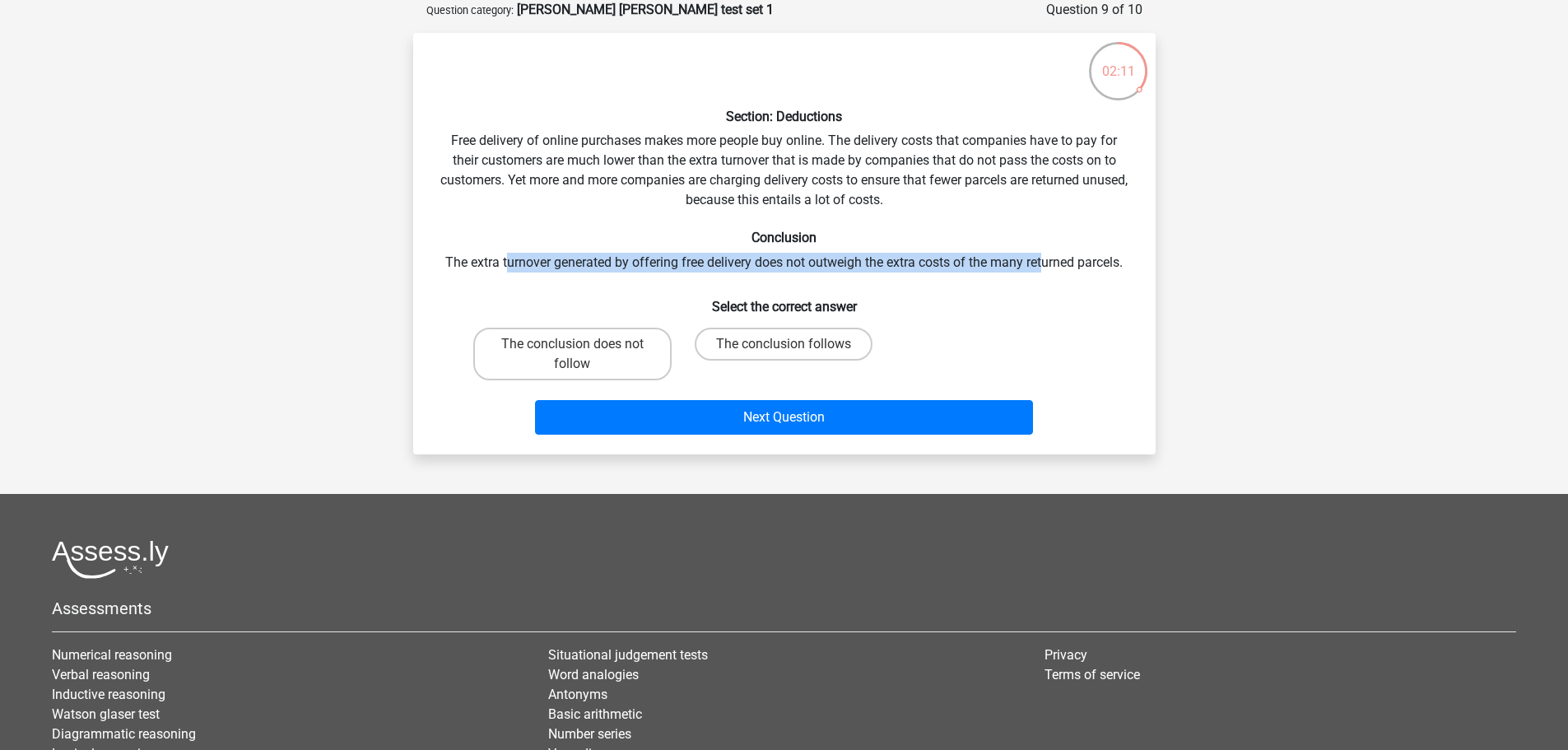
drag, startPoint x: 506, startPoint y: 263, endPoint x: 1035, endPoint y: 263, distance: 529.0
click at [1045, 260] on div "Section: Deductions Free delivery of online purchases makes more people buy onl…" at bounding box center [784, 243] width 729 height 395
click at [632, 324] on div "The conclusion does not follow" at bounding box center [572, 354] width 212 height 66
click at [646, 354] on label "The conclusion does not follow" at bounding box center [573, 353] width 199 height 53
click at [582, 354] on input "The conclusion does not follow" at bounding box center [577, 349] width 10 height 10
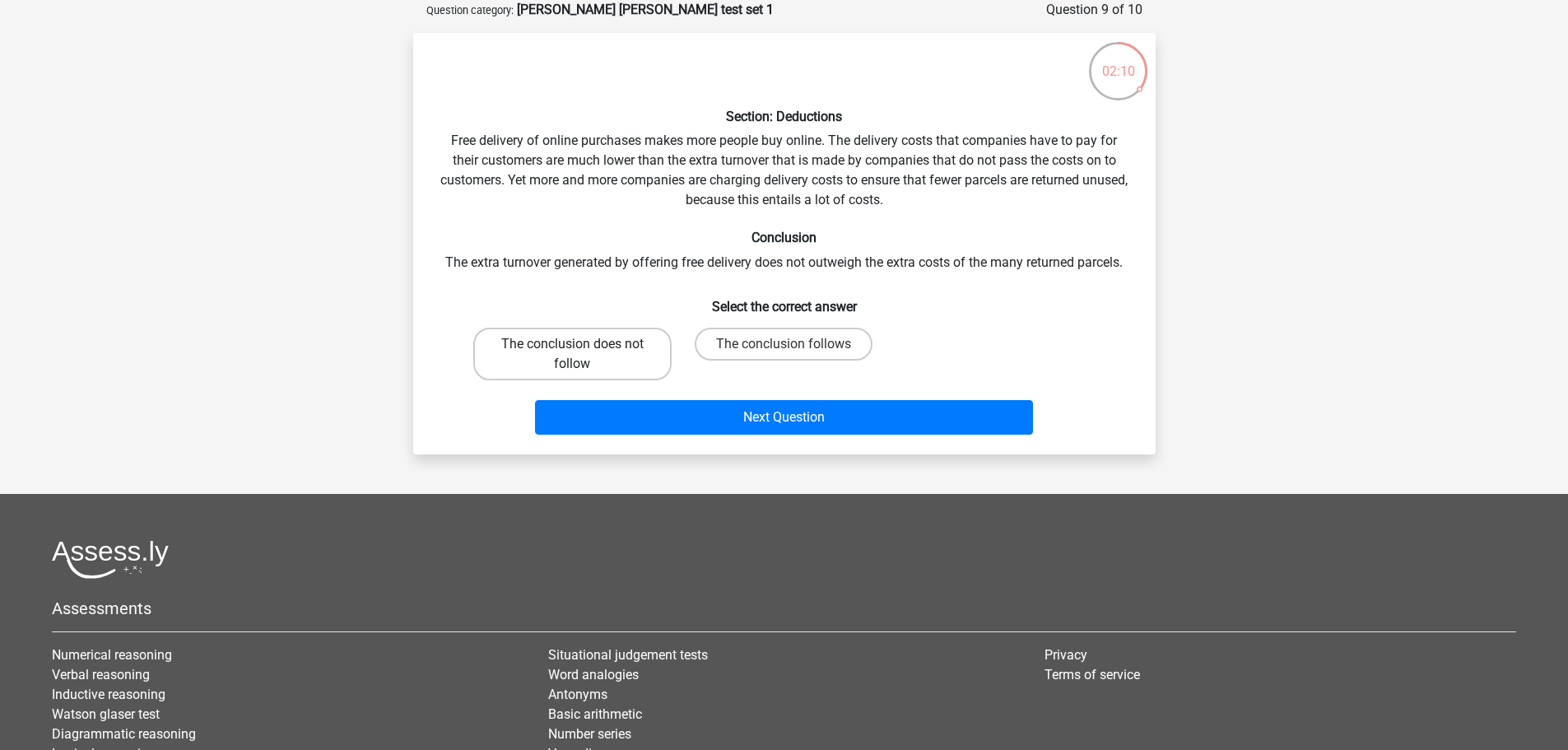
radio input "true"
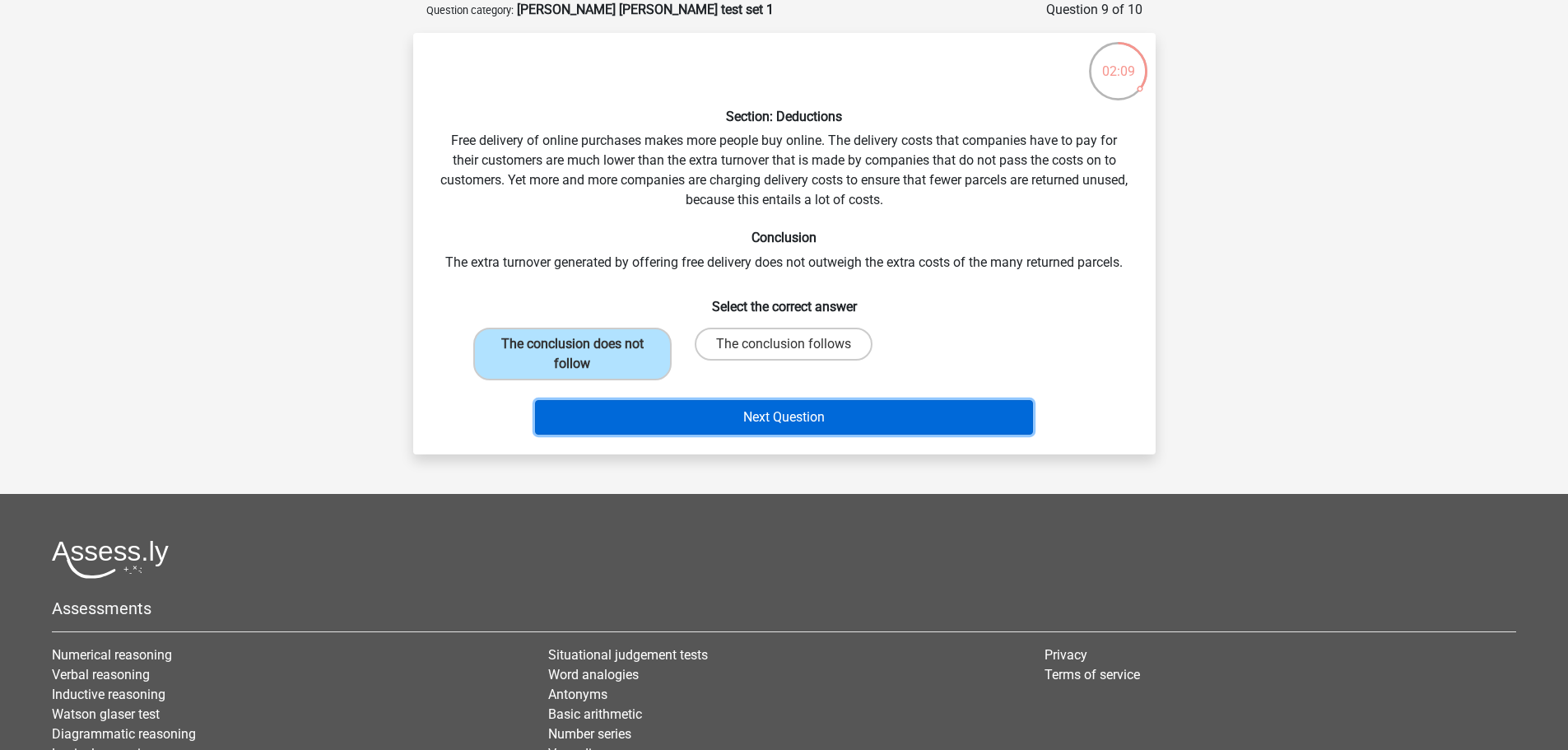
click at [797, 425] on button "Next Question" at bounding box center [784, 417] width 498 height 35
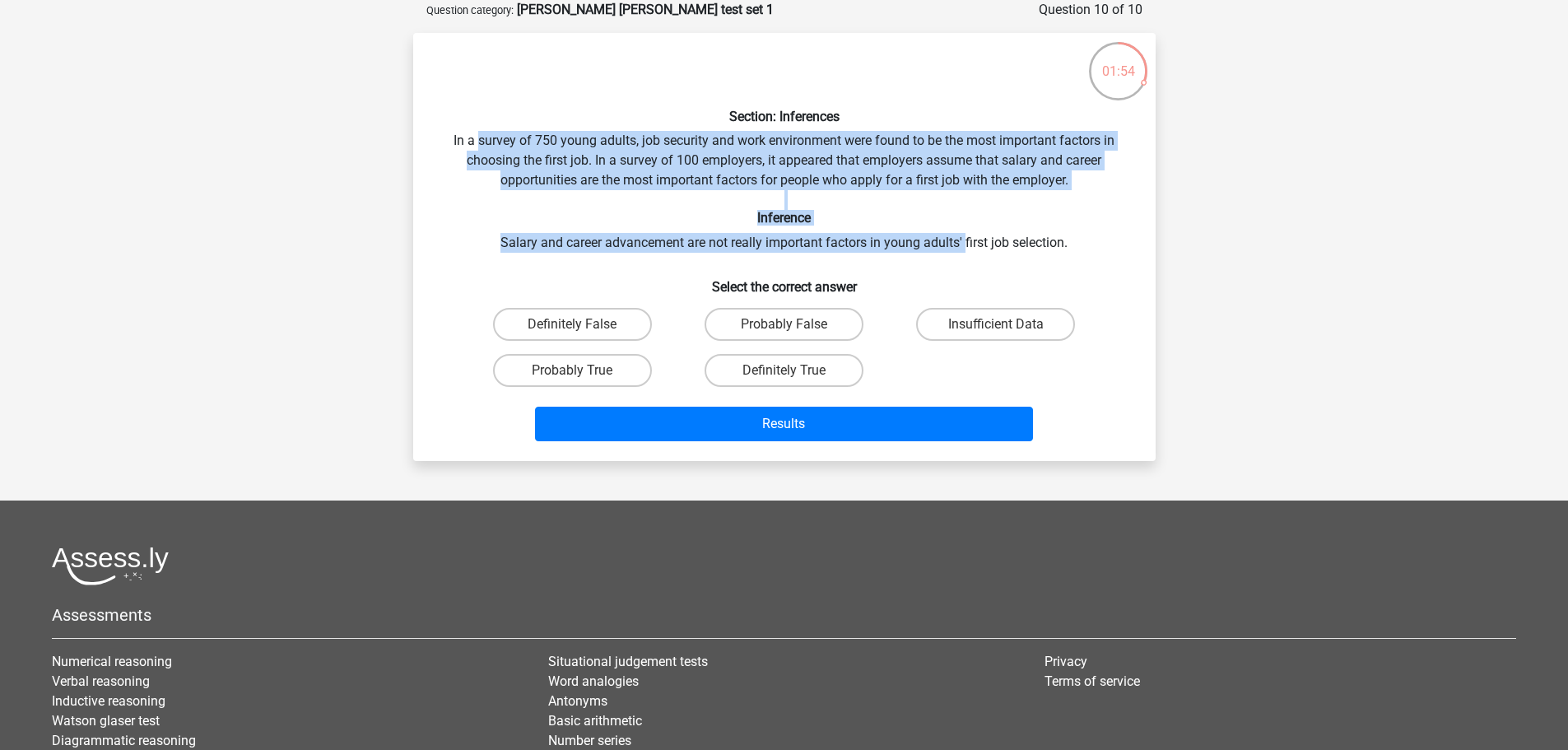
drag, startPoint x: 483, startPoint y: 147, endPoint x: 965, endPoint y: 238, distance: 490.5
click at [965, 238] on div "Section: Inferences In a survey of 750 young adults, job security and work envi…" at bounding box center [784, 246] width 729 height 402
click at [820, 327] on label "Probably False" at bounding box center [784, 324] width 159 height 33
click at [794, 327] on input "Probably False" at bounding box center [789, 329] width 10 height 10
radio input "true"
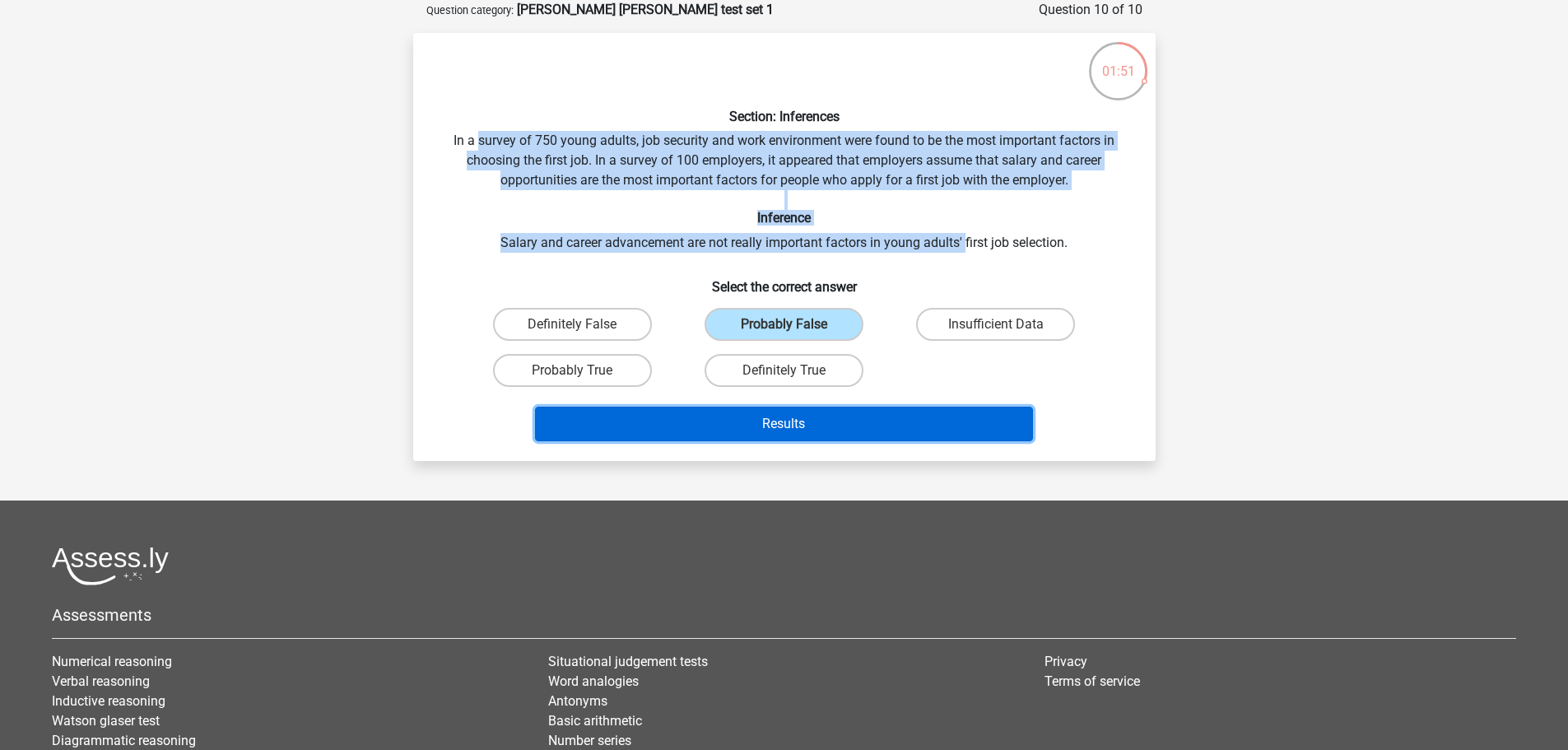
click at [842, 424] on button "Results" at bounding box center [784, 424] width 498 height 35
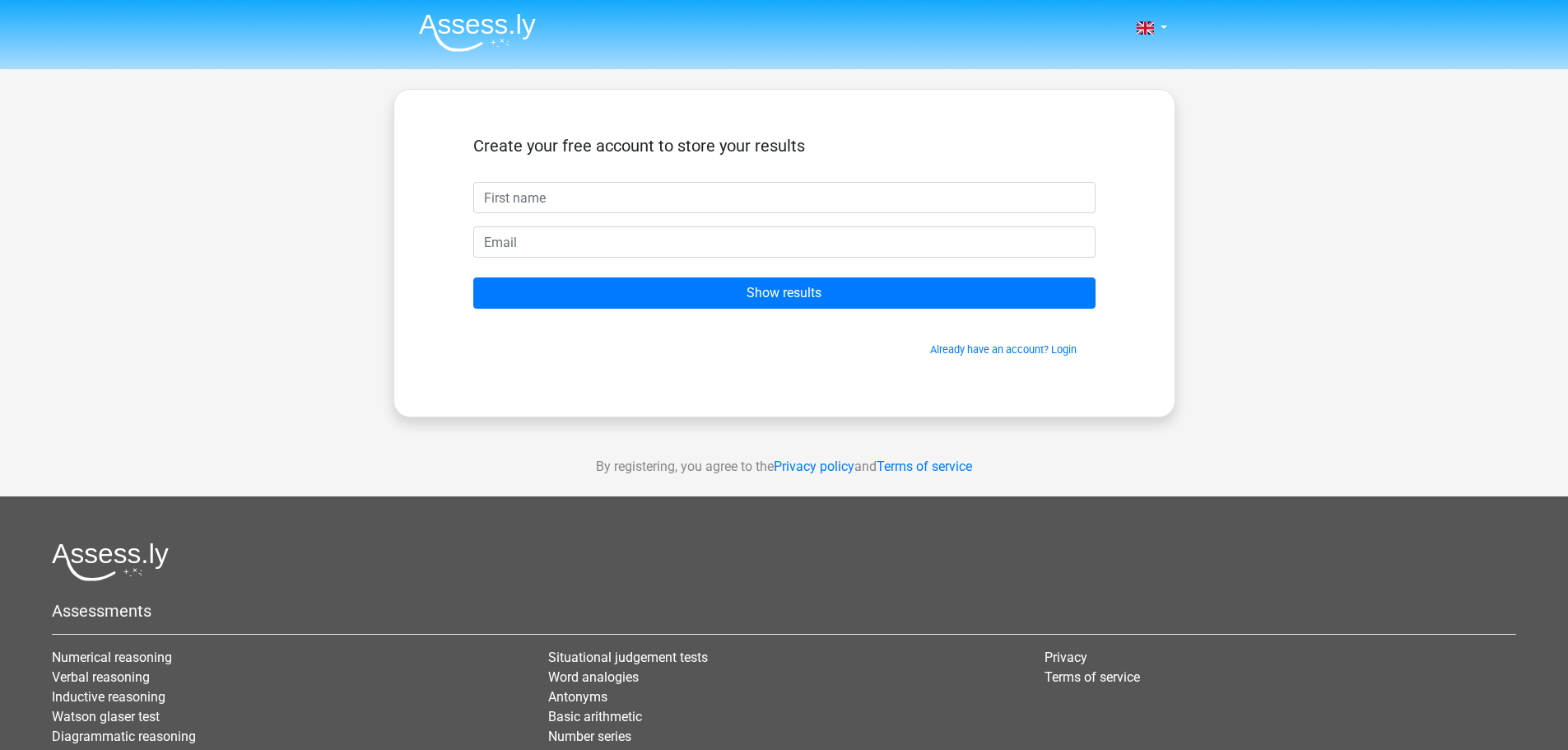
click at [649, 193] on input "text" at bounding box center [784, 198] width 622 height 31
type input "e"
type input "[PERSON_NAME]"
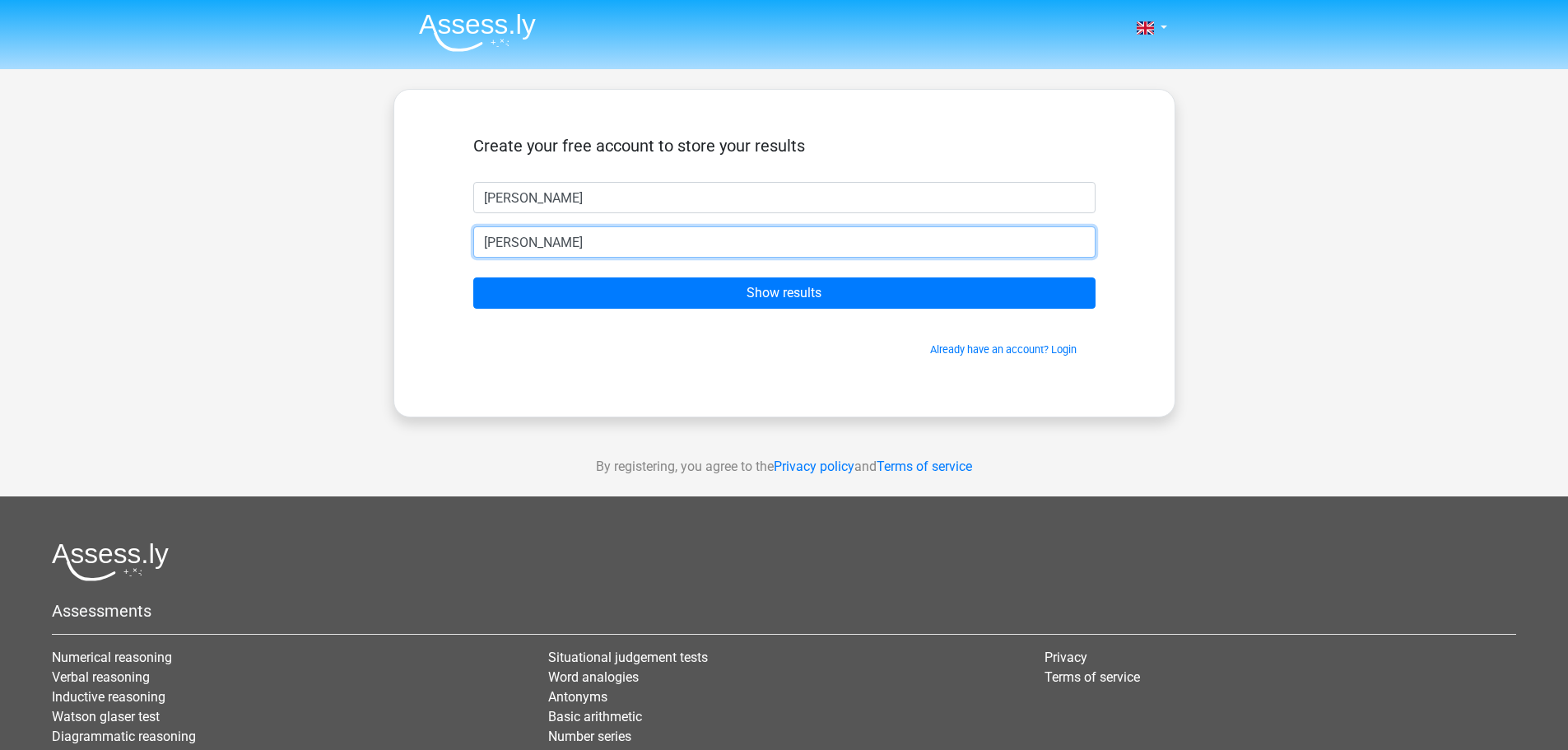
type input "[EMAIL_ADDRESS][DOMAIN_NAME]"
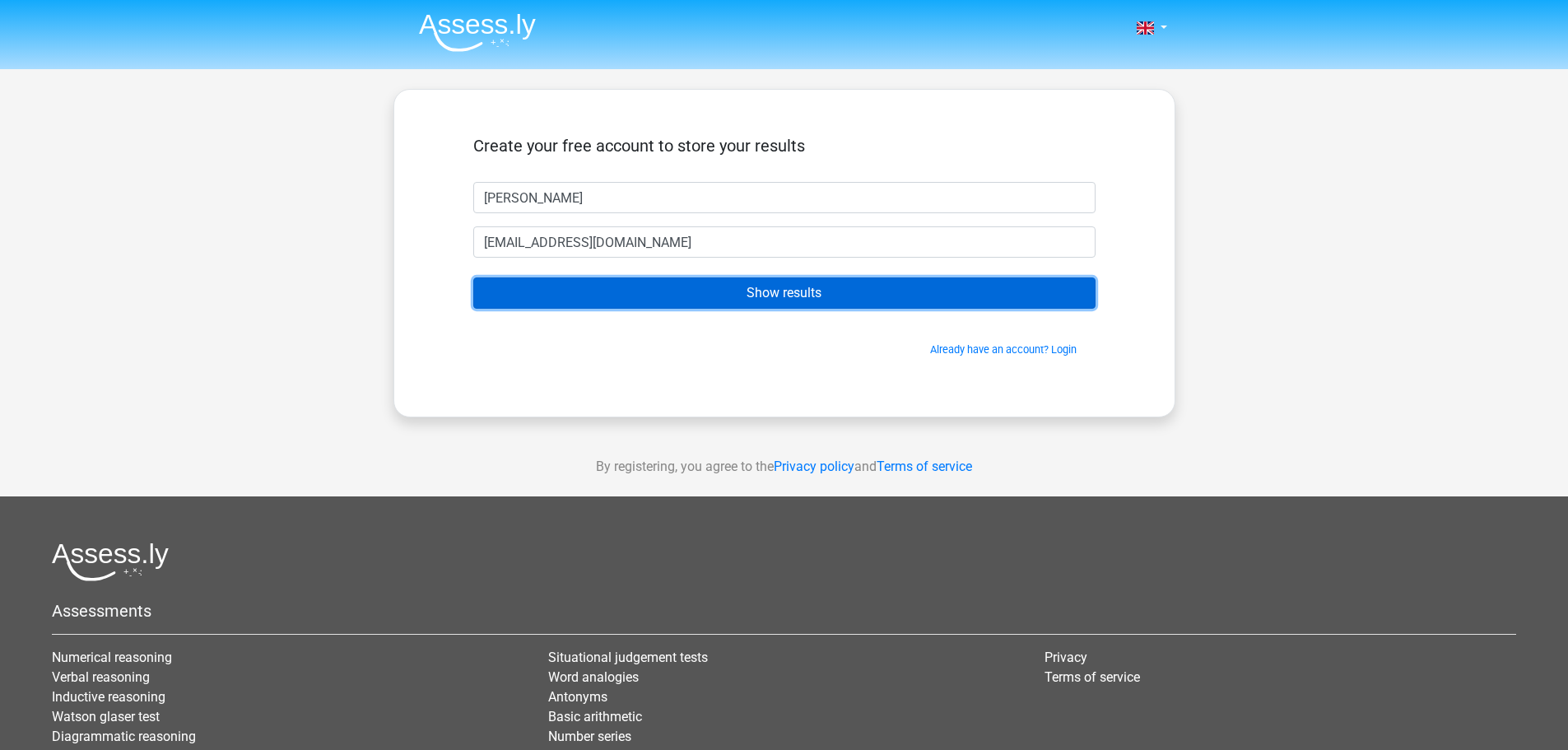
click at [830, 284] on input "Show results" at bounding box center [784, 293] width 622 height 31
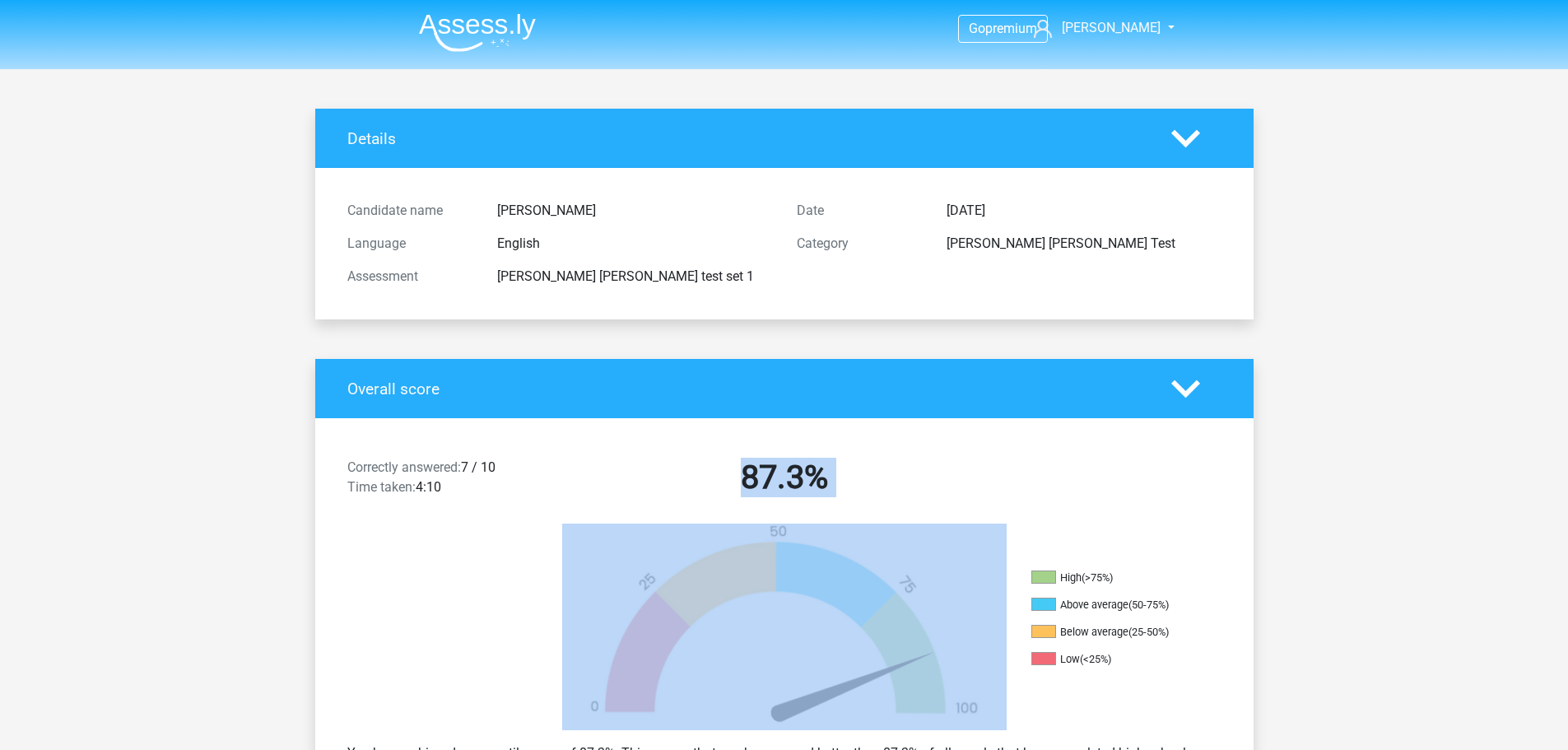
drag, startPoint x: 780, startPoint y: 497, endPoint x: 847, endPoint y: 518, distance: 70.2
click at [838, 559] on div "Correctly answered: 7 / 10 Time taken: 4:10 87.3% High (>75%) Above average (50…" at bounding box center [784, 637] width 913 height 437
click at [1033, 442] on div "Correctly answered: 7 / 10 Time taken: 4:10 87.3%" at bounding box center [784, 480] width 938 height 86
